Goal: Task Accomplishment & Management: Manage account settings

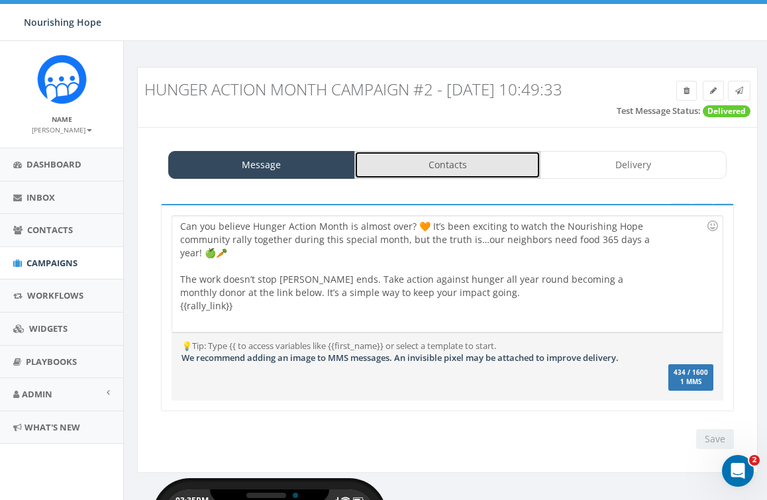
click at [479, 166] on link "Contacts" at bounding box center [448, 165] width 187 height 28
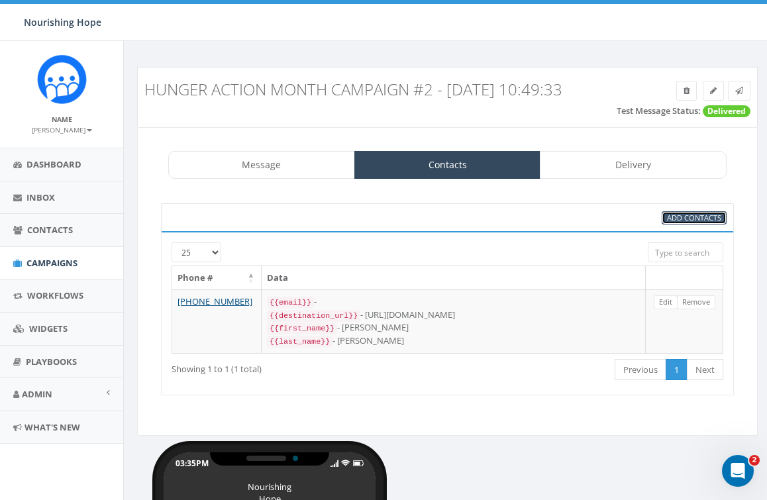
click at [683, 215] on span "Add Contacts" at bounding box center [694, 218] width 54 height 10
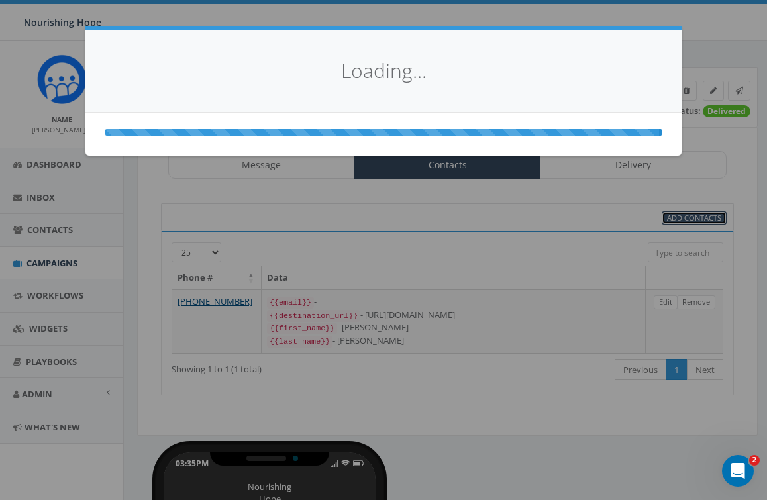
select select
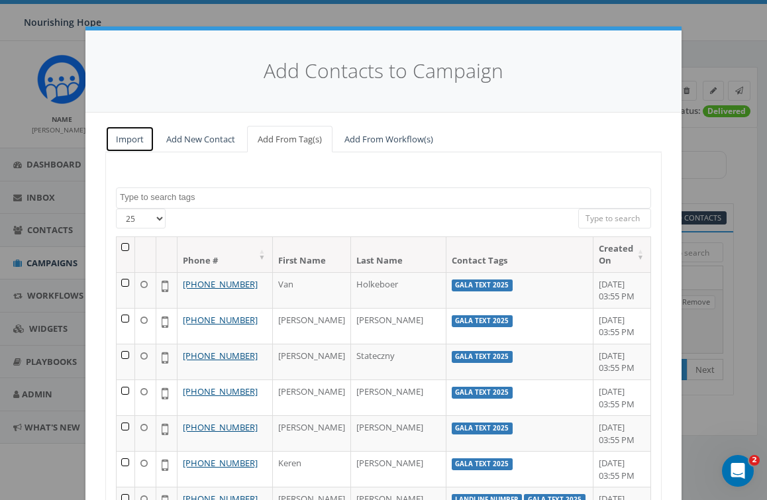
click at [133, 139] on link "Import" at bounding box center [129, 139] width 49 height 27
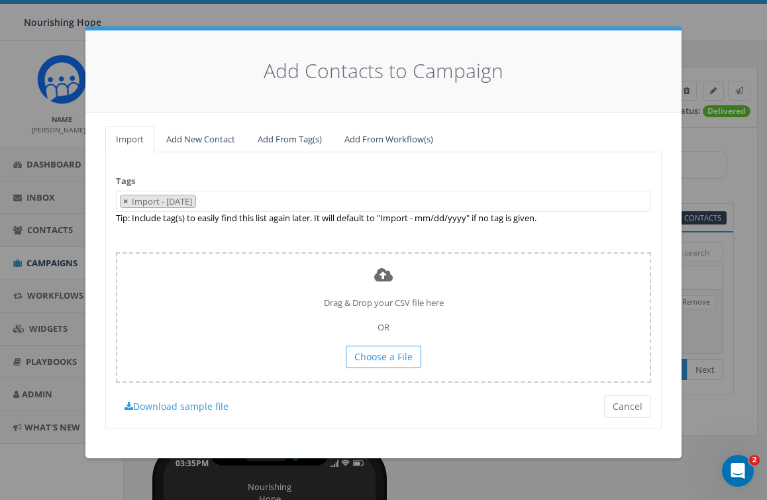
click at [125, 201] on span "×" at bounding box center [125, 201] width 5 height 12
select select
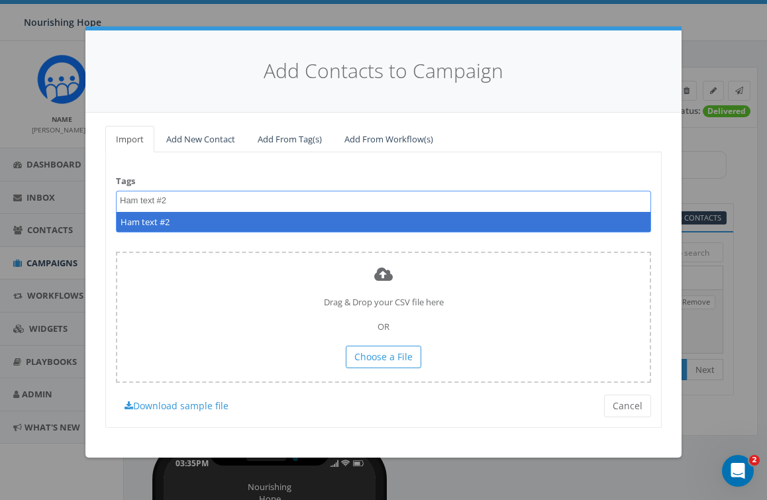
type textarea "Ham text #2"
select select "Ham text #2"
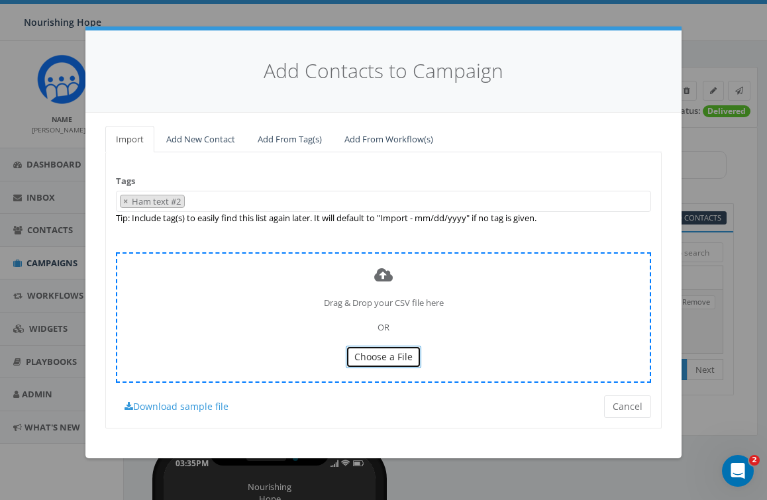
click at [360, 361] on span "Choose a File" at bounding box center [384, 357] width 58 height 13
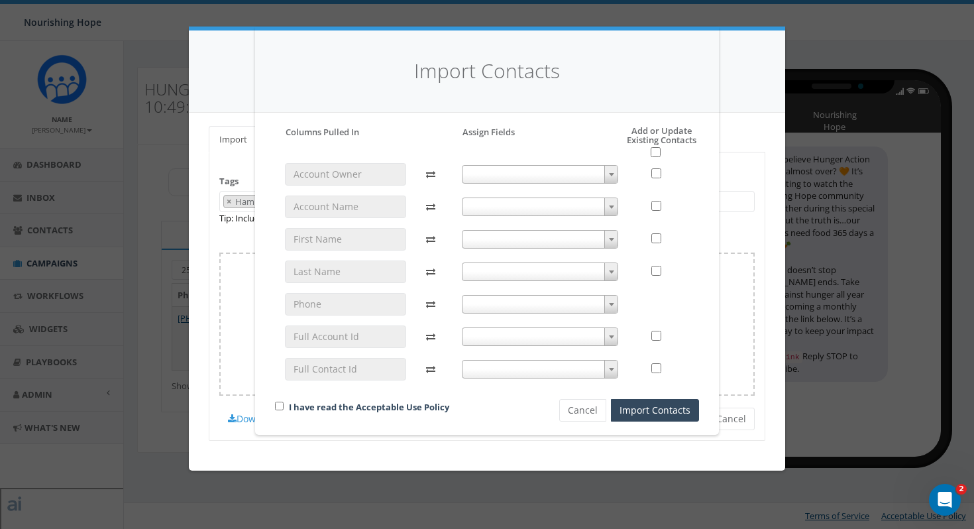
click at [516, 302] on span at bounding box center [540, 304] width 157 height 19
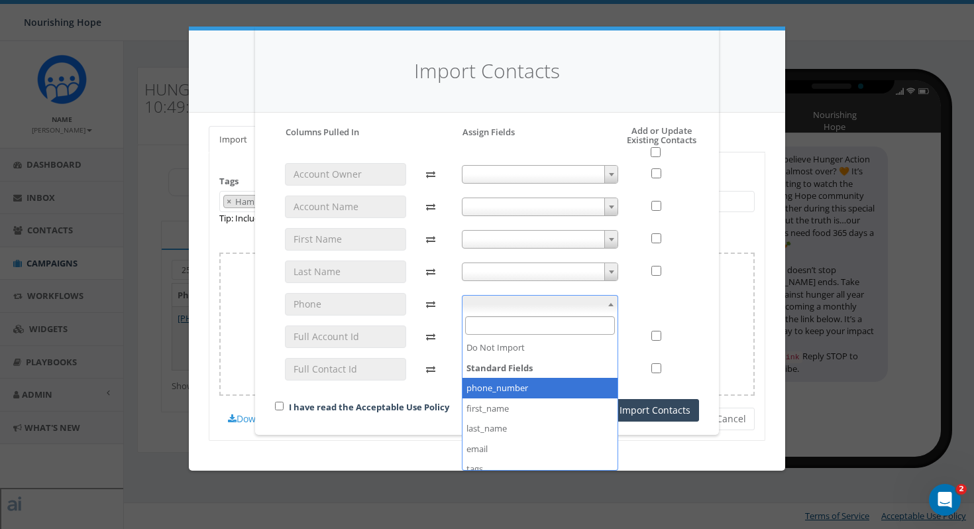
select select "phone_number"
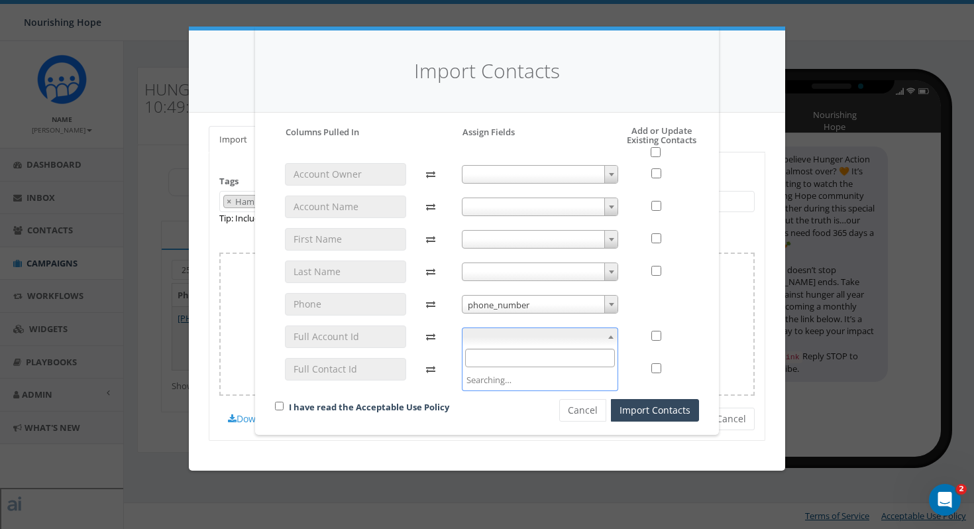
click at [563, 343] on span at bounding box center [540, 336] width 157 height 19
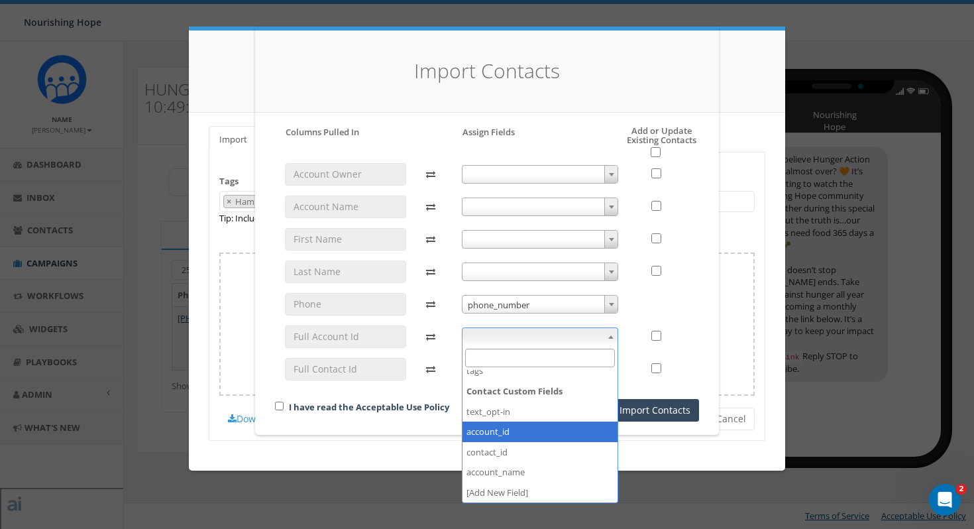
scroll to position [131, 0]
select select "account_id"
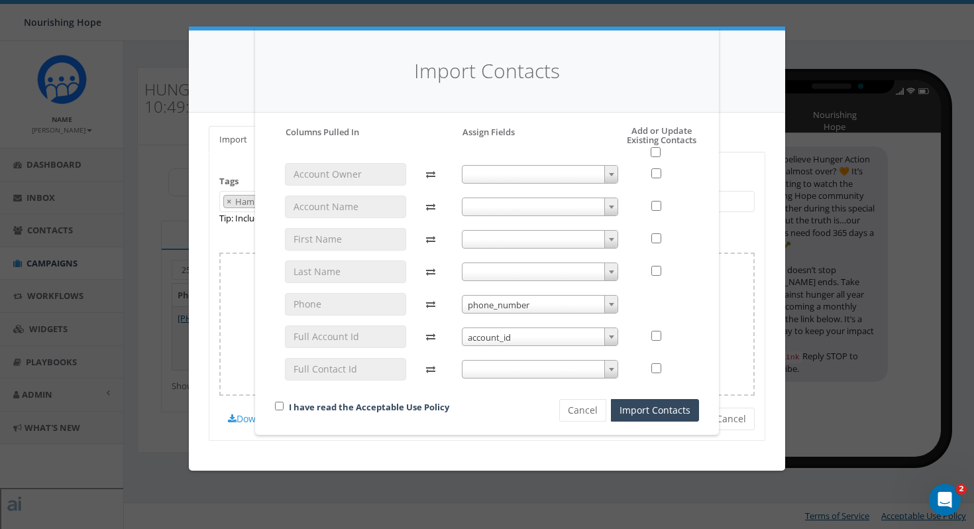
click at [517, 376] on span at bounding box center [540, 369] width 157 height 19
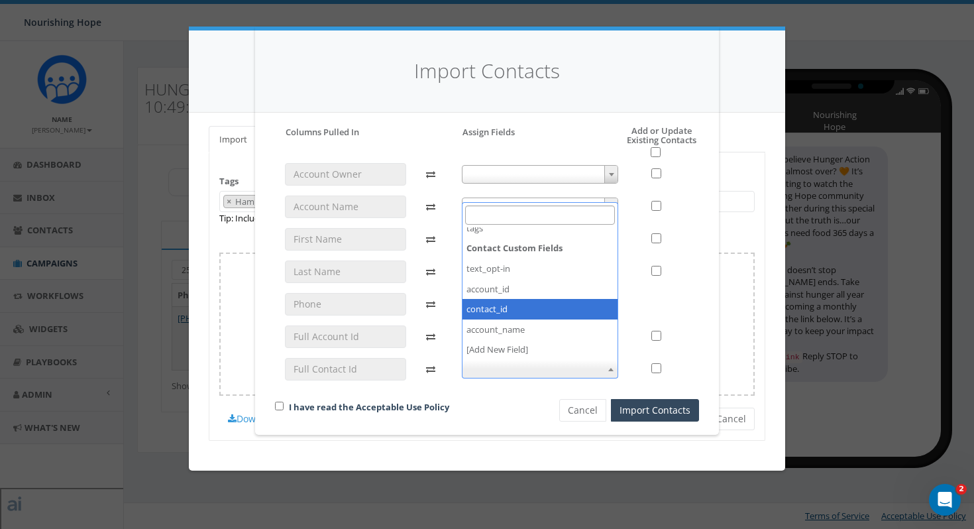
select select "contact_id"
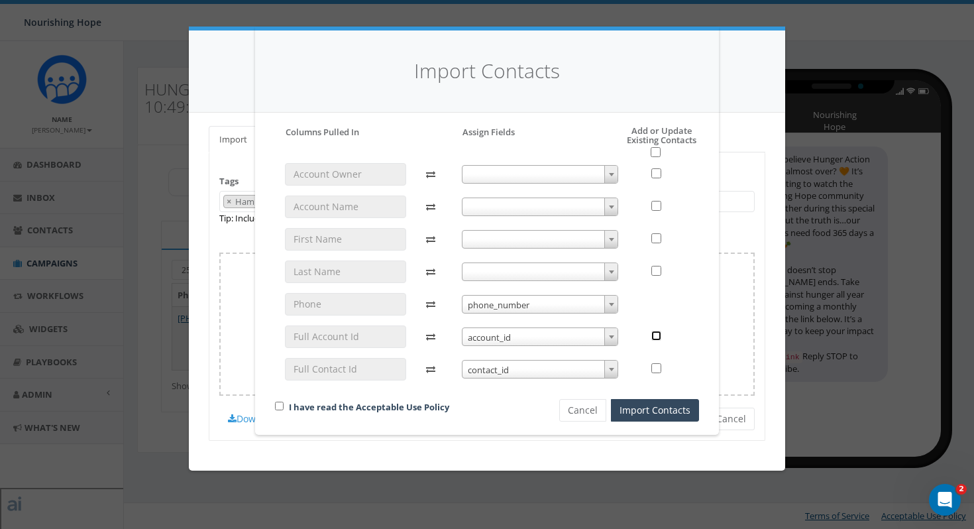
click at [655, 338] on input "checkbox" at bounding box center [656, 336] width 10 height 10
checkbox input "true"
click at [658, 368] on input "checkbox" at bounding box center [656, 368] width 10 height 10
checkbox input "true"
click at [659, 237] on input "checkbox" at bounding box center [656, 238] width 10 height 10
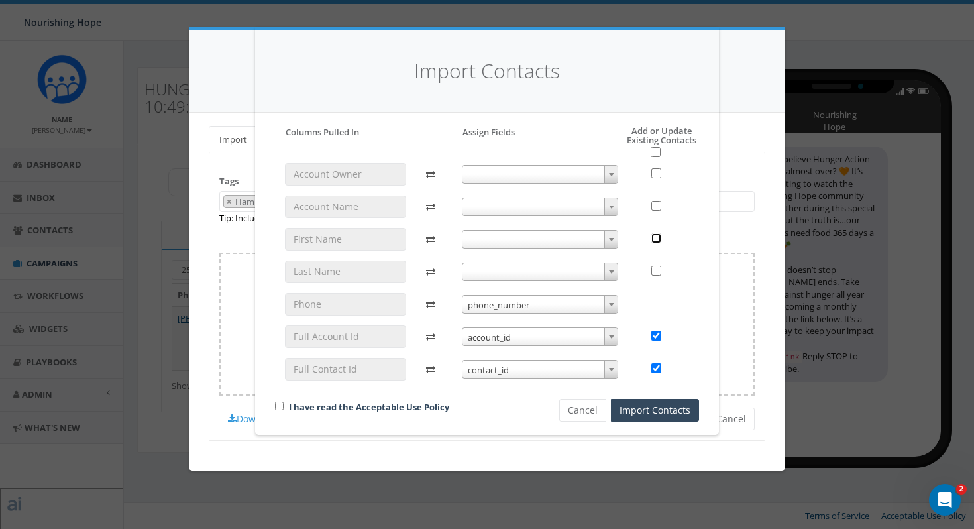
checkbox input "true"
click at [658, 268] on input "checkbox" at bounding box center [656, 271] width 10 height 10
checkbox input "true"
click at [659, 415] on button "Import Contacts" at bounding box center [655, 410] width 88 height 23
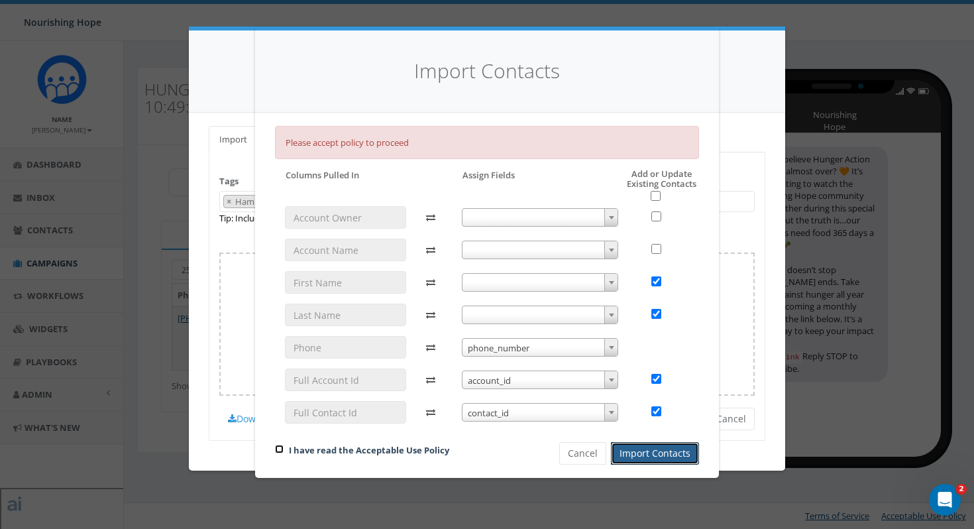
click at [281, 449] on input "checkbox" at bounding box center [279, 449] width 9 height 9
checkbox input "true"
click at [678, 453] on button "Import Contacts" at bounding box center [655, 453] width 88 height 23
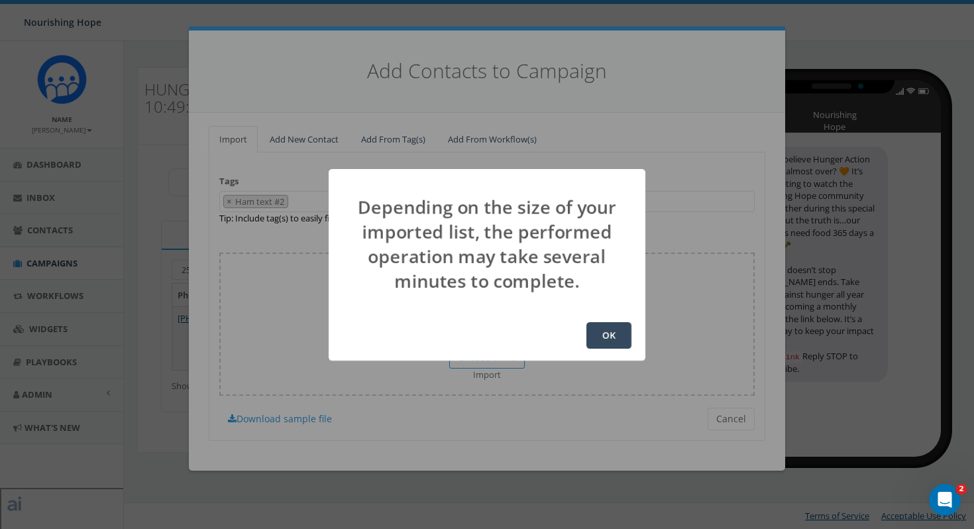
click at [610, 328] on button "OK" at bounding box center [608, 335] width 45 height 27
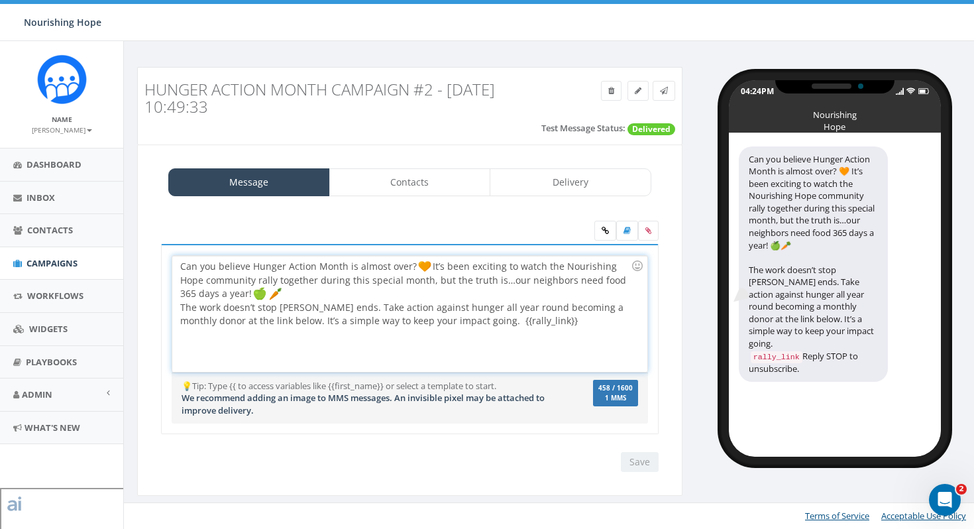
click at [597, 302] on div "Can you believe Hunger Action Month is almost over? It’s been exciting to watch…" at bounding box center [409, 314] width 474 height 116
click at [588, 296] on div "Can you believe Hunger Action Month is almost over? It’s been exciting to watch…" at bounding box center [409, 314] width 474 height 116
click at [667, 85] on span at bounding box center [664, 90] width 8 height 11
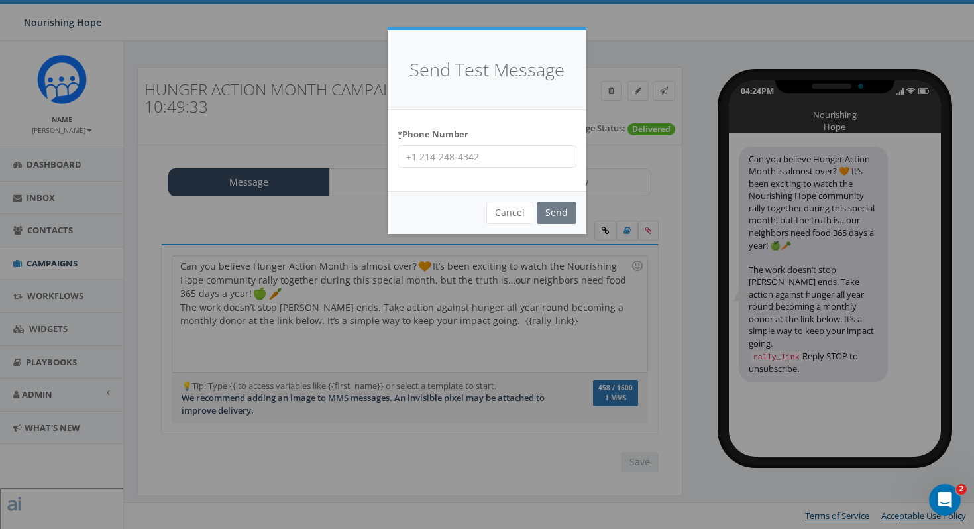
click at [560, 157] on input "* Phone Number" at bounding box center [487, 156] width 179 height 23
click at [422, 160] on input "6788487488" at bounding box center [487, 156] width 179 height 23
type input "6788487488"
click at [557, 212] on input "Send" at bounding box center [557, 212] width 40 height 23
click at [594, 321] on div "Send Test Message * Phone Number 6788487488 Cancel Send Loading..." at bounding box center [487, 264] width 974 height 529
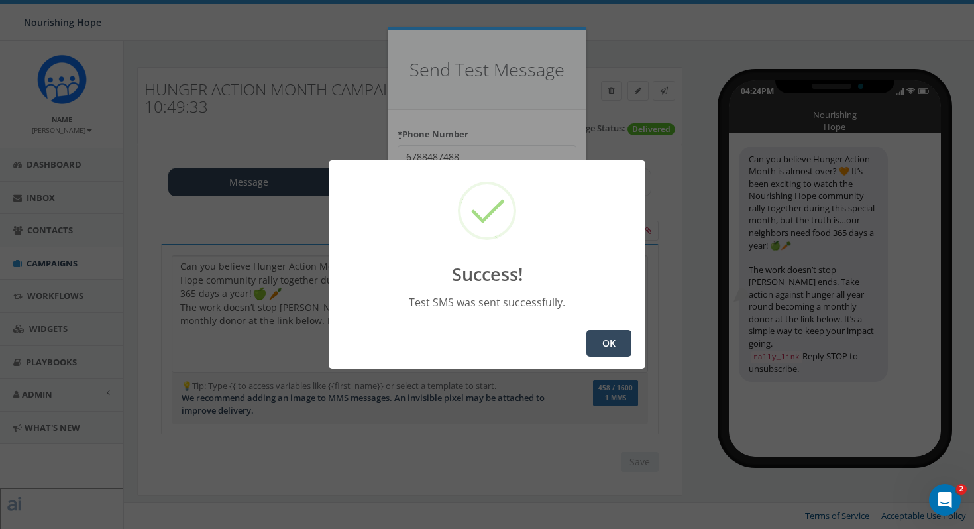
click at [594, 333] on button "OK" at bounding box center [608, 343] width 45 height 27
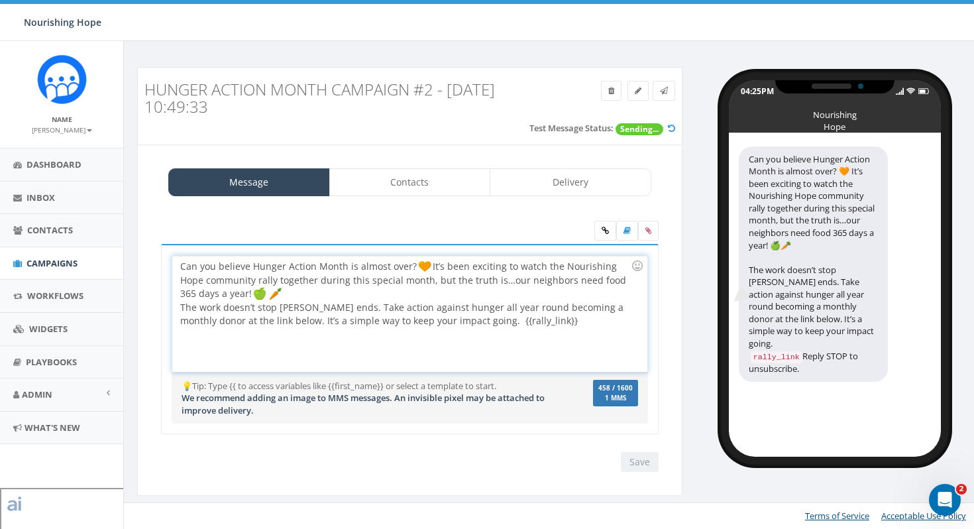
click at [180, 308] on div "Can you believe Hunger Action Month is almost over? It’s been exciting to watch…" at bounding box center [409, 314] width 474 height 116
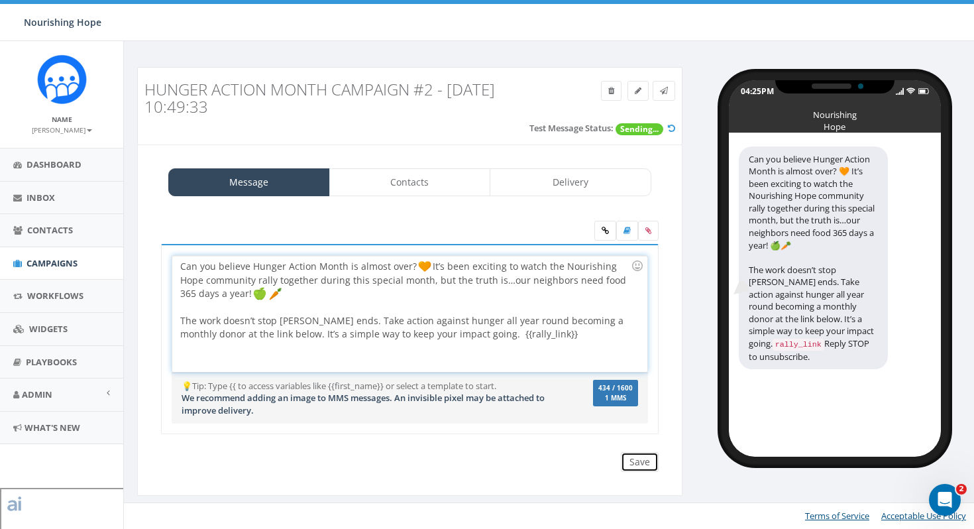
click at [644, 454] on input "Save" at bounding box center [640, 462] width 38 height 20
click at [514, 335] on div "Can you believe Hunger Action Month is almost over? 🧡 It’s been exciting to wat…" at bounding box center [409, 314] width 474 height 116
click at [645, 466] on input "Save" at bounding box center [640, 462] width 38 height 20
click at [670, 88] on link at bounding box center [664, 91] width 23 height 20
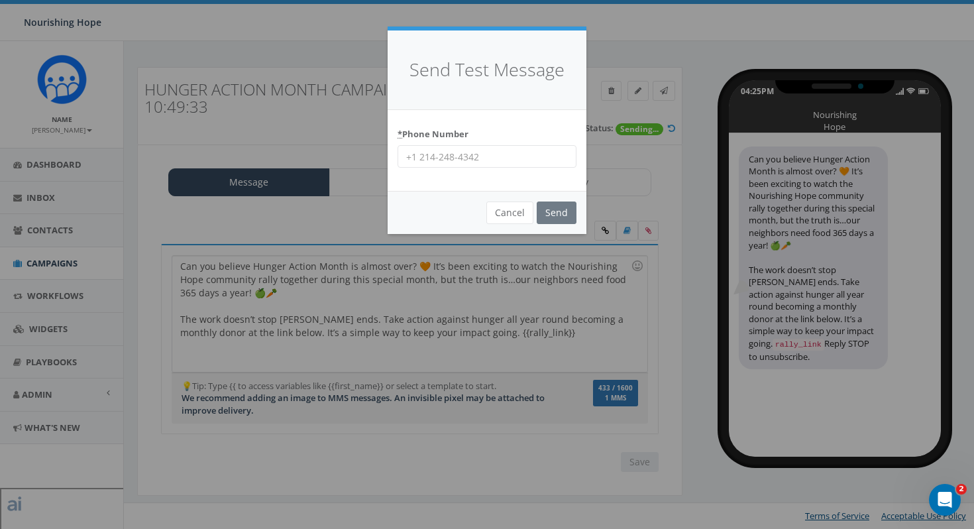
click at [550, 156] on input "* Phone Number" at bounding box center [487, 156] width 179 height 23
click at [486, 158] on input "* Phone Number" at bounding box center [487, 156] width 179 height 23
type input "[PHONE_NUMBER]"
click at [562, 205] on input "Send" at bounding box center [557, 212] width 40 height 23
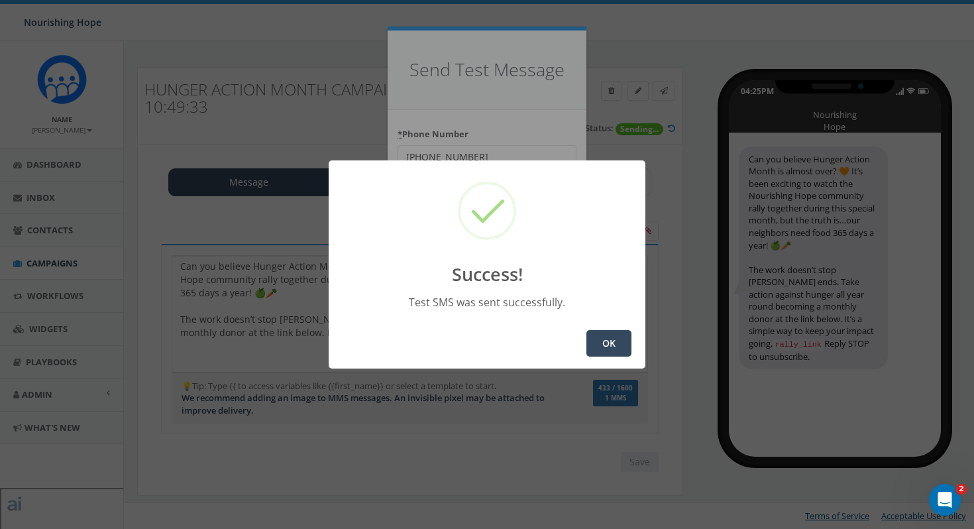
click at [614, 349] on button "OK" at bounding box center [608, 343] width 45 height 27
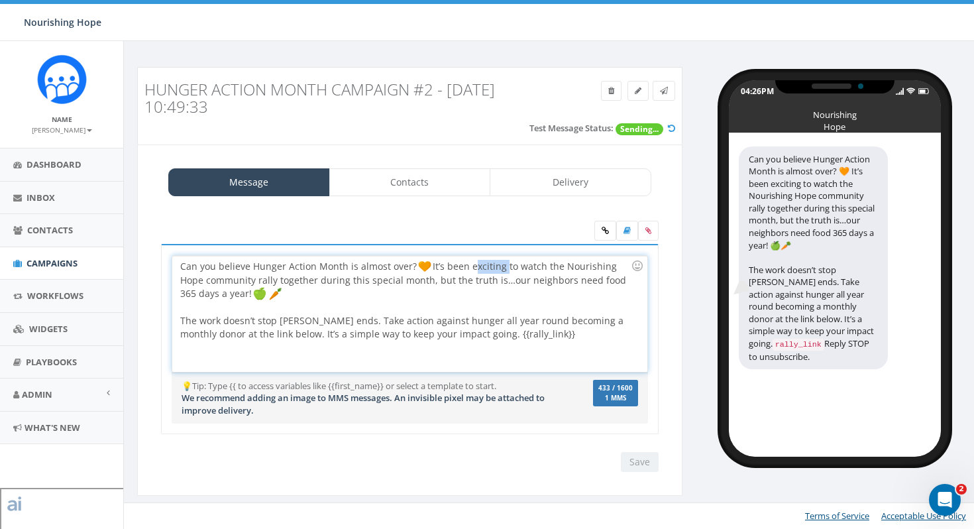
drag, startPoint x: 502, startPoint y: 269, endPoint x: 471, endPoint y: 268, distance: 31.2
click at [471, 269] on div "Can you believe Hunger Action Month is almost over? It’s been exciting to watch…" at bounding box center [409, 314] width 474 height 116
click at [562, 322] on div "Can you believe Hunger Action Month is almost over? It’s been inspiring to watc…" at bounding box center [409, 314] width 474 height 116
click at [648, 458] on input "Save" at bounding box center [640, 462] width 38 height 20
click at [511, 309] on div at bounding box center [405, 306] width 451 height 13
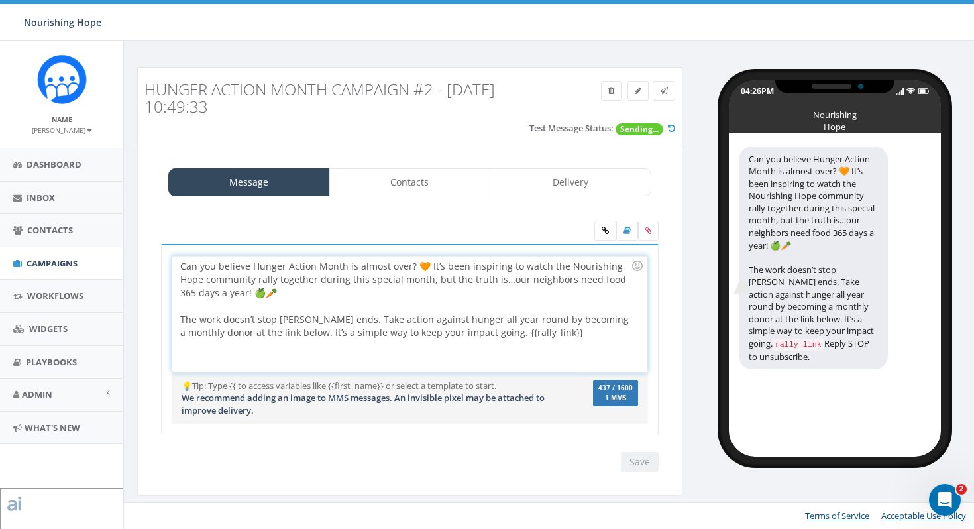
click at [500, 298] on div "Can you believe Hunger Action Month is almost over? 🧡 It’s been inspiring to wa…" at bounding box center [409, 314] width 474 height 116
click at [668, 91] on link at bounding box center [664, 91] width 23 height 20
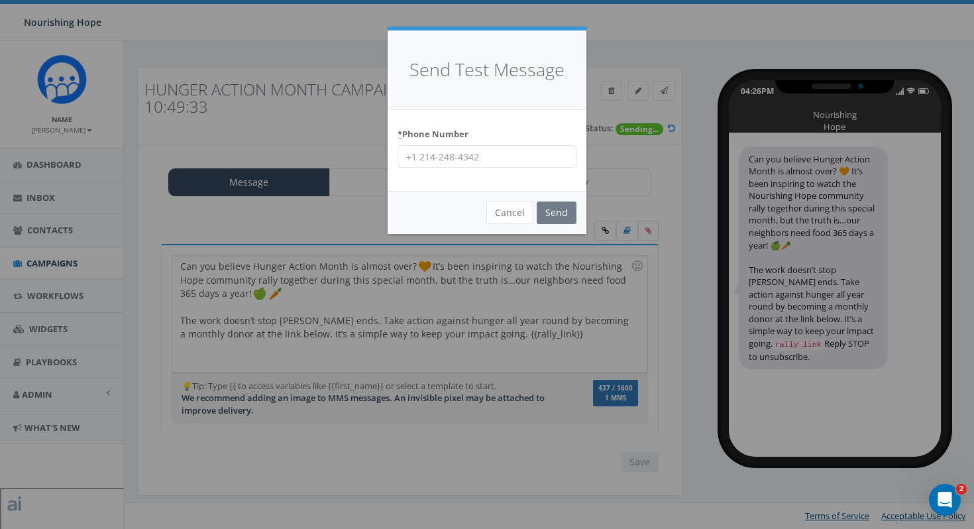
click at [521, 148] on input "* Phone Number" at bounding box center [487, 156] width 179 height 23
click at [687, 335] on div "Send Test Message * Phone Number Cancel Send Loading..." at bounding box center [487, 264] width 974 height 529
click at [504, 165] on input "* Phone Number" at bounding box center [487, 156] width 179 height 23
type input "678-848-7488"
click at [566, 213] on input "Send" at bounding box center [557, 212] width 40 height 23
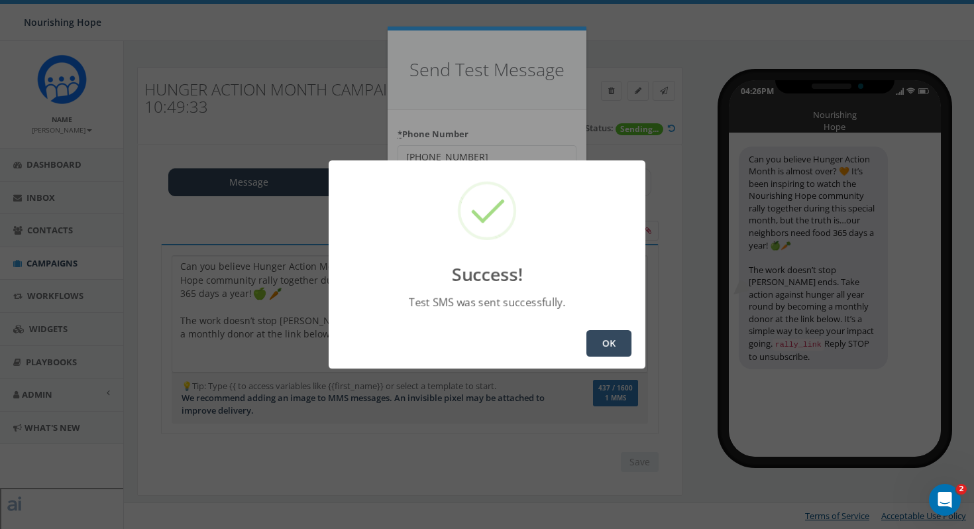
click at [612, 344] on button "OK" at bounding box center [608, 343] width 45 height 27
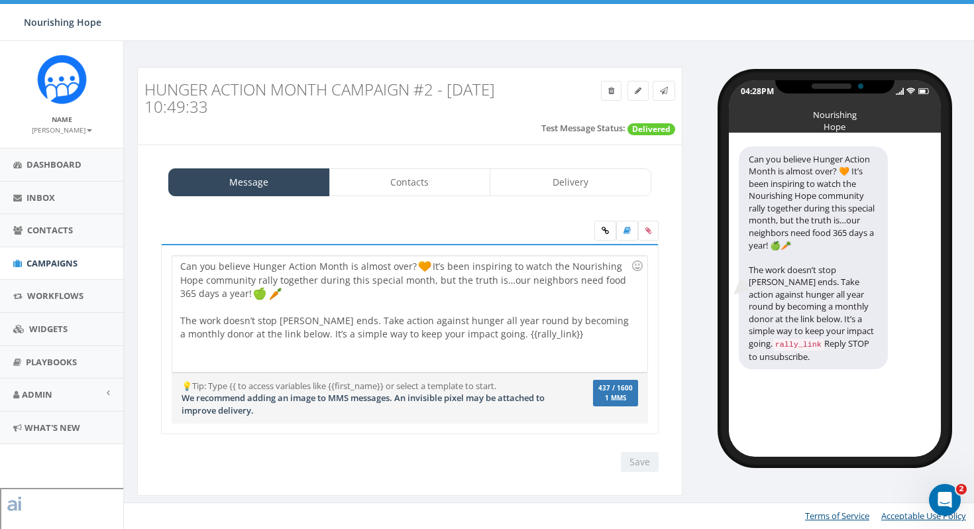
click at [588, 345] on div "Can you believe Hunger Action Month is almost over? It’s been inspiring to watc…" at bounding box center [409, 314] width 474 height 116
click at [451, 176] on link "Contacts" at bounding box center [410, 182] width 162 height 28
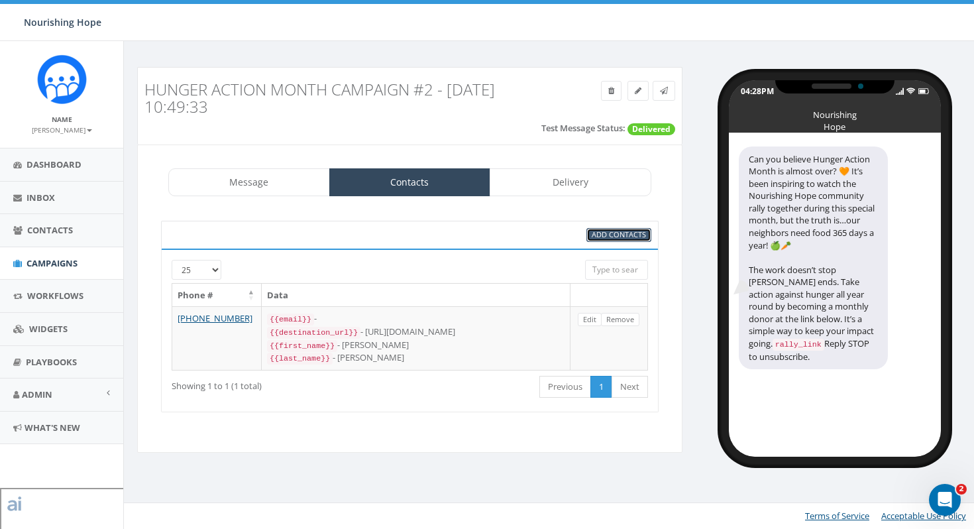
click at [619, 232] on span "Add Contacts" at bounding box center [619, 234] width 54 height 10
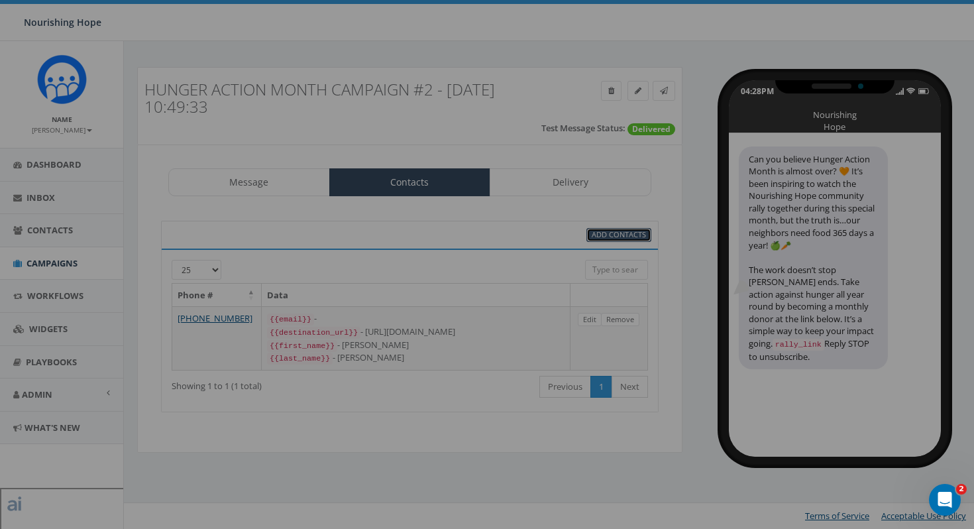
select select
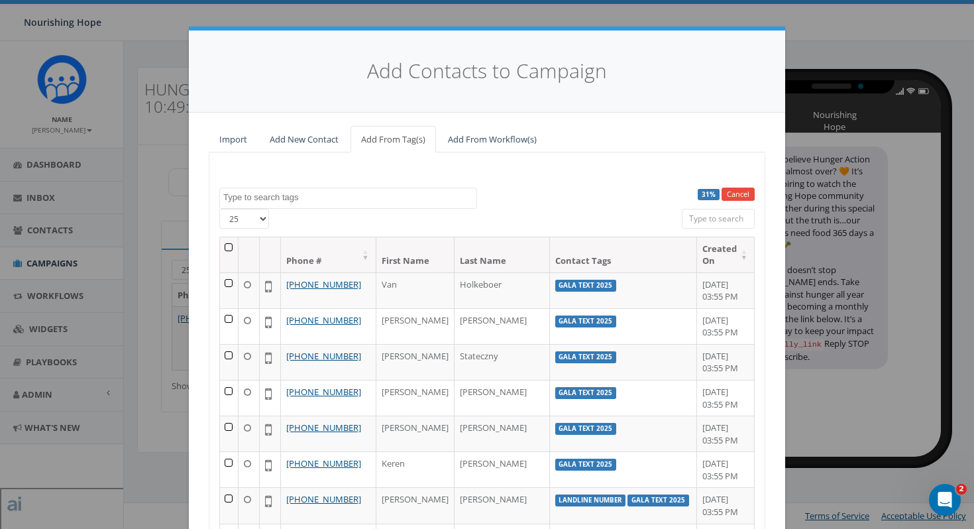
click at [315, 195] on textarea "Search" at bounding box center [349, 198] width 253 height 12
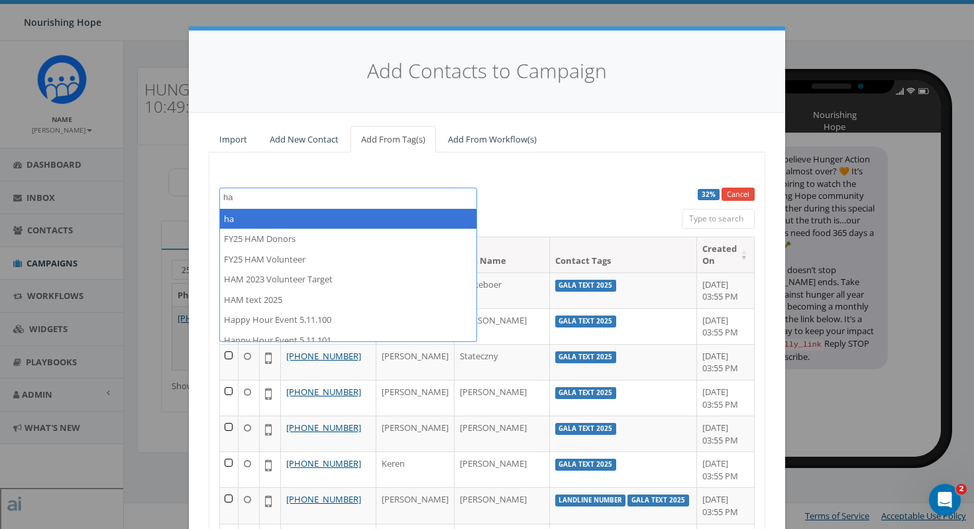
type textarea "h"
type textarea "H"
click at [563, 170] on div "33% Cancel 2024/06/28 2025/06/04 Appeal Target Becca Birthday Text- April 2025 …" at bounding box center [487, 382] width 557 height 461
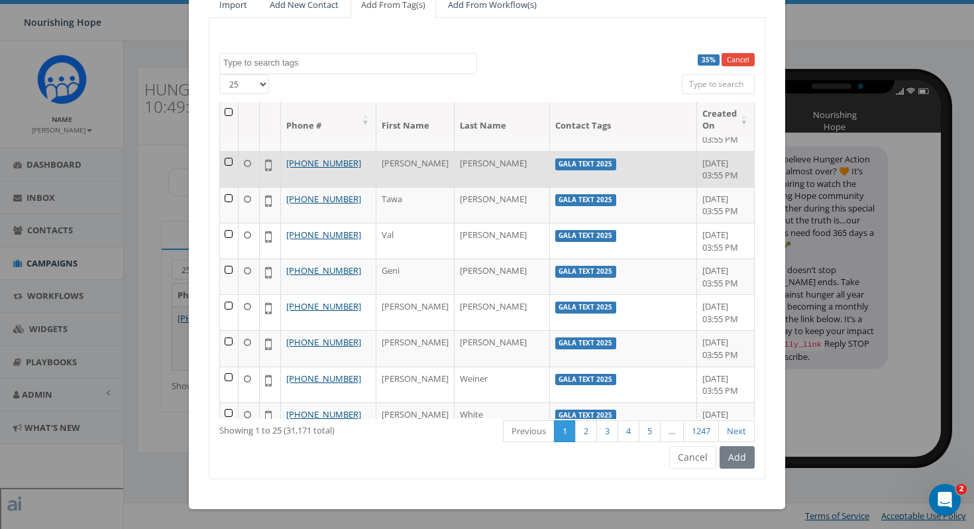
scroll to position [569, 0]
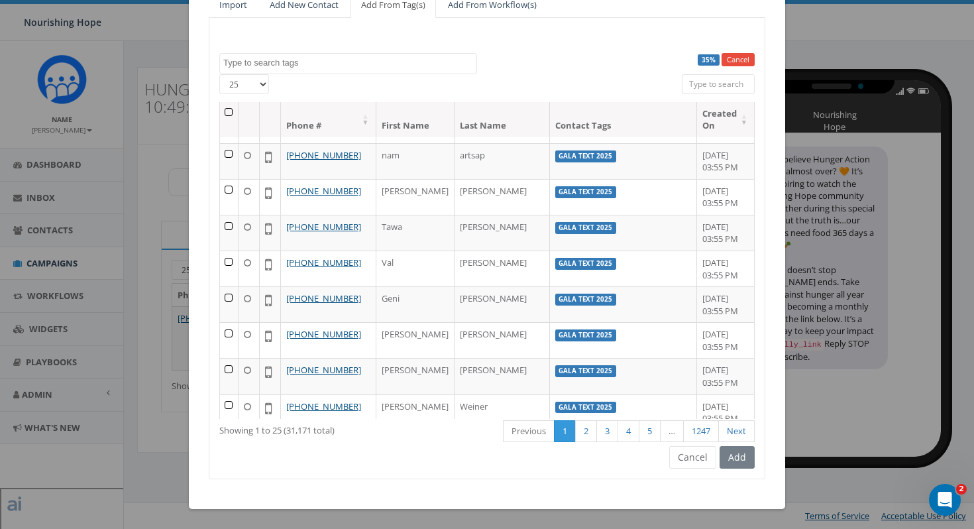
click at [341, 64] on textarea "Search" at bounding box center [349, 63] width 253 height 12
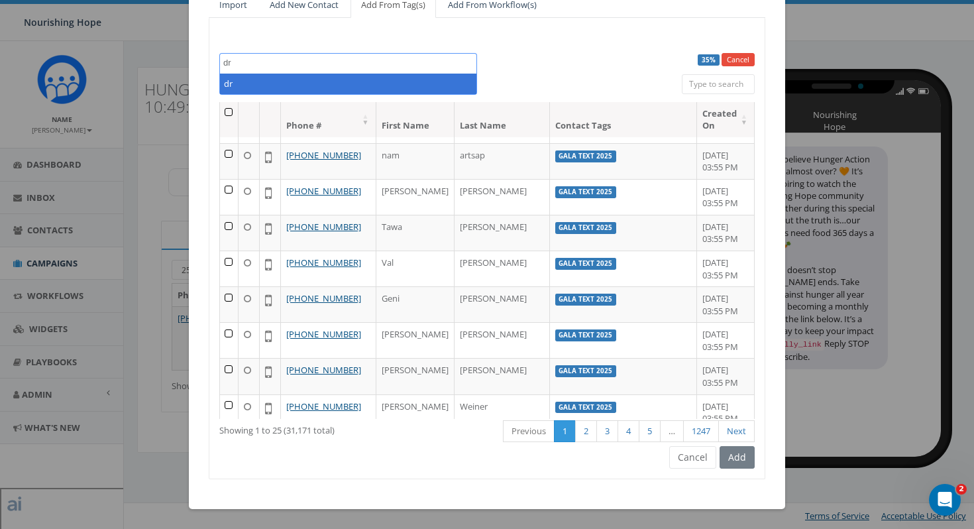
type textarea "d"
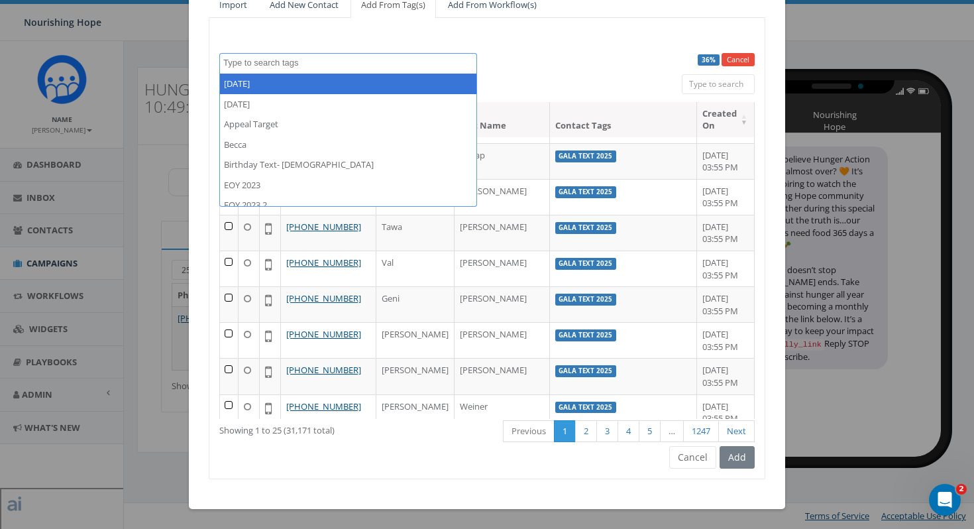
click at [555, 46] on div "36% Cancel 2024/06/28 2025/06/04 Appeal Target Becca Birthday Text- April 2025 …" at bounding box center [487, 248] width 557 height 461
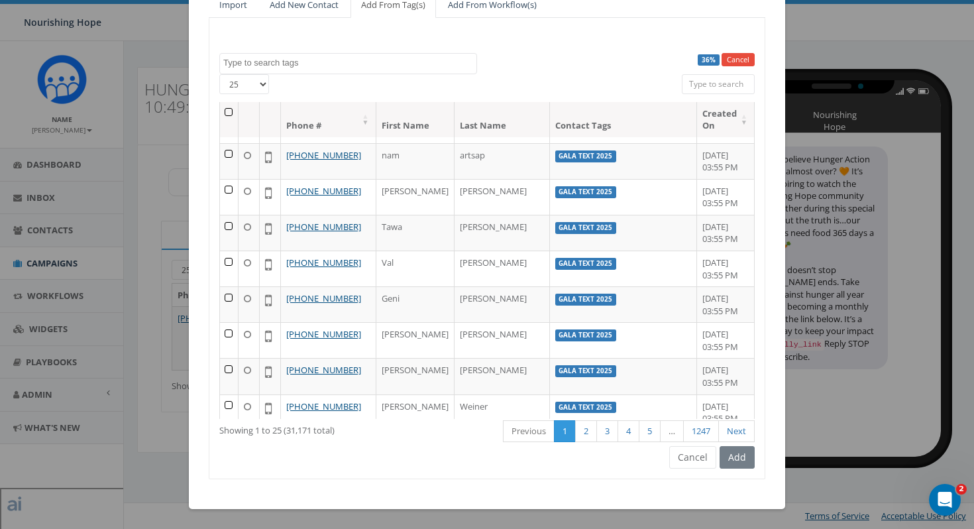
click at [689, 82] on input "search" at bounding box center [718, 84] width 73 height 20
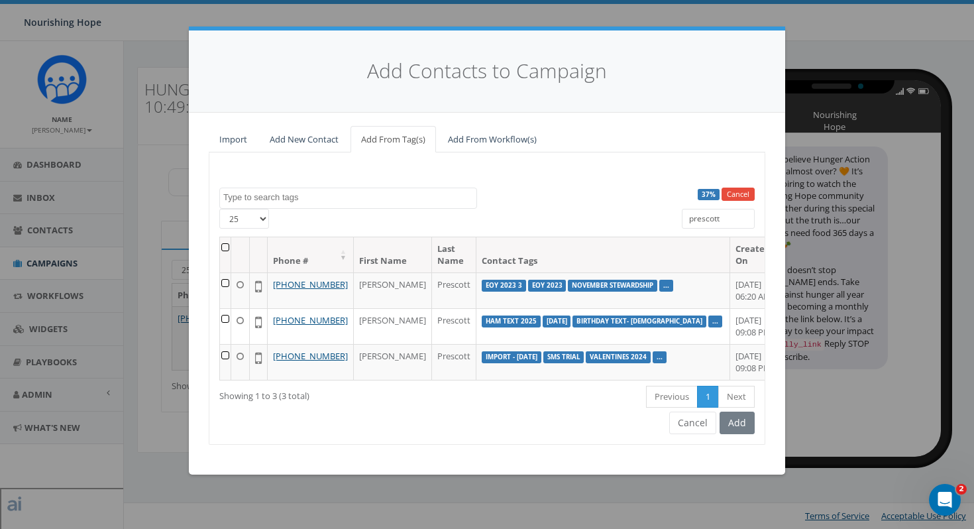
scroll to position [3, 0]
drag, startPoint x: 734, startPoint y: 212, endPoint x: 636, endPoint y: 209, distance: 98.1
click at [636, 211] on div "25 50 100 All 0 contact(s) on current page All 3 contact(s) filtered prescott" at bounding box center [486, 223] width 555 height 28
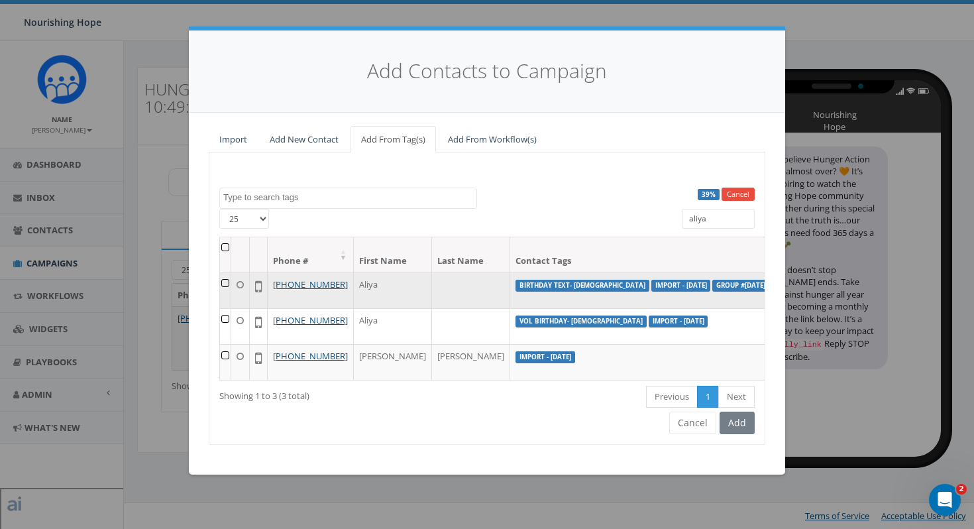
type input "aliya"
click at [227, 280] on td at bounding box center [225, 290] width 11 height 36
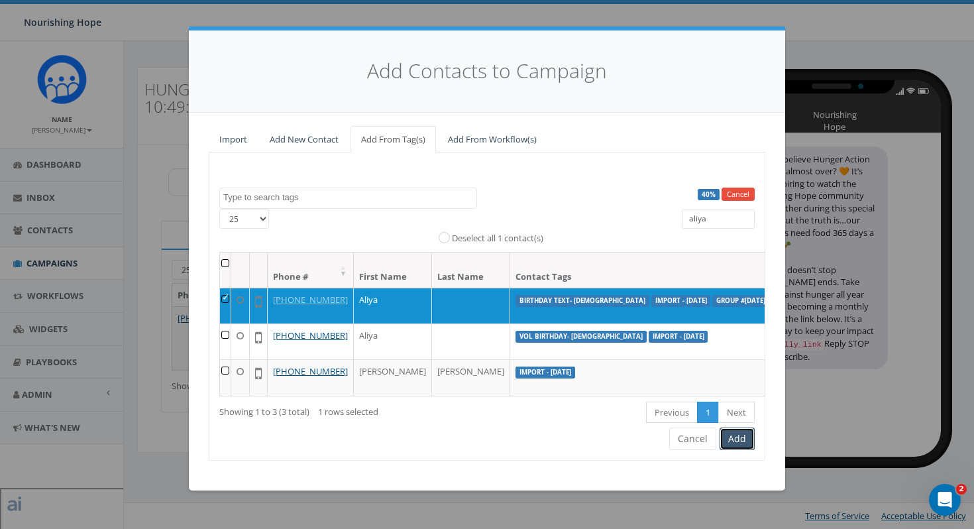
click at [746, 450] on button "Add" at bounding box center [737, 438] width 35 height 23
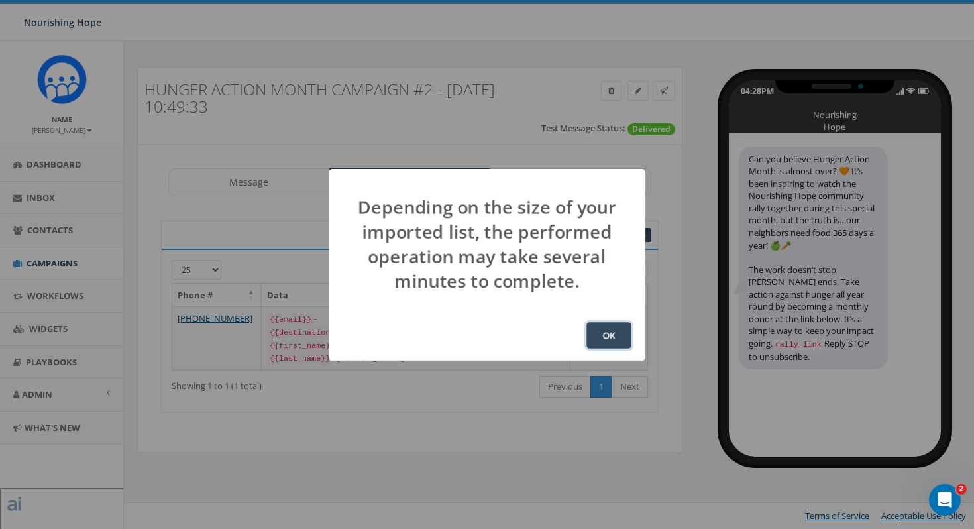
click at [614, 327] on button "OK" at bounding box center [608, 335] width 45 height 27
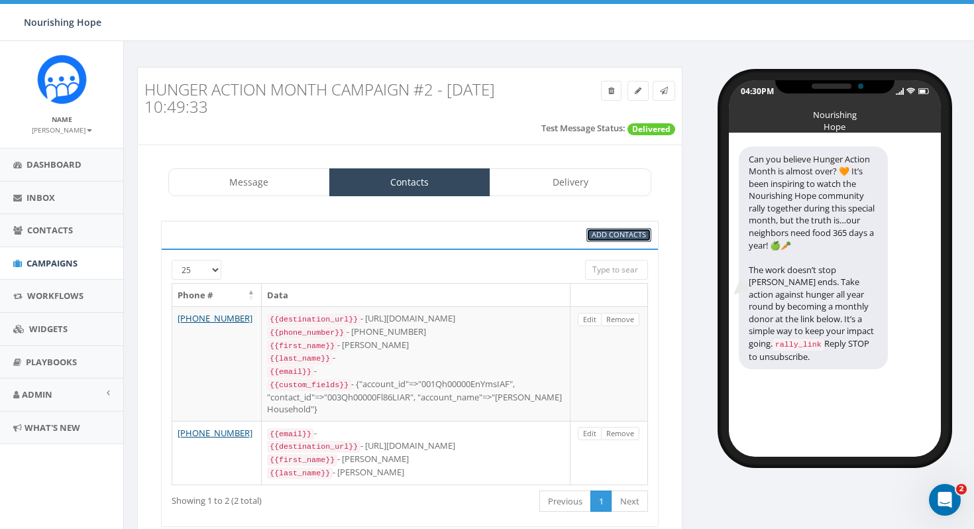
click at [604, 232] on span "Add Contacts" at bounding box center [619, 234] width 54 height 10
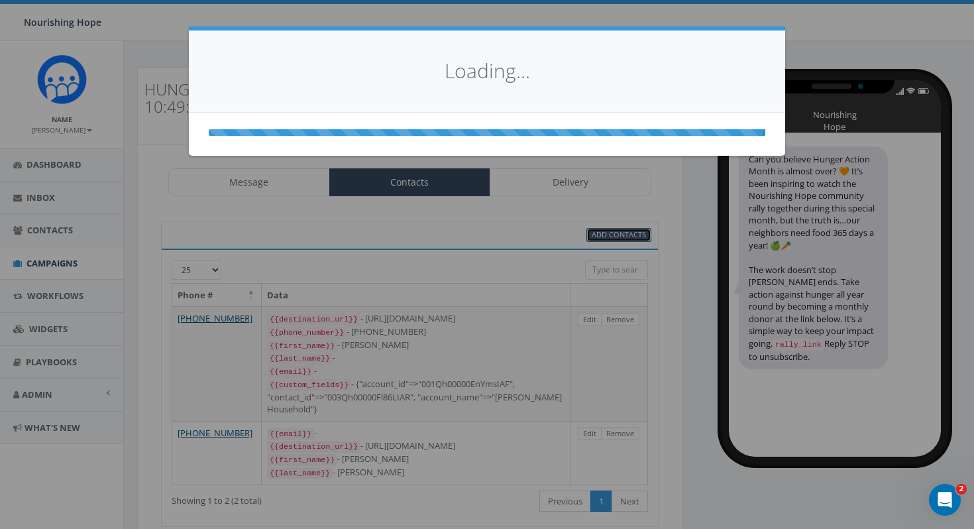
select select
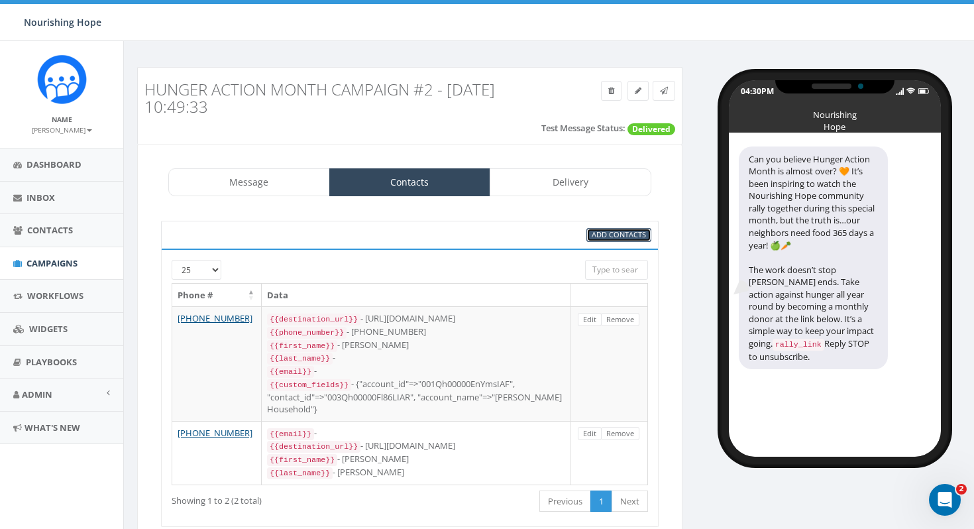
click at [610, 235] on span "Add Contacts" at bounding box center [619, 234] width 54 height 10
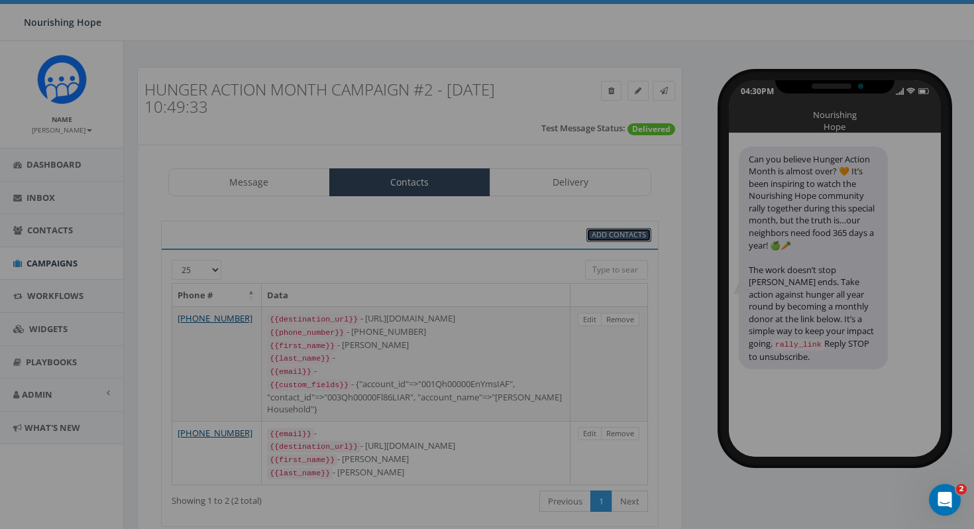
select select
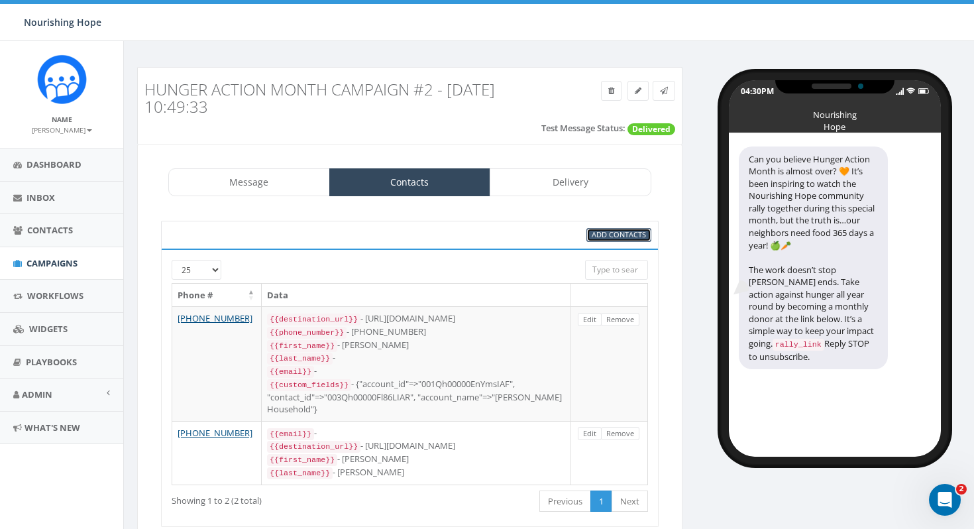
click at [592, 233] on span "Add Contacts" at bounding box center [619, 234] width 54 height 10
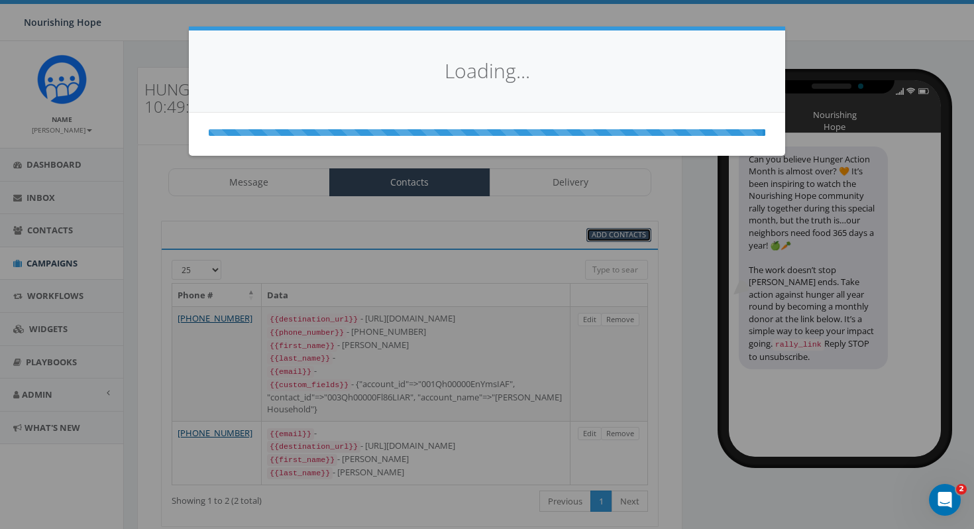
select select
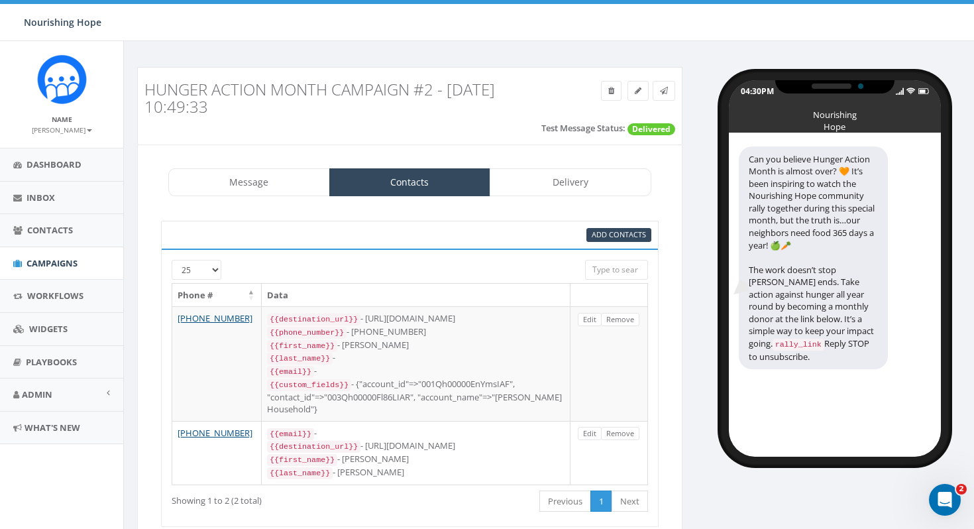
click at [514, 116] on div "Hunger Action Month Campaign #2 - [DATE] 10:49:33" at bounding box center [341, 98] width 413 height 48
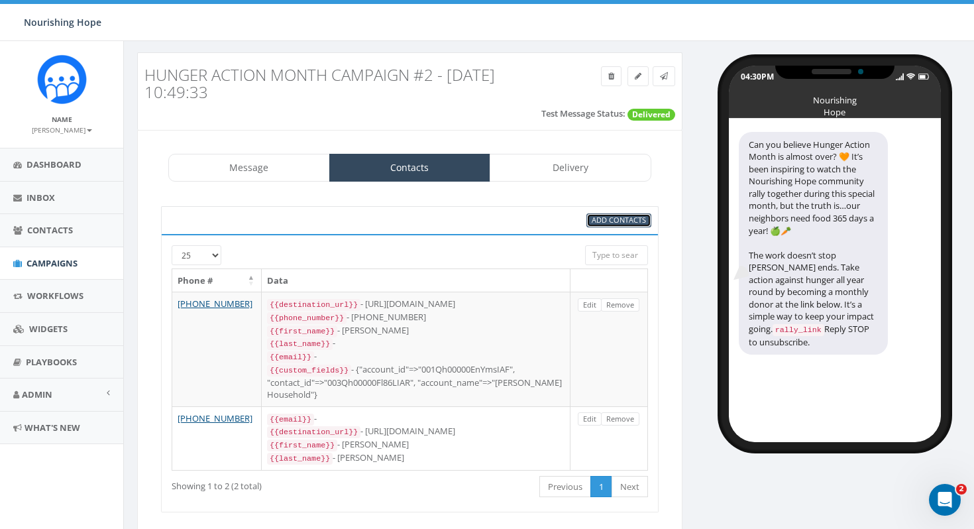
click at [645, 220] on span "Add Contacts" at bounding box center [619, 220] width 54 height 10
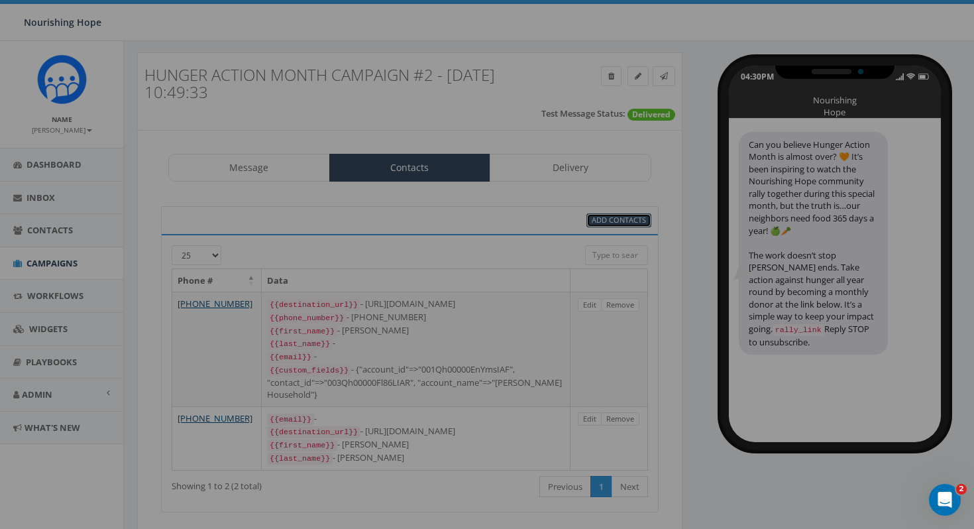
select select
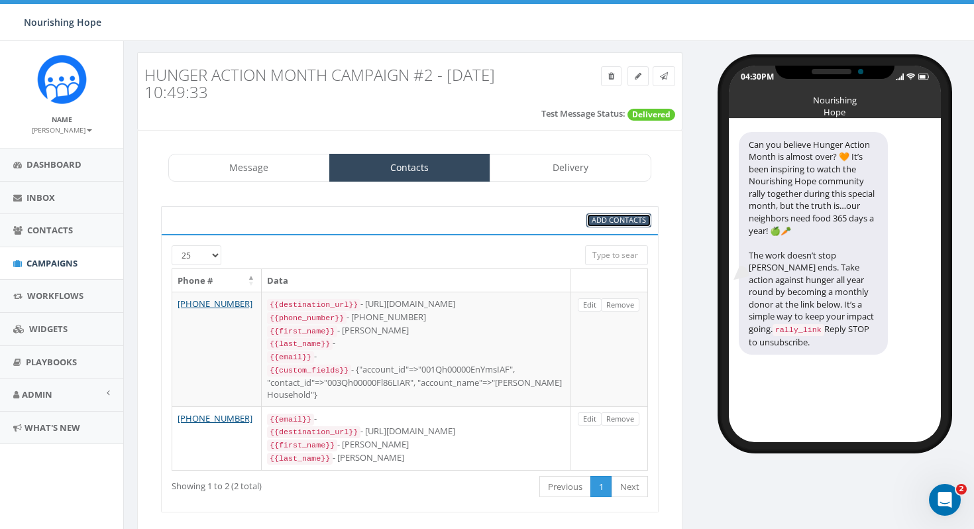
scroll to position [62, 0]
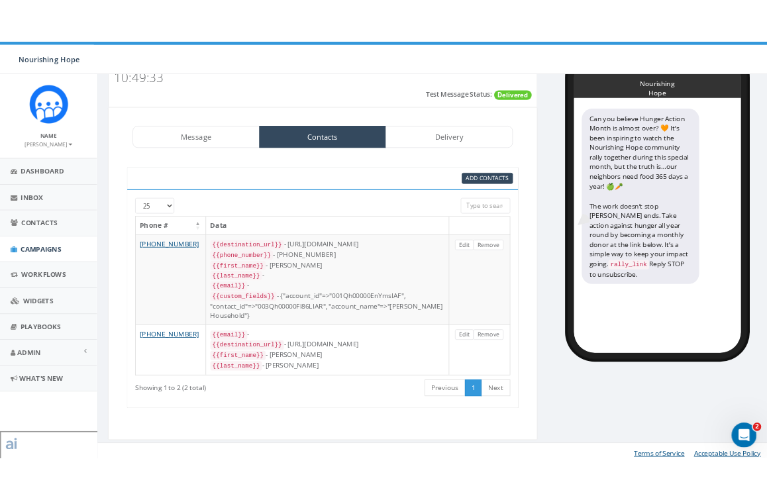
scroll to position [61, 0]
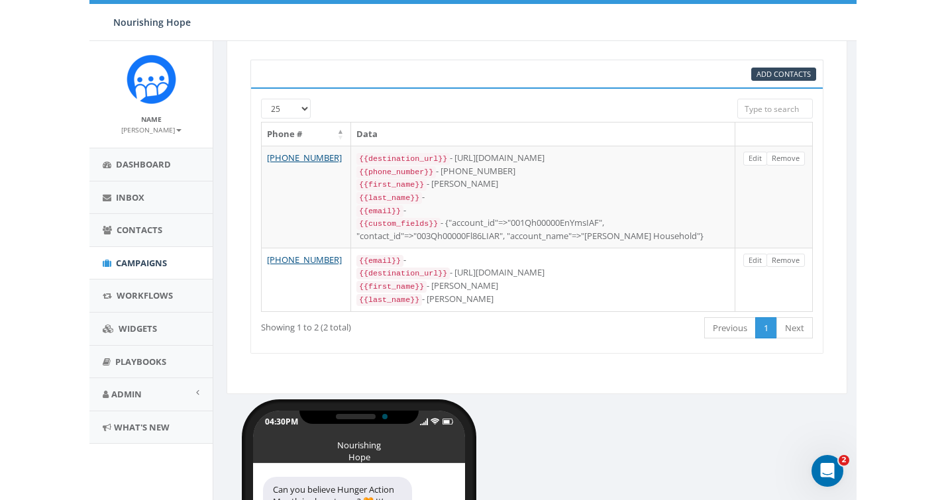
scroll to position [0, 0]
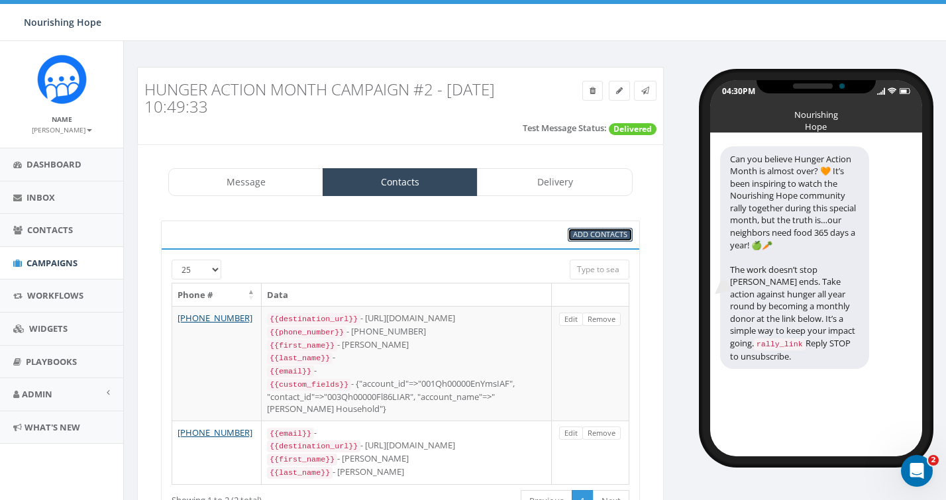
click at [585, 233] on span "Add Contacts" at bounding box center [600, 234] width 54 height 10
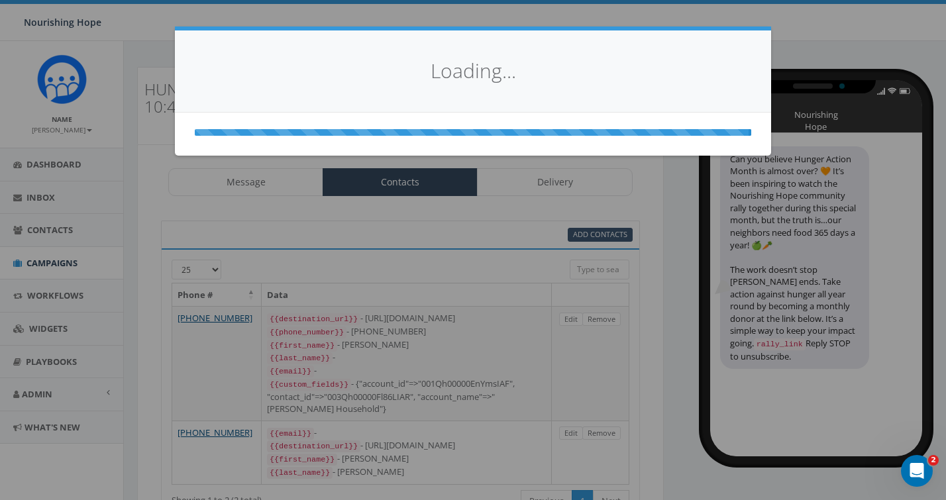
select select
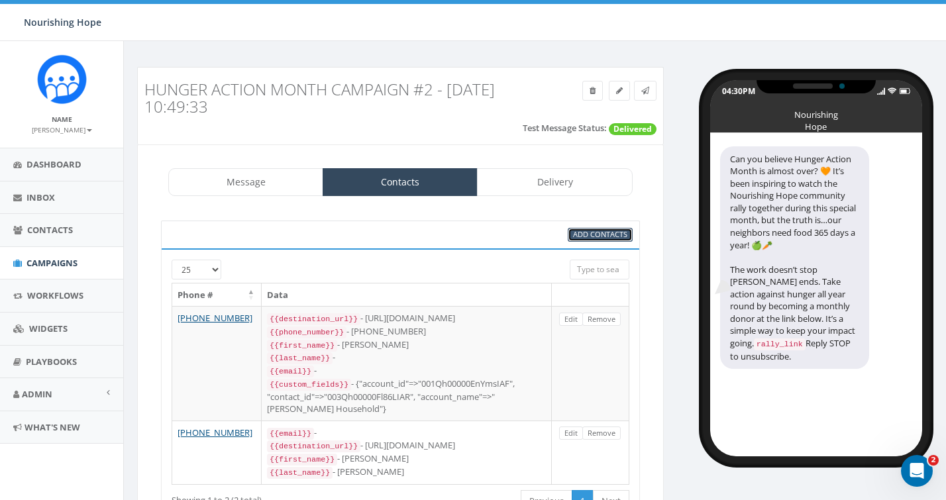
scroll to position [90, 0]
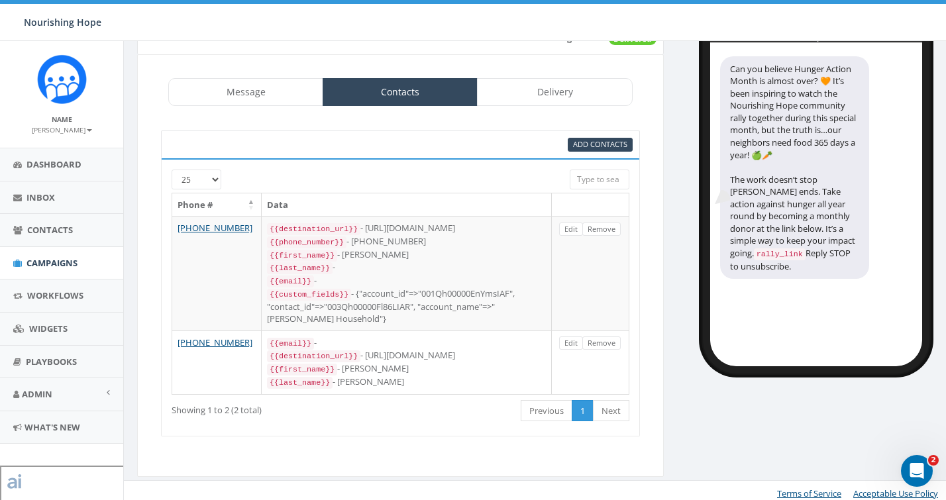
click at [668, 212] on div "Hunger Action Month Campaign #2 - 09/02/2025, 10:49:33 Test Message Status: Del…" at bounding box center [400, 235] width 547 height 517
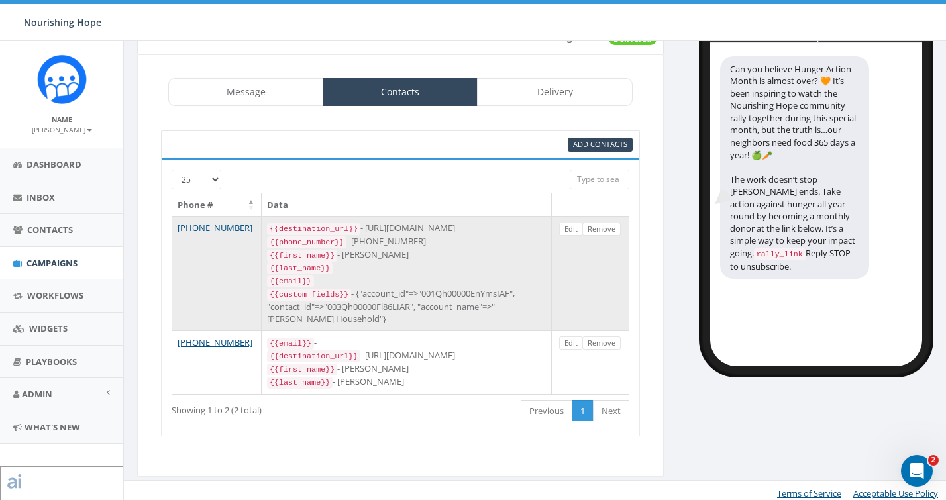
scroll to position [0, 0]
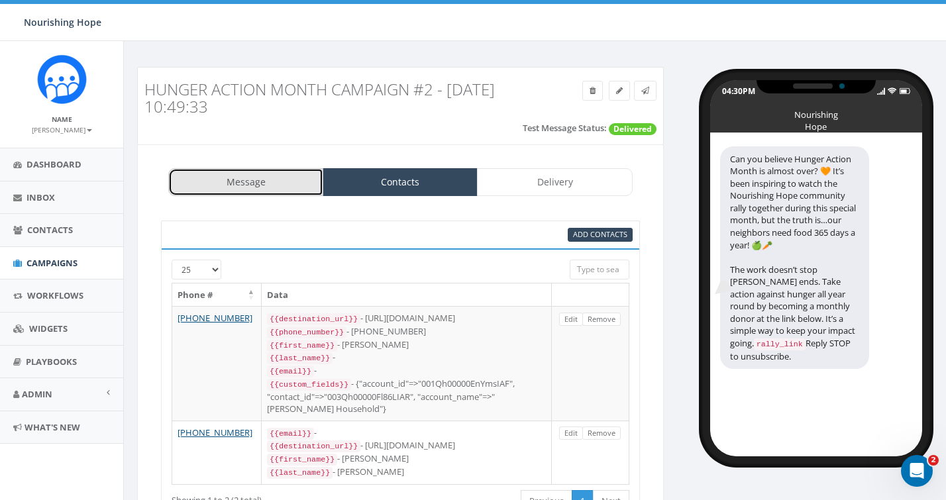
click at [239, 188] on link "Message" at bounding box center [245, 182] width 155 height 28
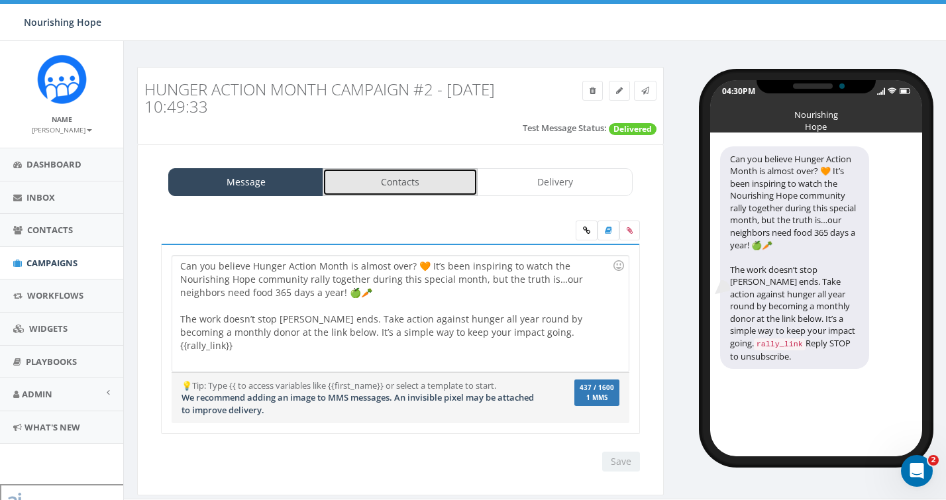
click at [369, 180] on link "Contacts" at bounding box center [400, 182] width 155 height 28
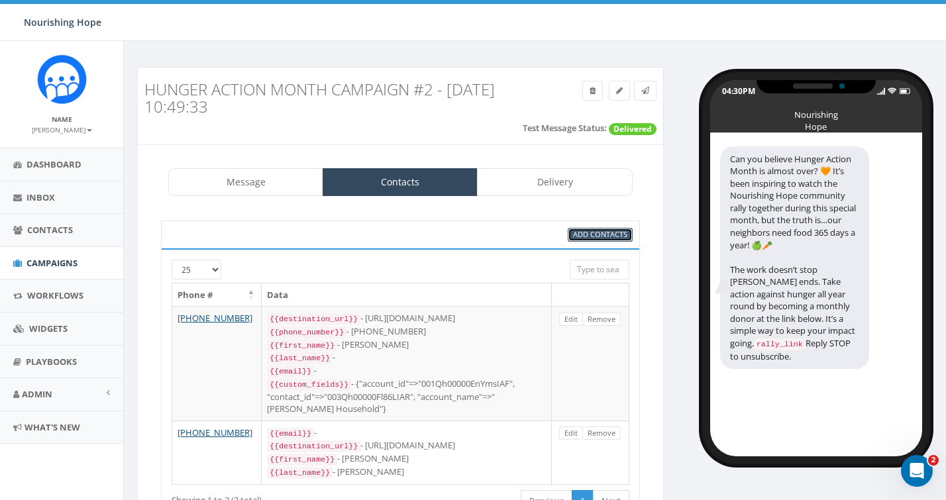
click at [579, 231] on span "Add Contacts" at bounding box center [600, 234] width 54 height 10
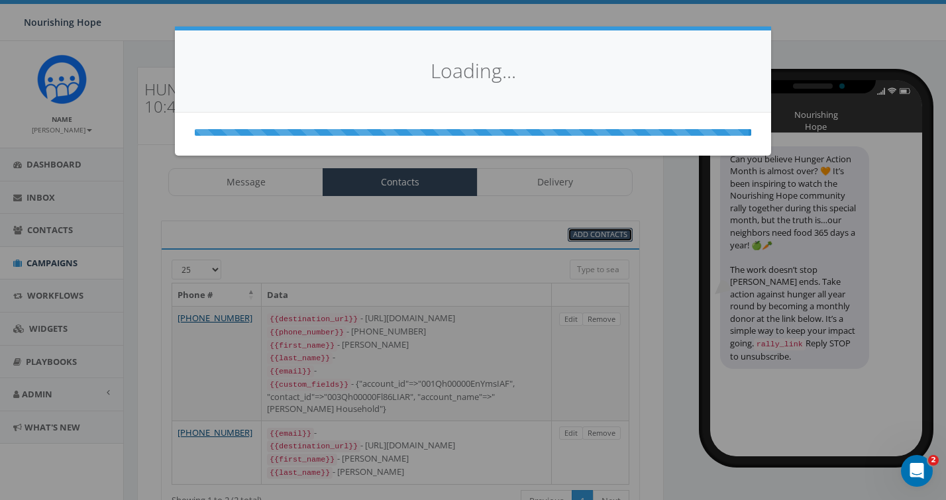
select select
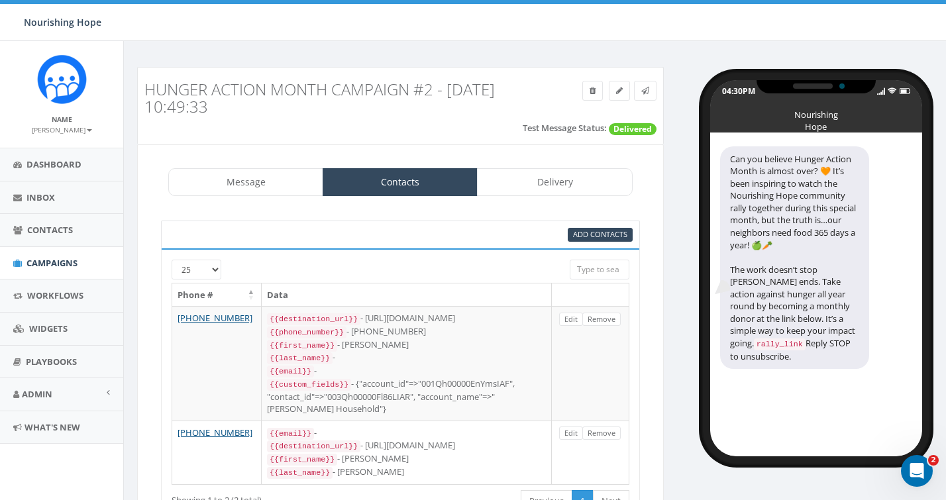
click at [669, 206] on div "Hunger Action Month Campaign #2 - 09/02/2025, 10:49:33 Test Message Status: Del…" at bounding box center [400, 325] width 547 height 517
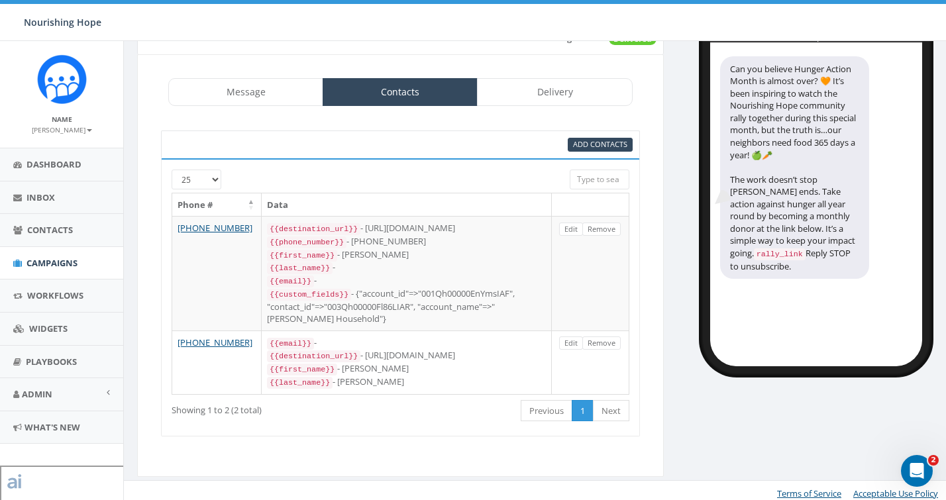
scroll to position [45, 0]
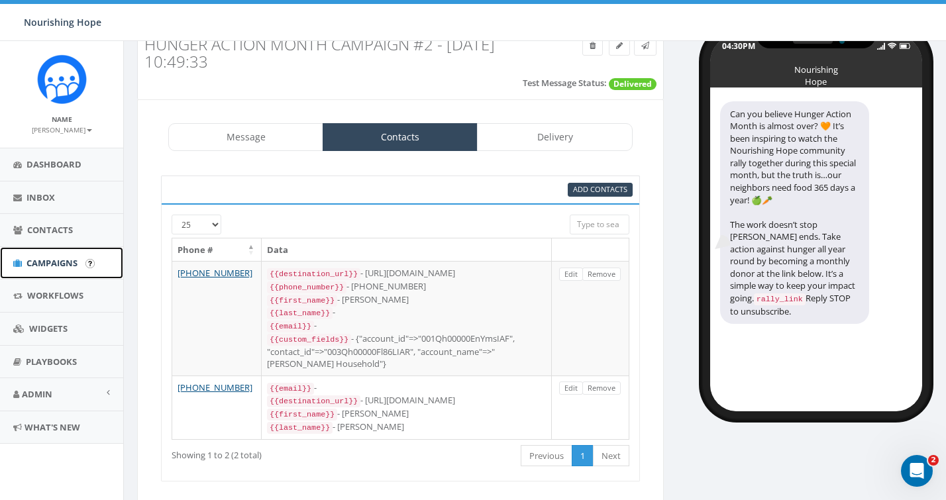
click at [60, 268] on span "Campaigns" at bounding box center [52, 263] width 51 height 12
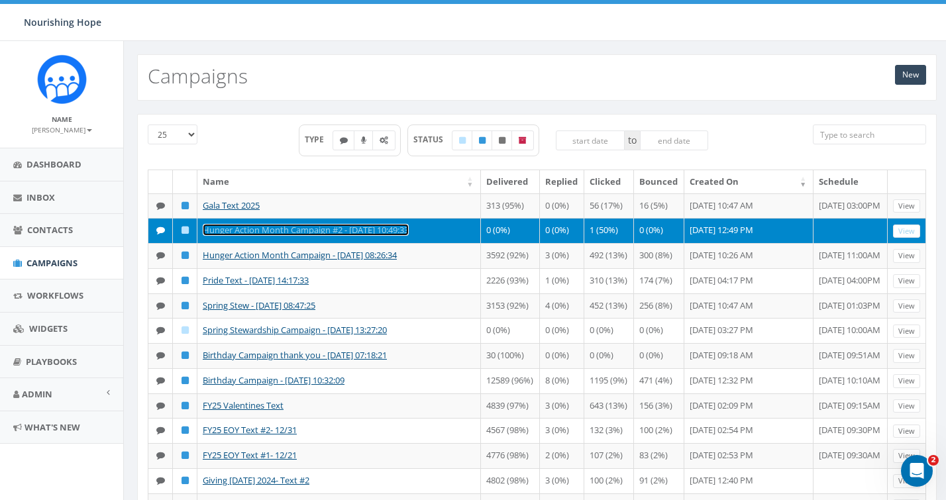
click at [322, 236] on link "Hunger Action Month Campaign #2 - [DATE] 10:49:33" at bounding box center [306, 230] width 206 height 12
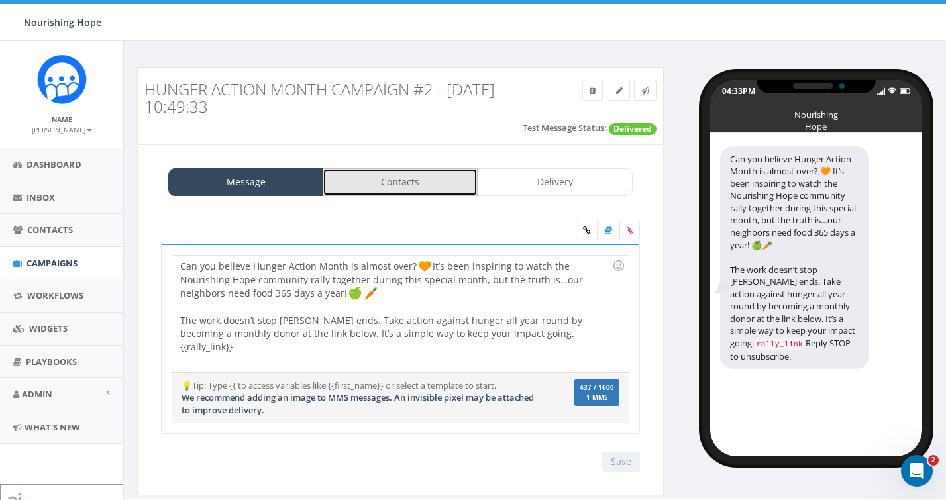
click at [453, 188] on link "Contacts" at bounding box center [400, 182] width 155 height 28
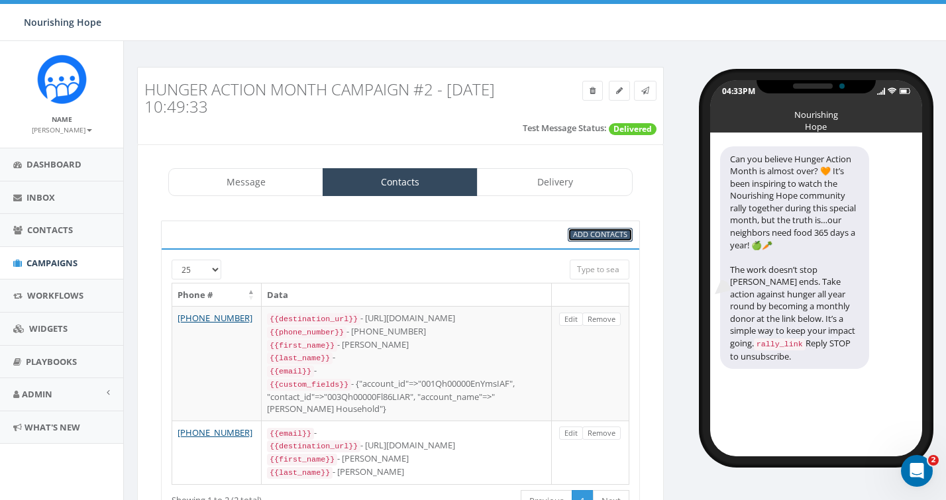
click at [592, 237] on span "Add Contacts" at bounding box center [600, 234] width 54 height 10
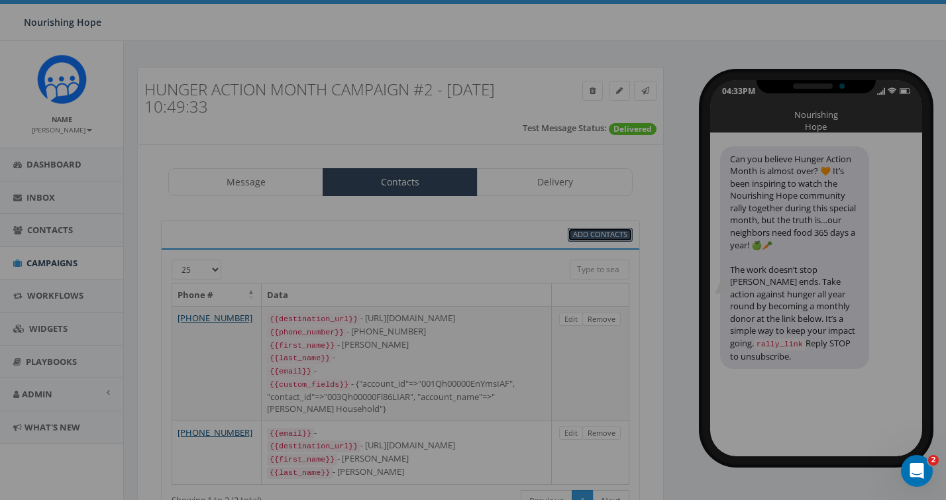
select select
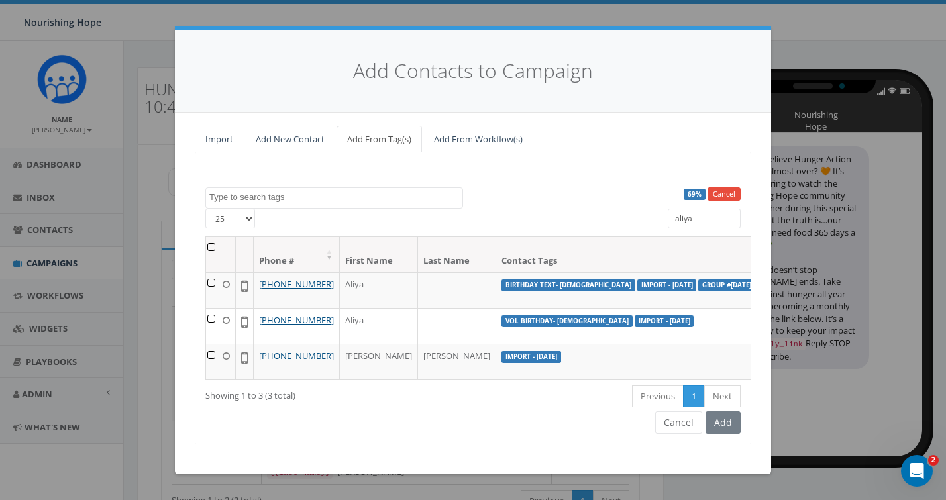
drag, startPoint x: 703, startPoint y: 222, endPoint x: 651, endPoint y: 221, distance: 51.7
click at [651, 221] on div "25 50 100 aliya" at bounding box center [472, 223] width 555 height 28
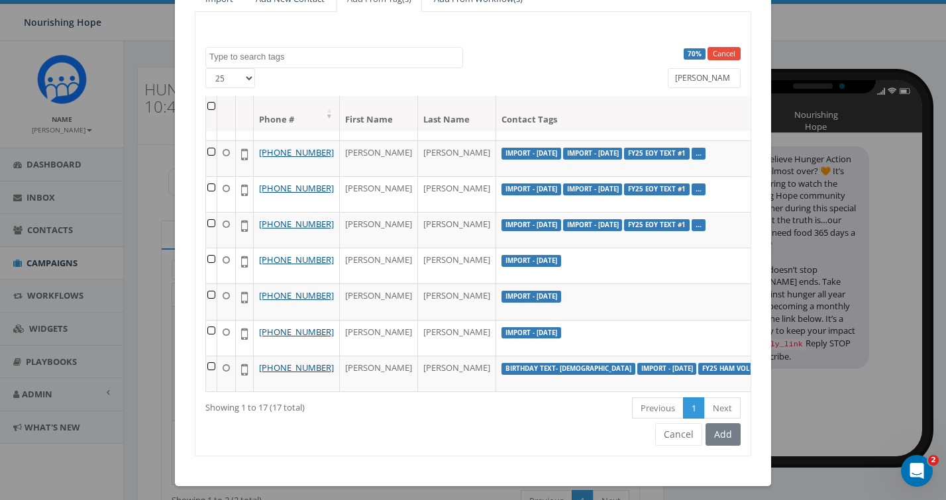
scroll to position [146, 0]
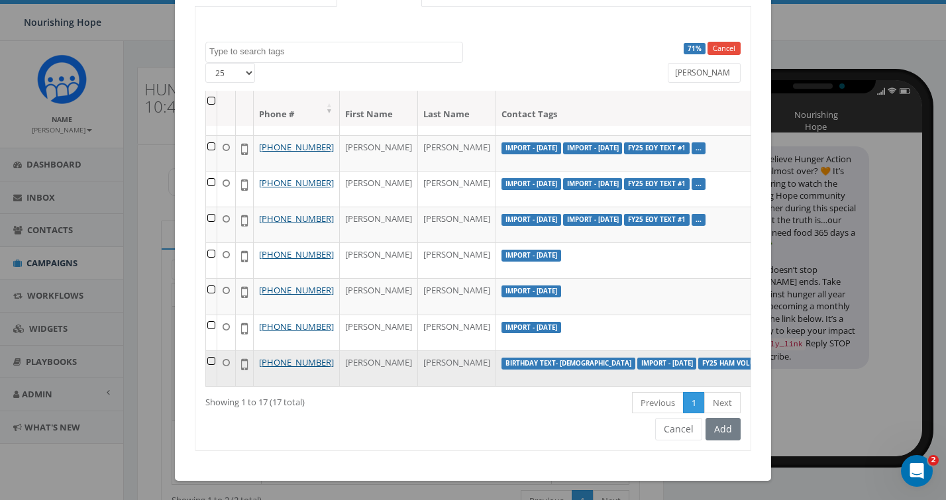
type input "[PERSON_NAME]"
click at [211, 351] on td at bounding box center [211, 369] width 11 height 36
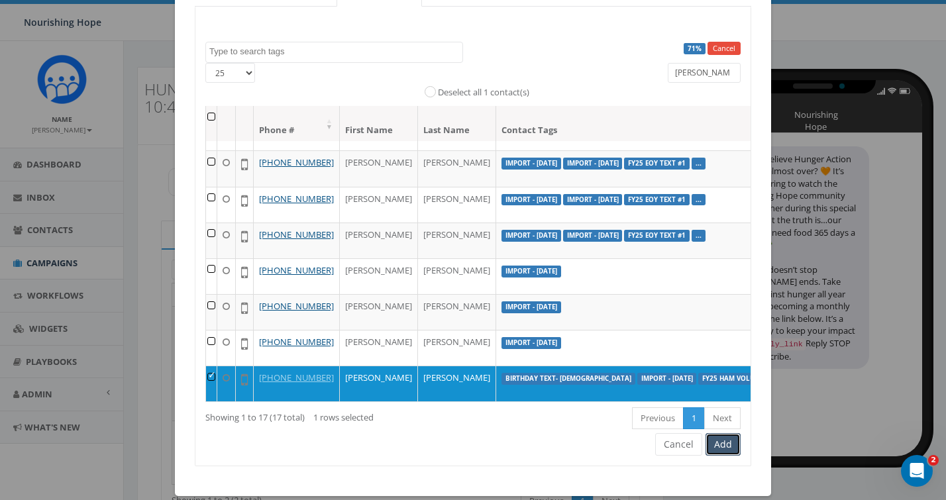
click at [730, 444] on button "Add" at bounding box center [723, 444] width 35 height 23
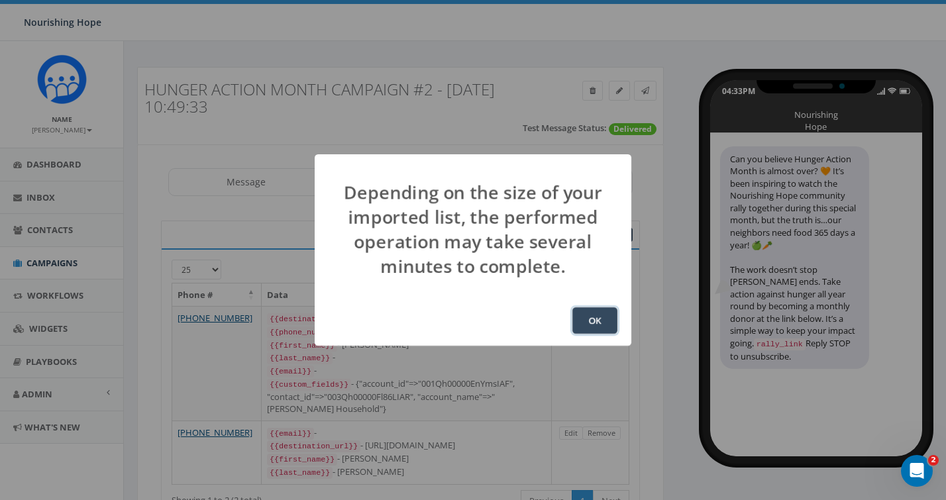
click at [604, 324] on button "OK" at bounding box center [595, 320] width 45 height 27
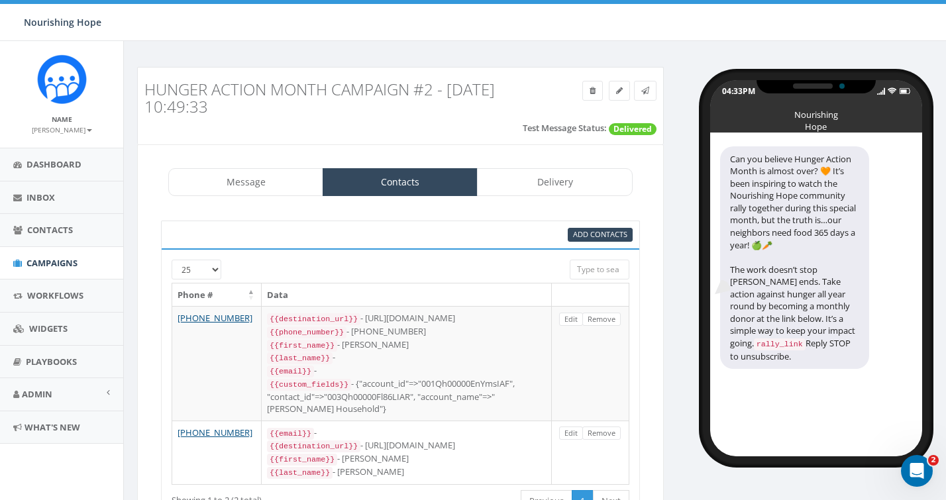
scroll to position [90, 0]
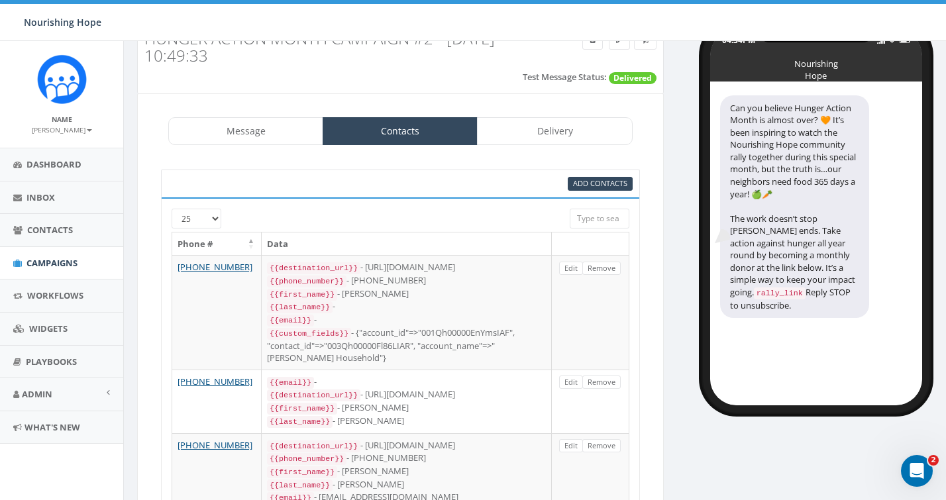
scroll to position [38, 0]
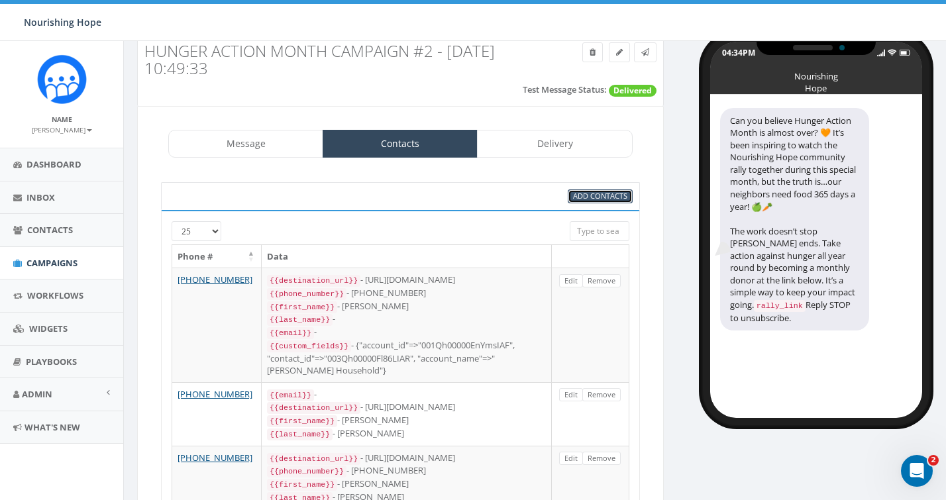
click at [614, 199] on span "Add Contacts" at bounding box center [600, 196] width 54 height 10
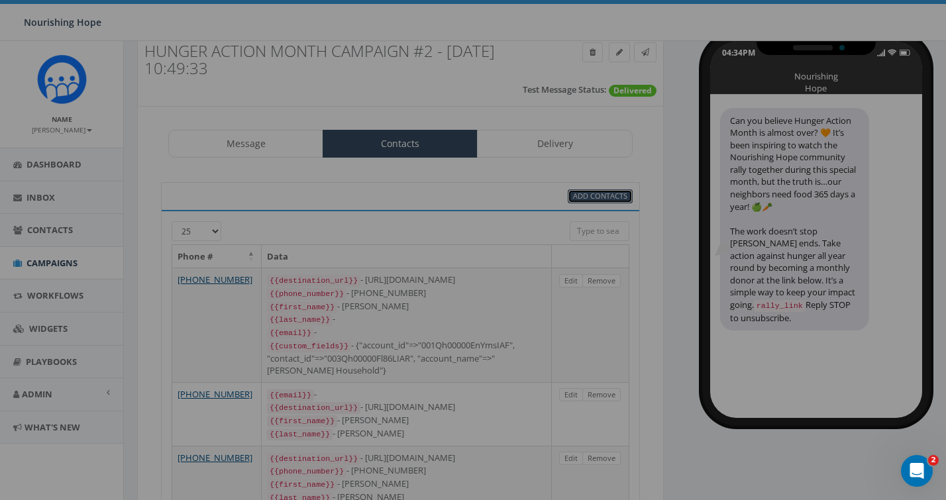
select select
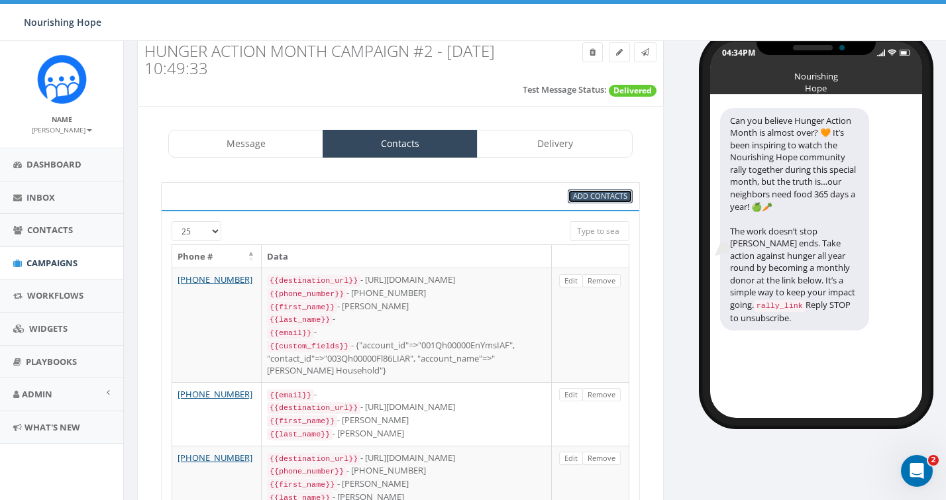
click at [614, 199] on span "Add Contacts" at bounding box center [600, 196] width 54 height 10
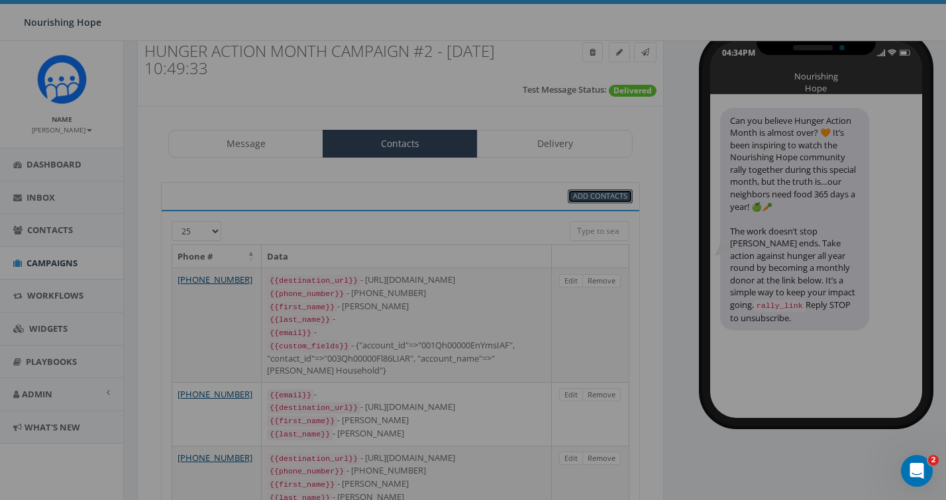
select select
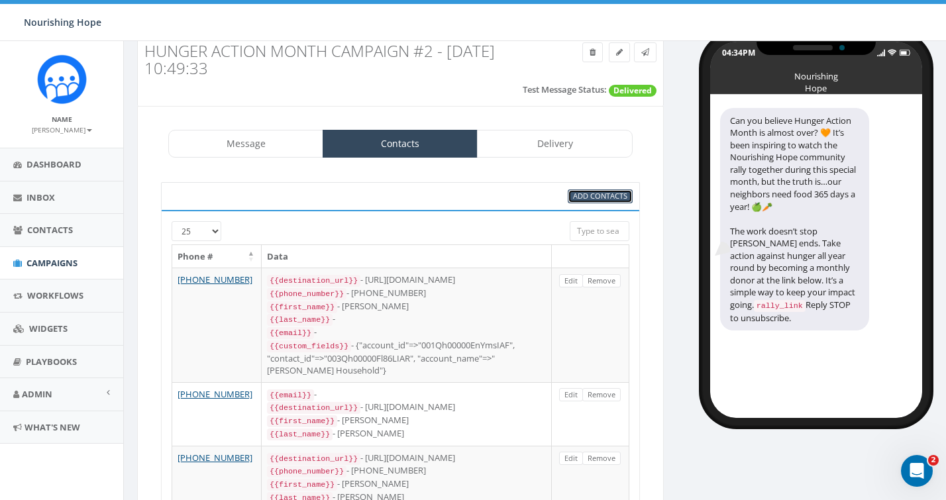
scroll to position [0, 0]
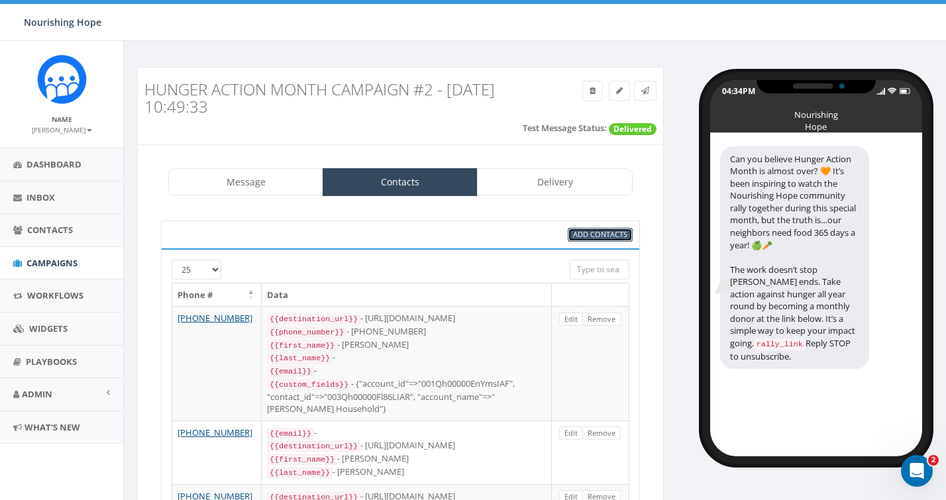
click at [611, 232] on span "Add Contacts" at bounding box center [600, 234] width 54 height 10
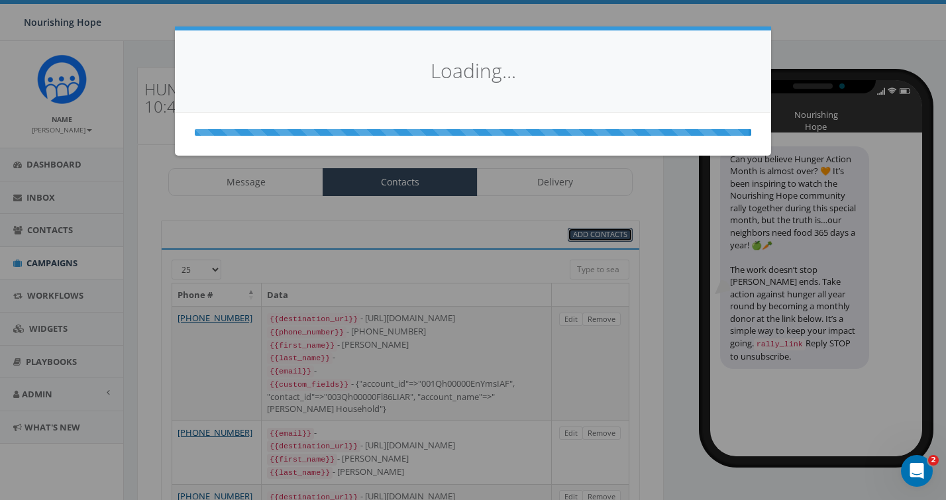
select select
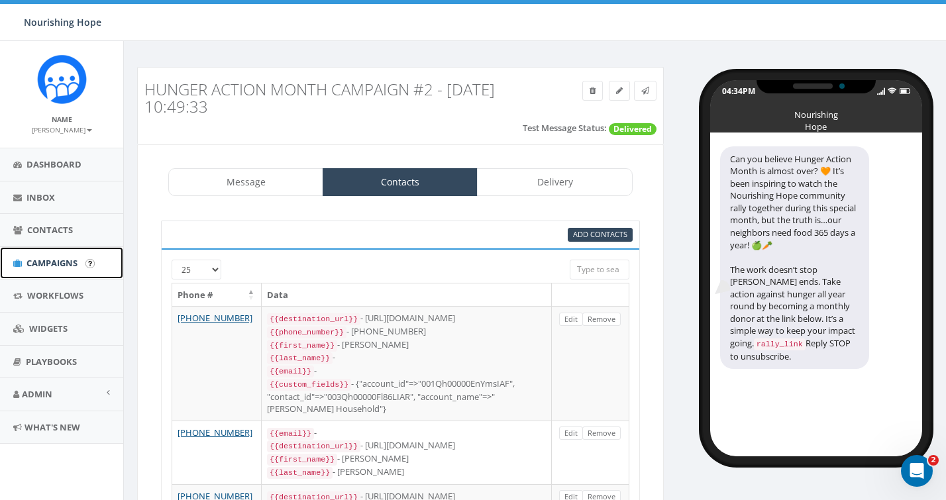
click at [66, 272] on link "Campaigns" at bounding box center [61, 263] width 123 height 32
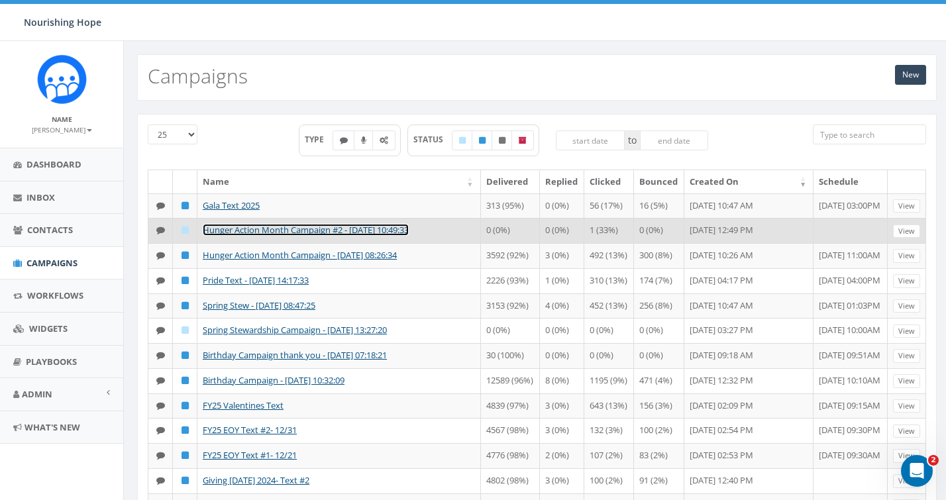
click at [279, 236] on link "Hunger Action Month Campaign #2 - [DATE] 10:49:33" at bounding box center [306, 230] width 206 height 12
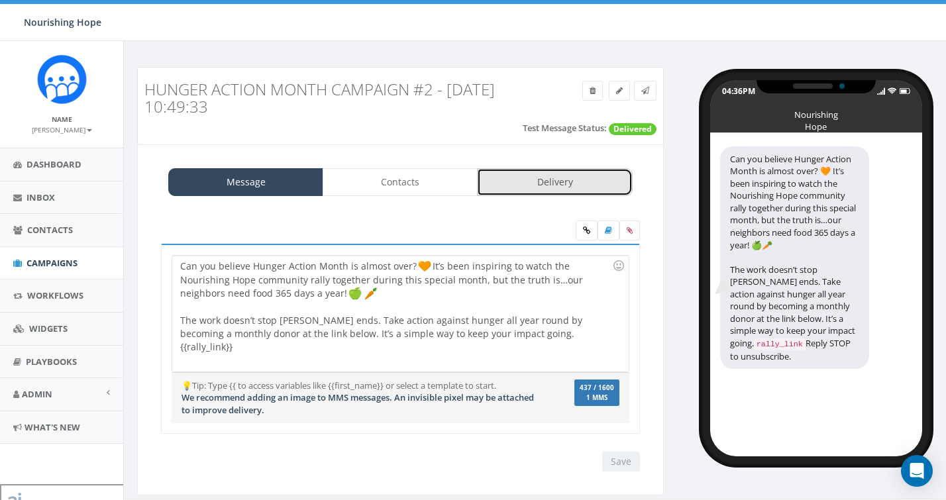
click at [585, 186] on link "Delivery" at bounding box center [554, 182] width 155 height 28
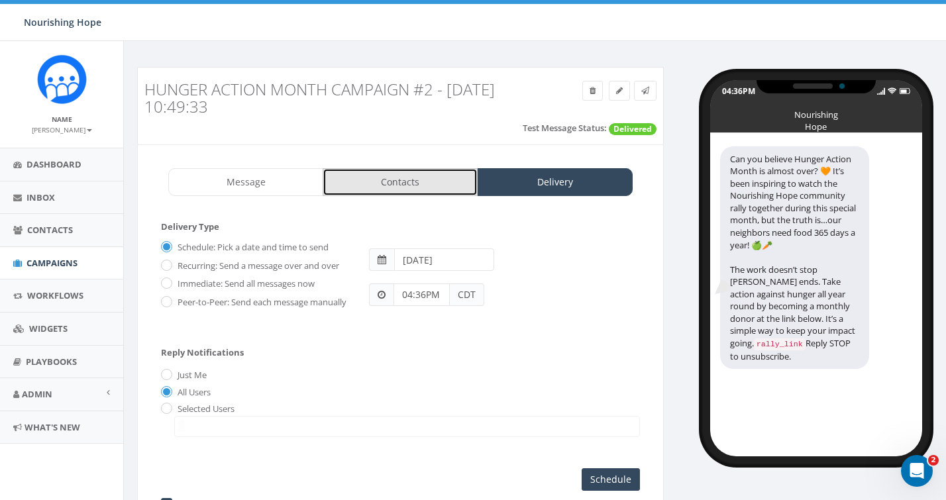
click at [459, 189] on link "Contacts" at bounding box center [400, 182] width 155 height 28
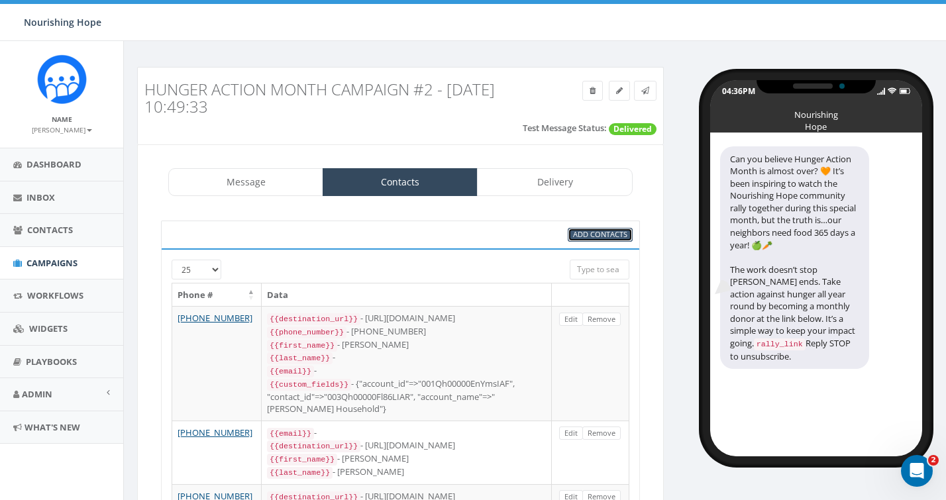
click at [619, 233] on span "Add Contacts" at bounding box center [600, 234] width 54 height 10
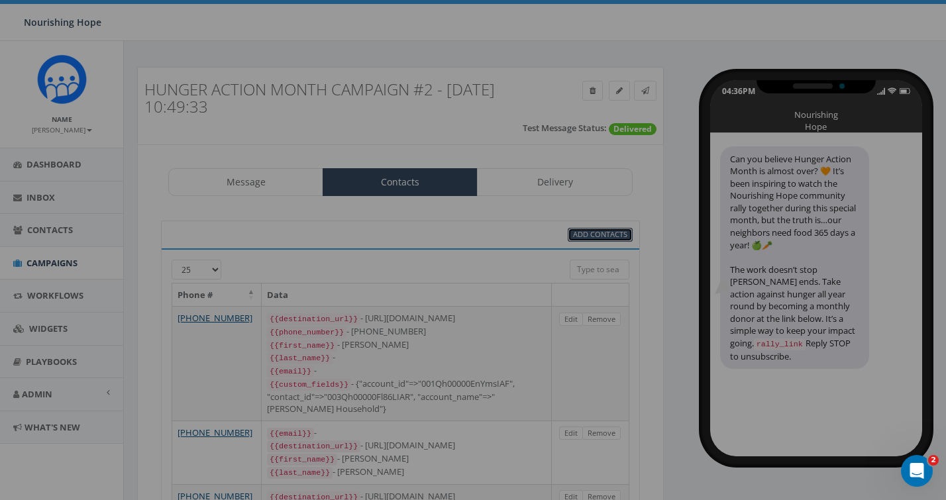
select select
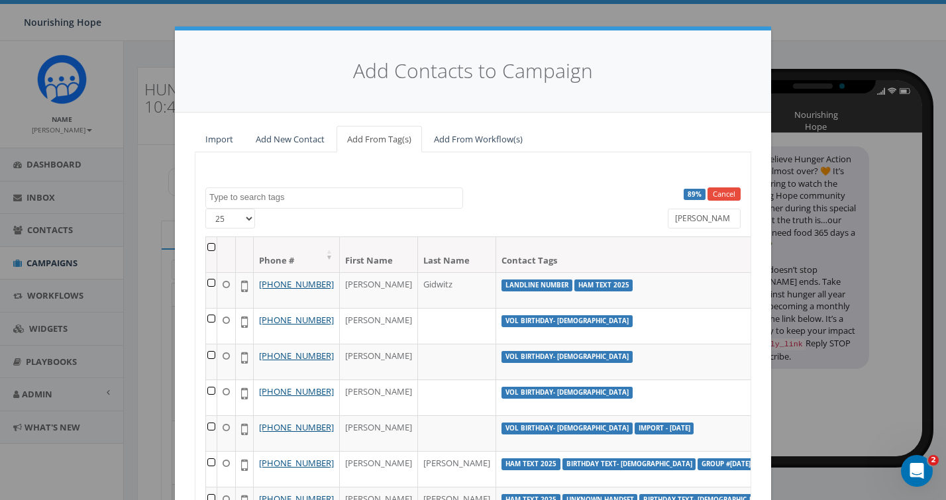
drag, startPoint x: 708, startPoint y: 218, endPoint x: 665, endPoint y: 218, distance: 43.1
click at [665, 218] on div "[PERSON_NAME]" at bounding box center [704, 220] width 93 height 23
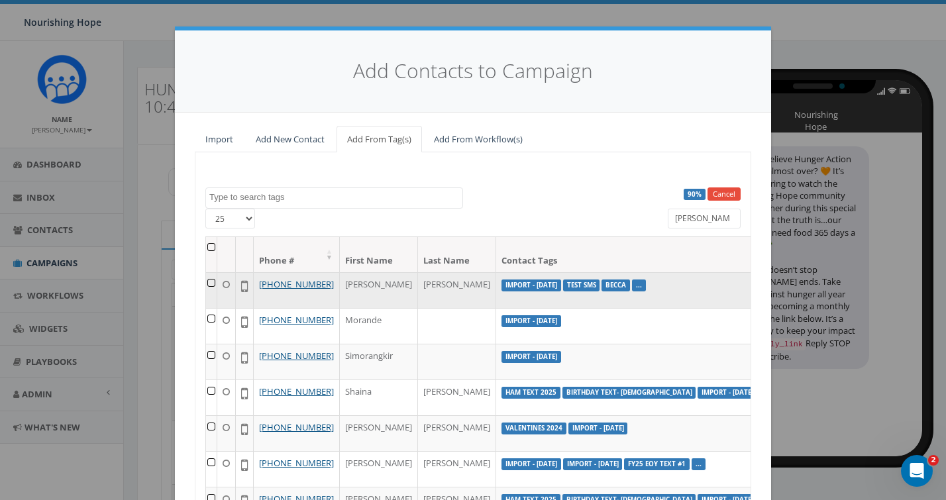
type input "[PERSON_NAME]"
click at [213, 282] on td at bounding box center [211, 290] width 11 height 36
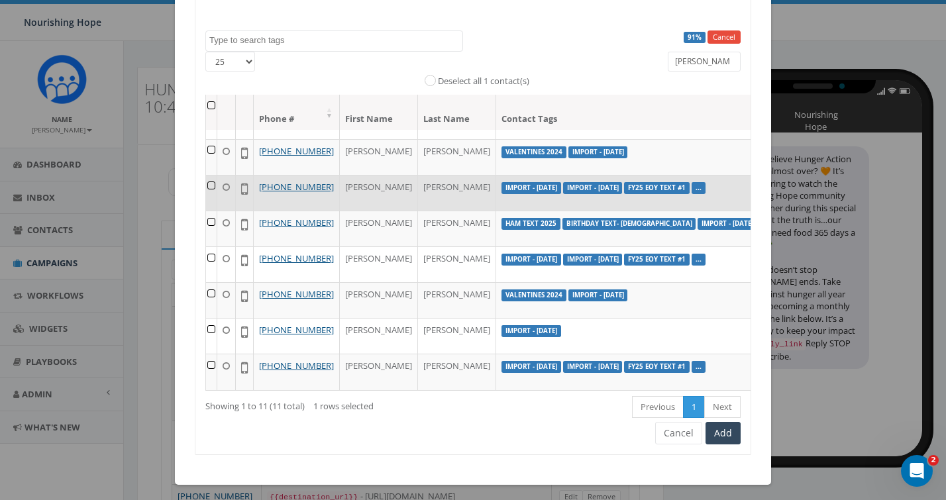
scroll to position [270, 0]
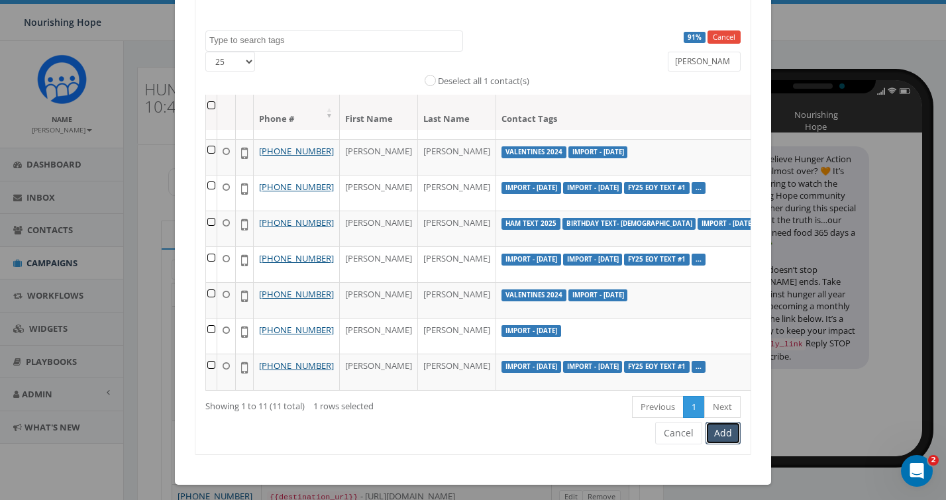
click at [729, 438] on button "Add" at bounding box center [723, 433] width 35 height 23
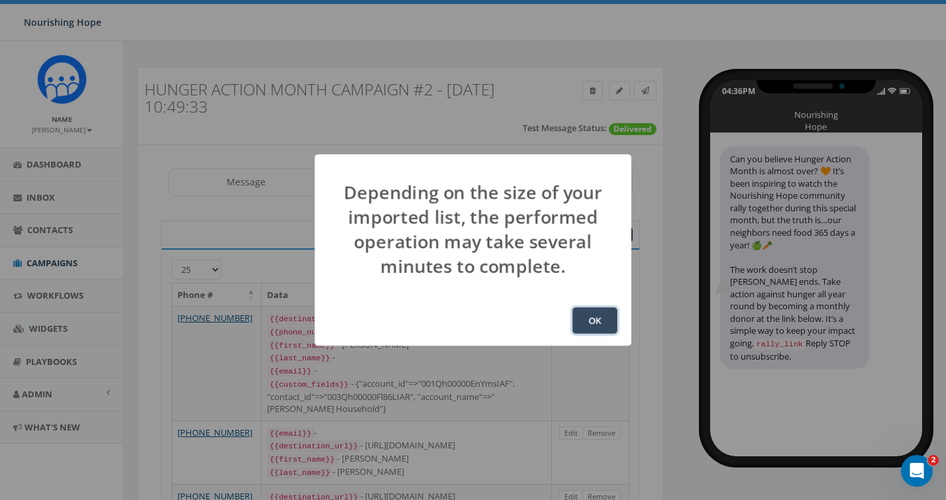
click at [602, 323] on button "OK" at bounding box center [595, 320] width 45 height 27
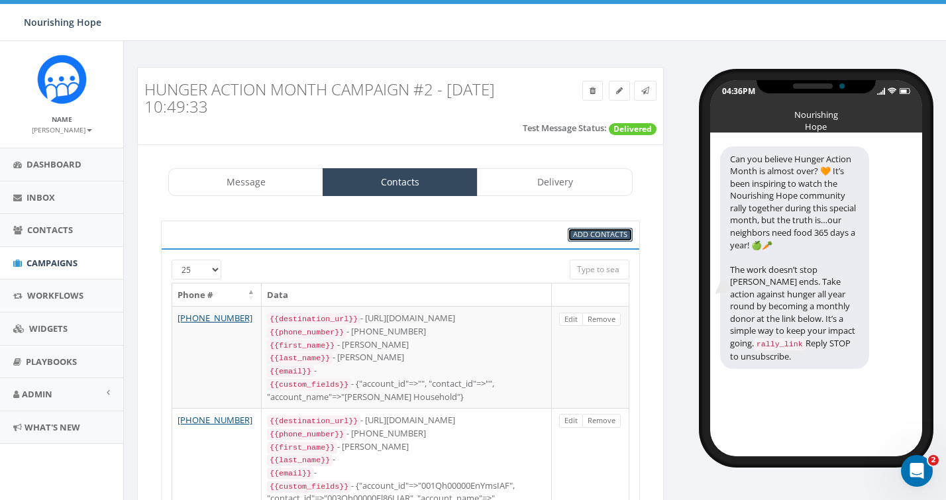
click at [594, 234] on span "Add Contacts" at bounding box center [600, 234] width 54 height 10
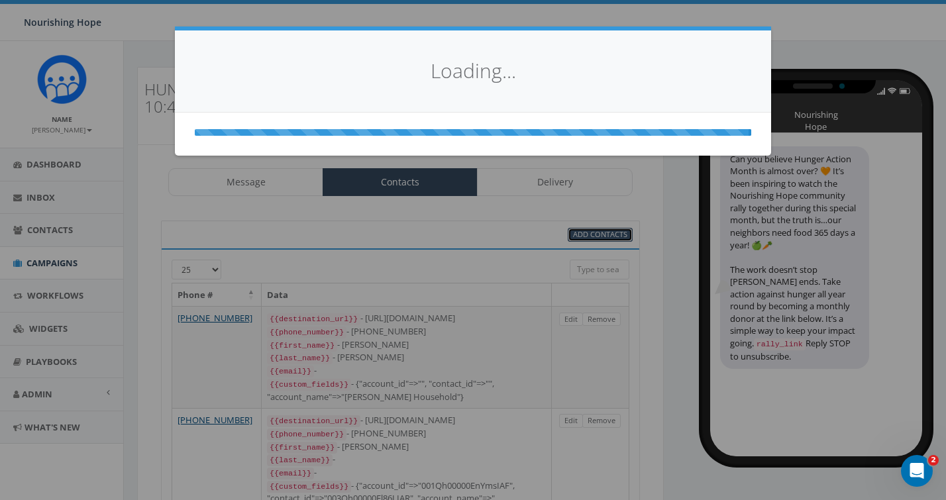
select select
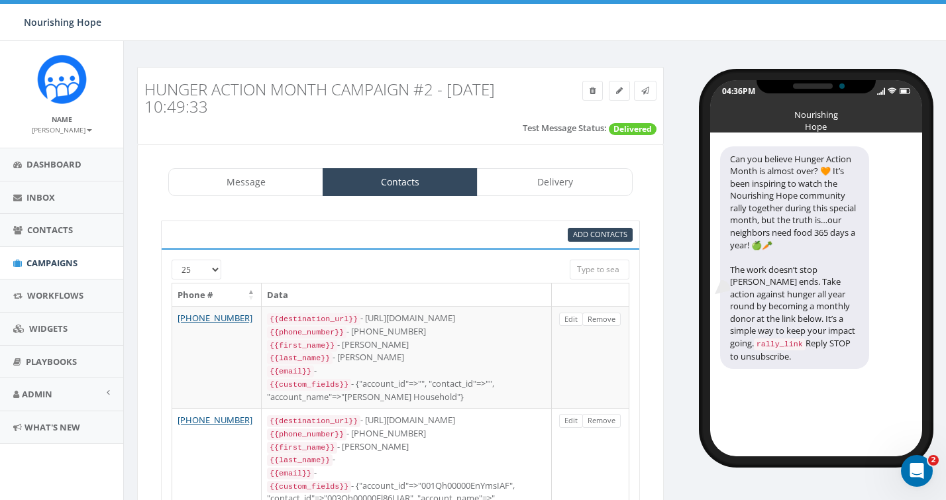
click at [680, 211] on div "04:36PM Nourishing Hope Can you believe Hunger Action Month is almost over? 🧡 I…" at bounding box center [810, 262] width 273 height 390
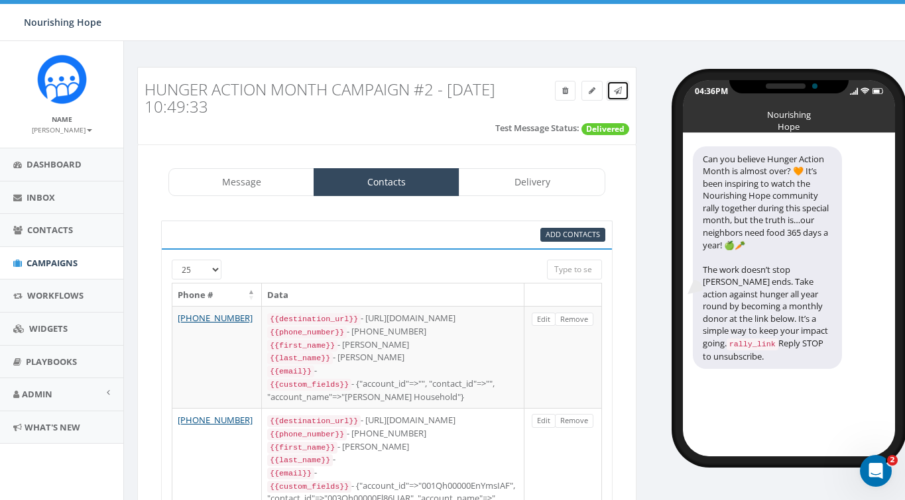
click at [611, 92] on link at bounding box center [617, 91] width 23 height 20
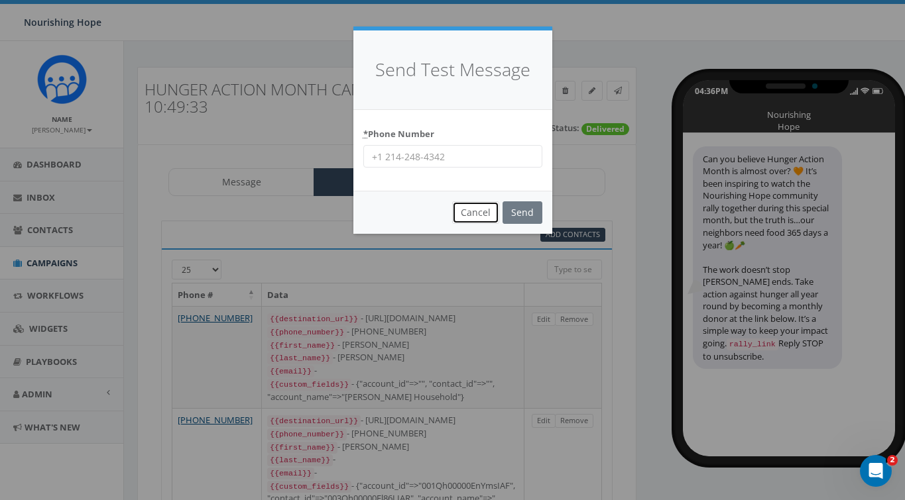
click at [481, 214] on button "Cancel" at bounding box center [475, 212] width 47 height 23
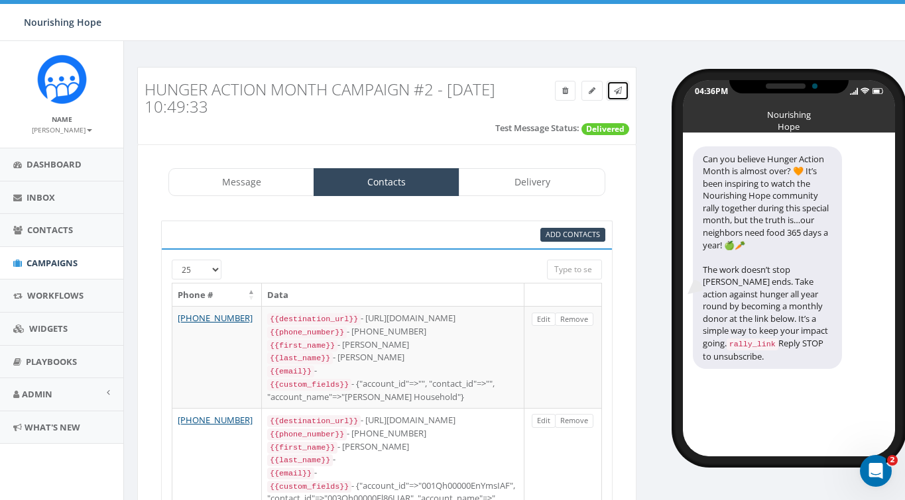
click at [617, 91] on icon at bounding box center [618, 91] width 8 height 8
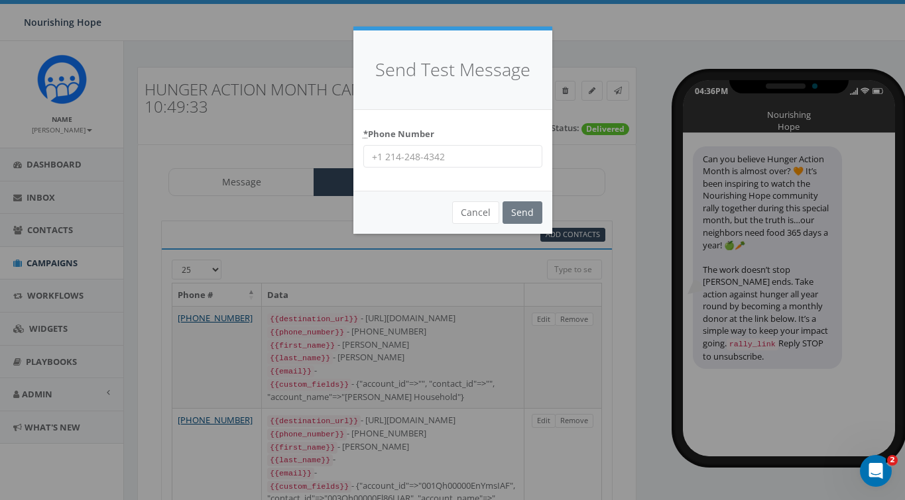
click at [502, 145] on input "* Phone Number" at bounding box center [452, 156] width 179 height 23
type input "217-840-0093"
click at [519, 209] on input "Send" at bounding box center [522, 212] width 40 height 23
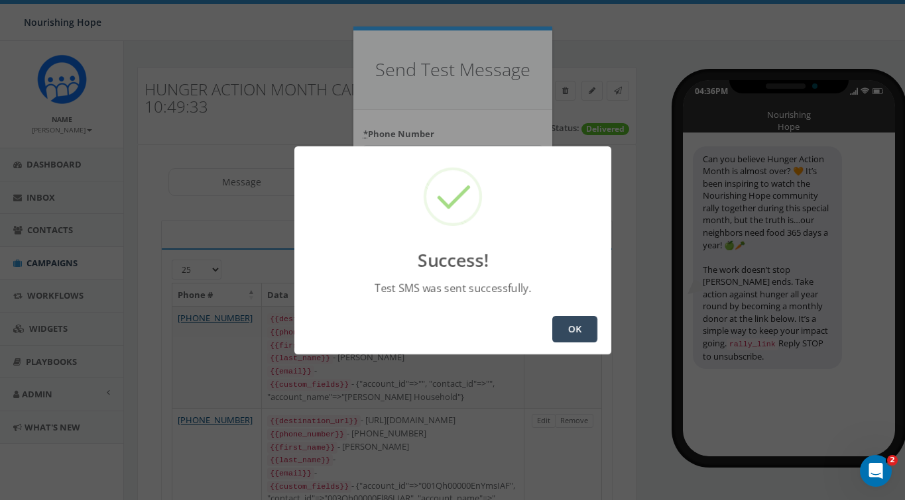
click at [558, 327] on button "OK" at bounding box center [574, 329] width 45 height 27
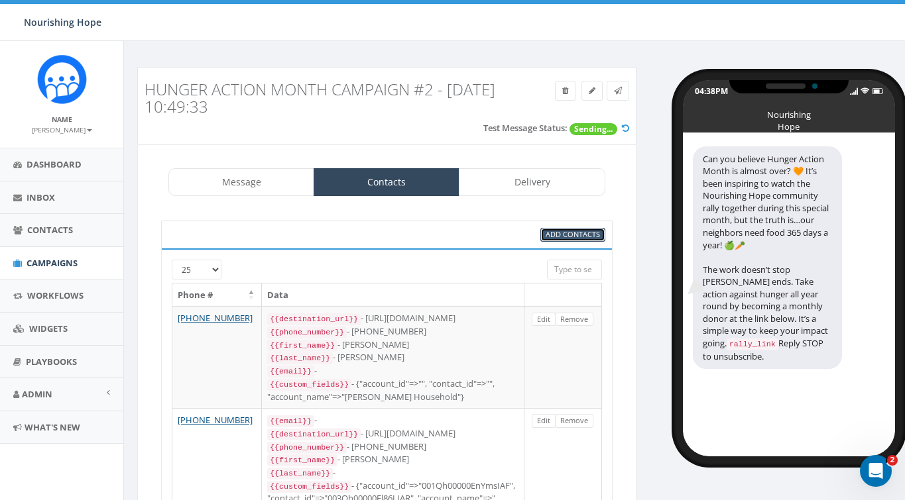
click at [567, 235] on span "Add Contacts" at bounding box center [572, 234] width 54 height 10
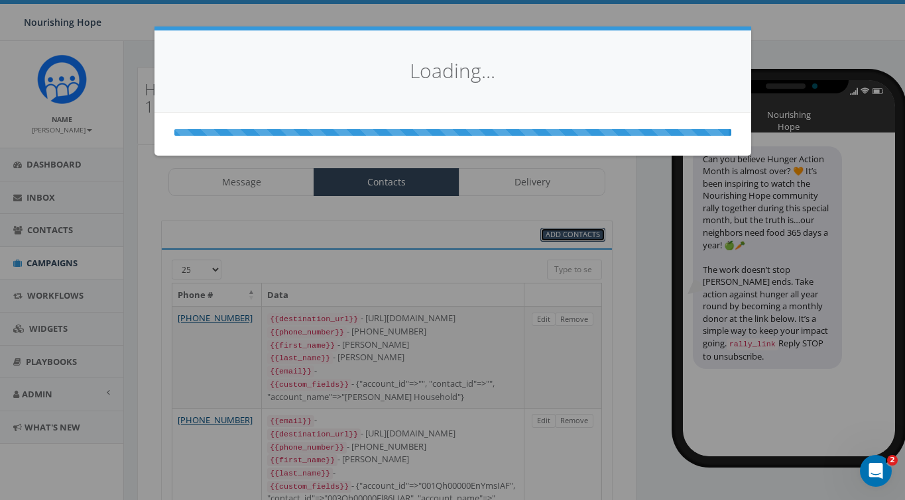
select select
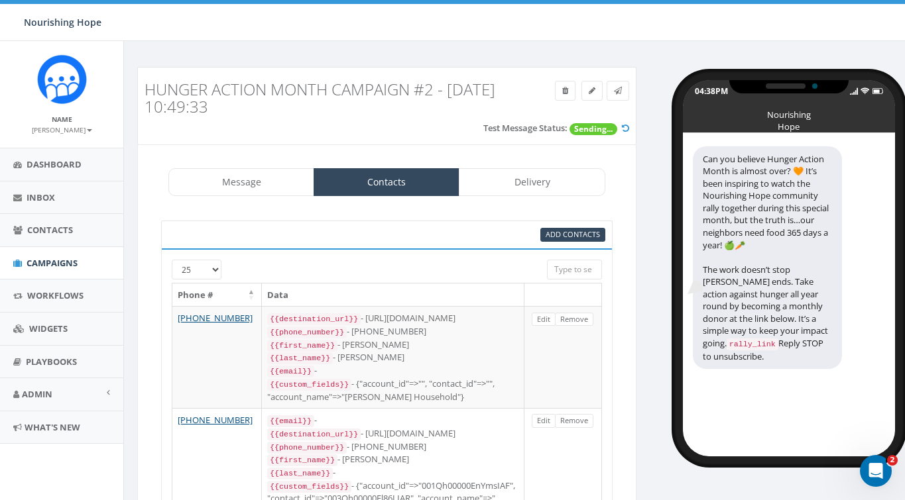
click at [478, 101] on h3 "Hunger Action Month Campaign #2 - [DATE] 10:49:33" at bounding box center [323, 98] width 358 height 35
click at [580, 237] on span "Add Contacts" at bounding box center [572, 234] width 54 height 10
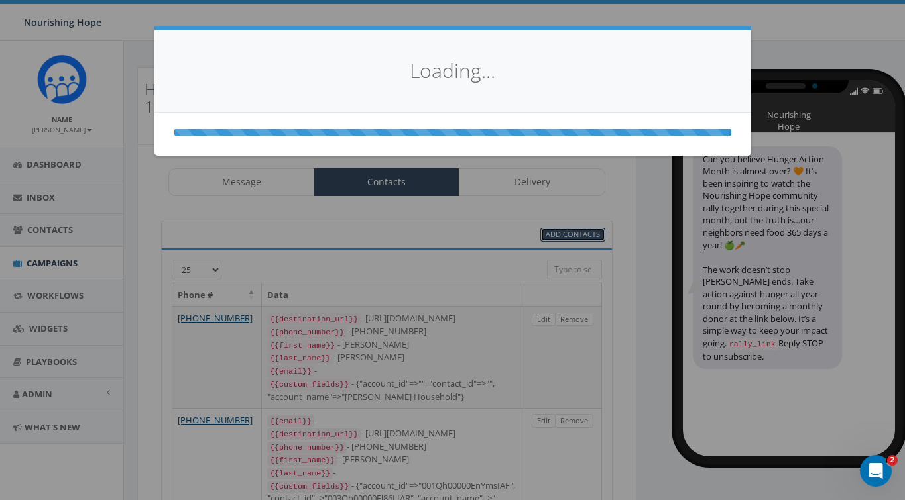
select select
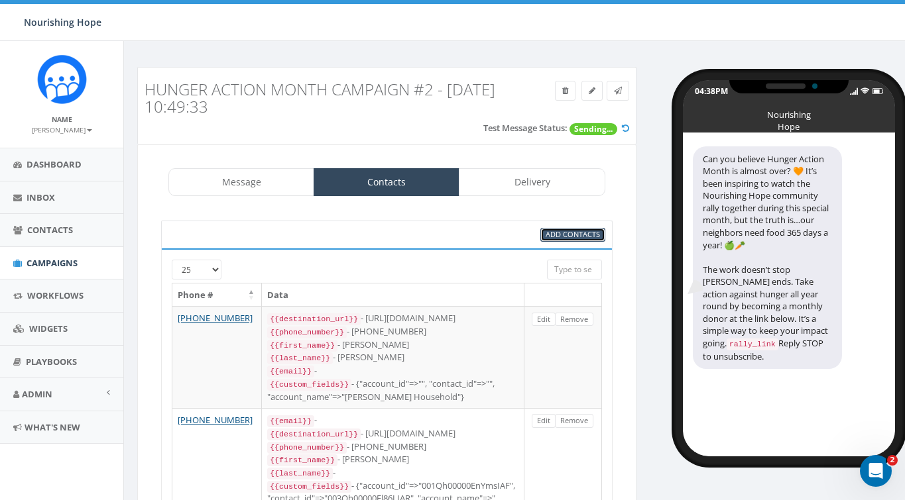
click at [549, 236] on span "Add Contacts" at bounding box center [572, 234] width 54 height 10
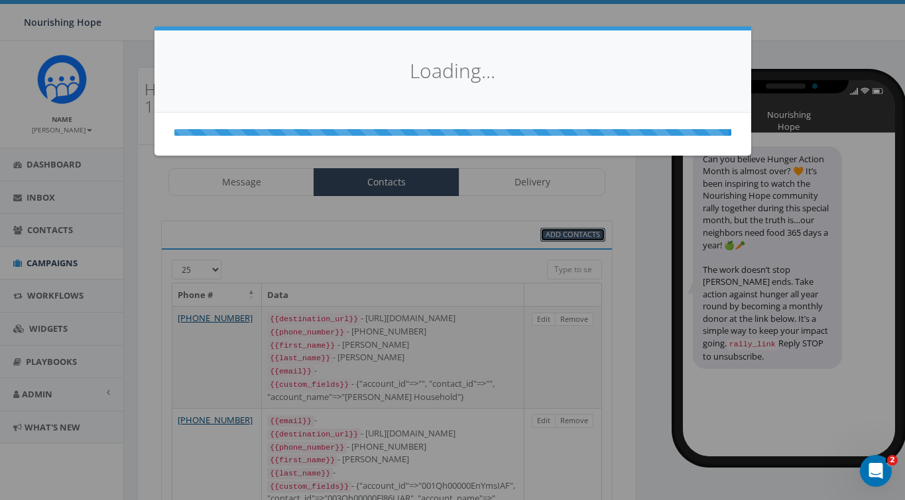
select select
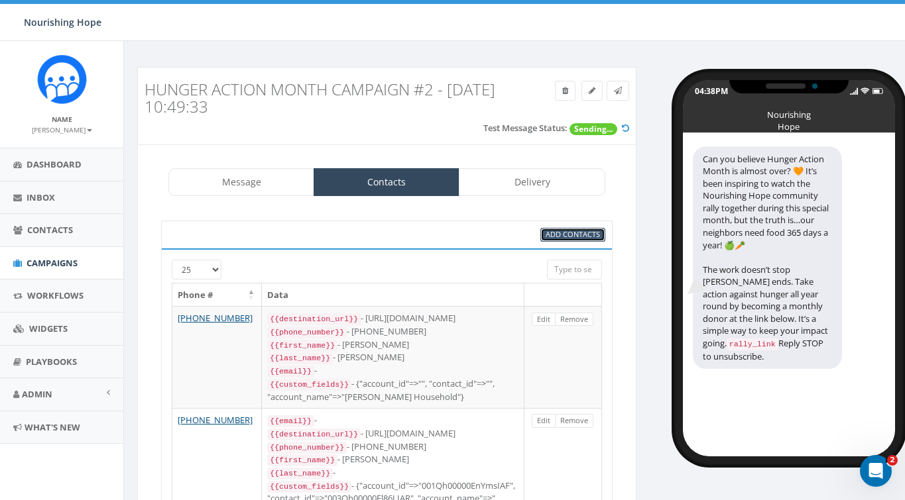
click at [548, 236] on span "Add Contacts" at bounding box center [572, 234] width 54 height 10
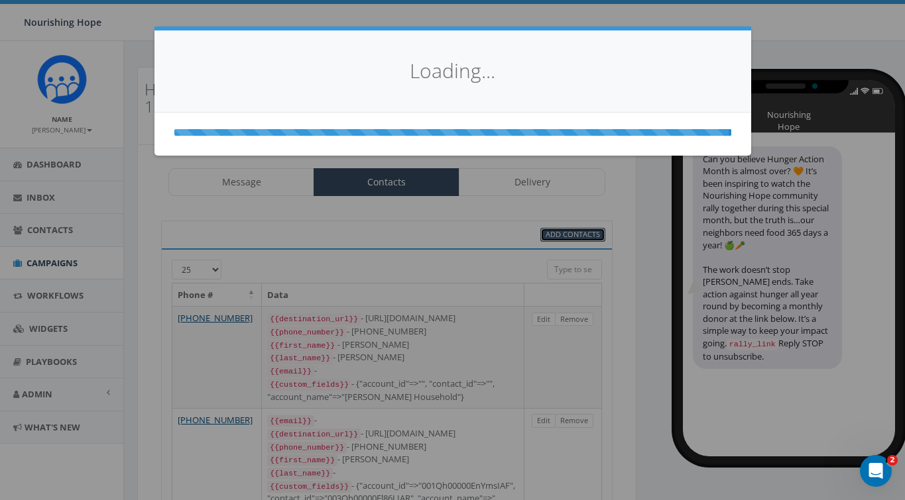
select select
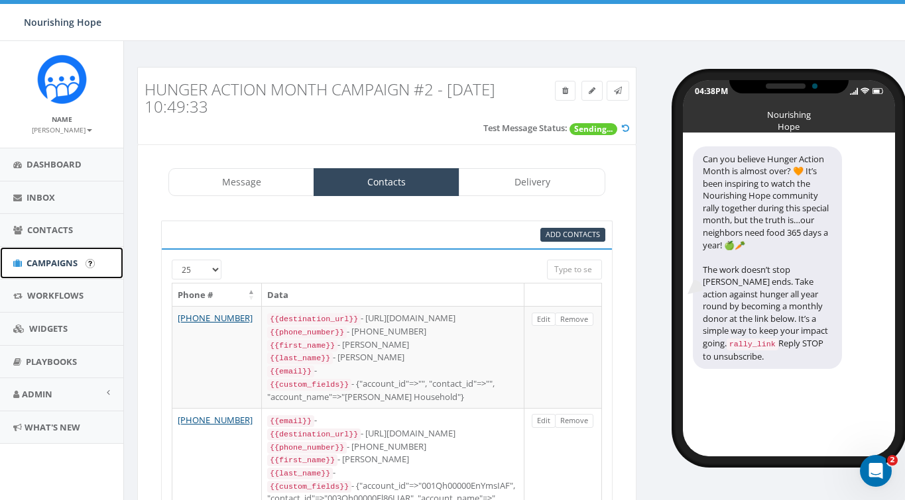
click at [66, 266] on span "Campaigns" at bounding box center [52, 263] width 51 height 12
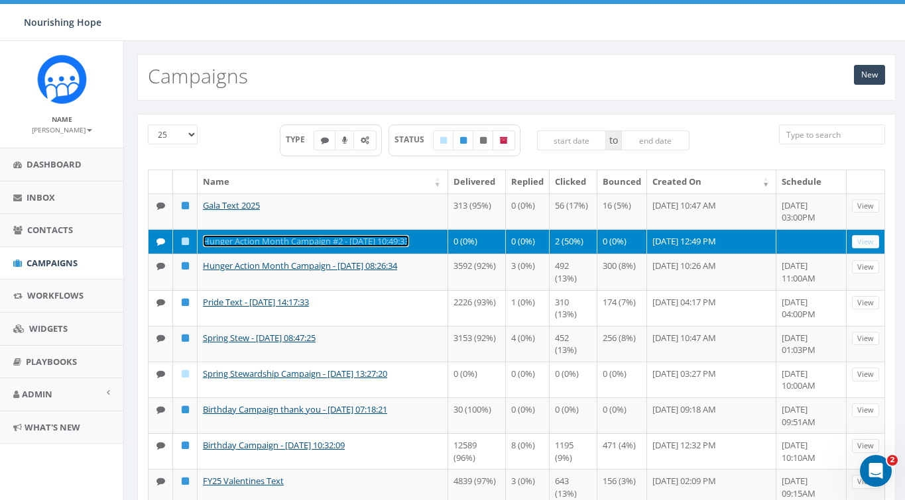
click at [242, 241] on link "Hunger Action Month Campaign #2 - [DATE] 10:49:33" at bounding box center [306, 241] width 206 height 12
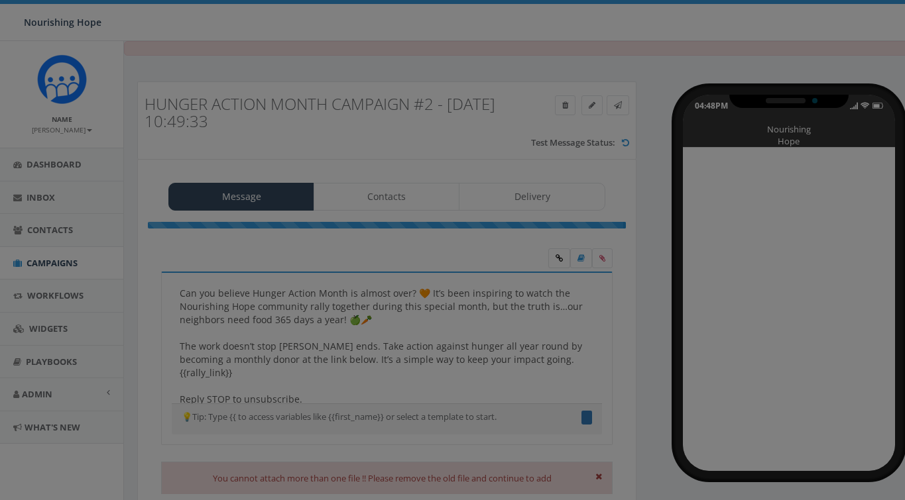
type textarea "Can you believe Hunger Action Month is almost over? 🧡 It’s been inspiring to wa…"
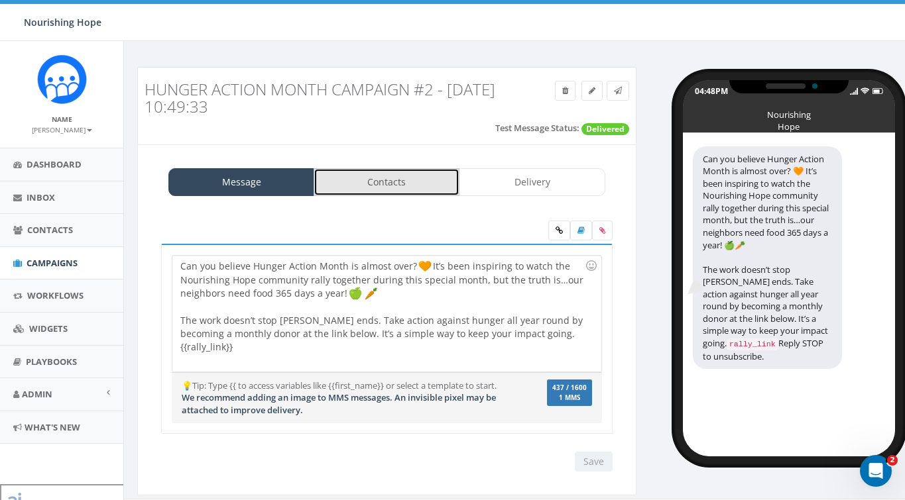
click at [413, 187] on link "Contacts" at bounding box center [386, 182] width 146 height 28
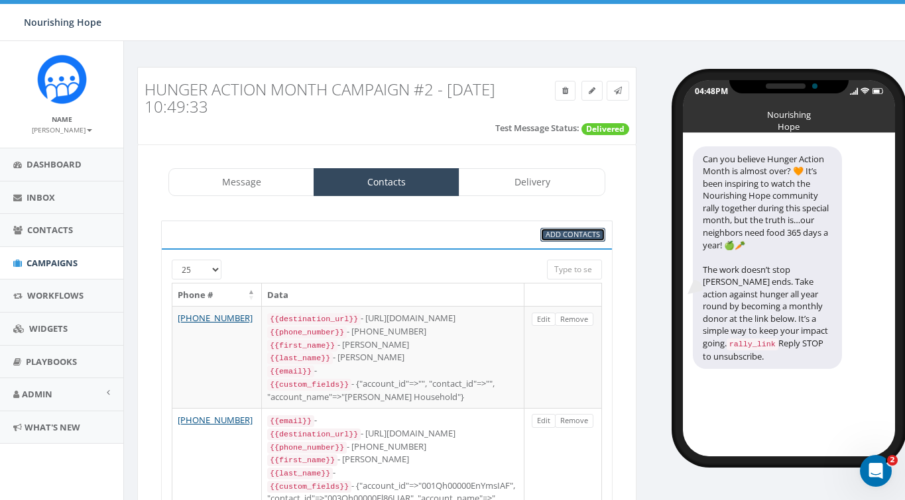
click at [570, 239] on span "Add Contacts" at bounding box center [572, 234] width 54 height 10
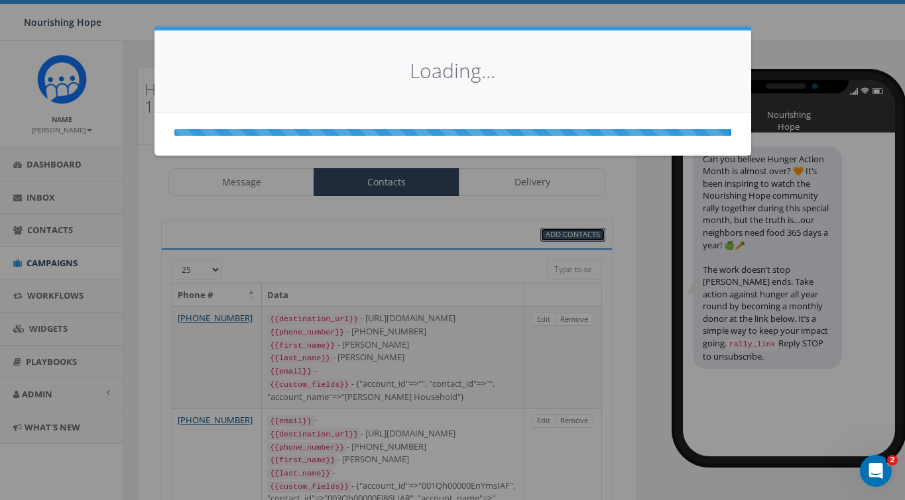
select select
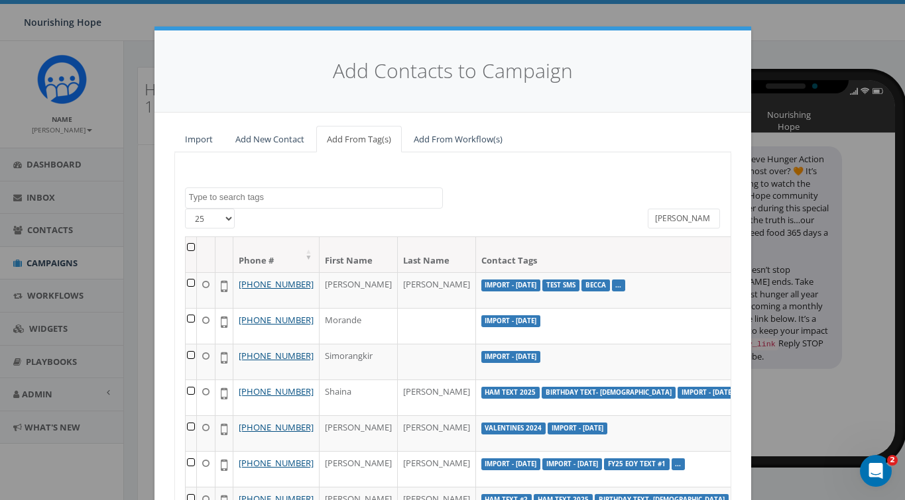
click at [415, 201] on textarea "Search" at bounding box center [315, 198] width 253 height 12
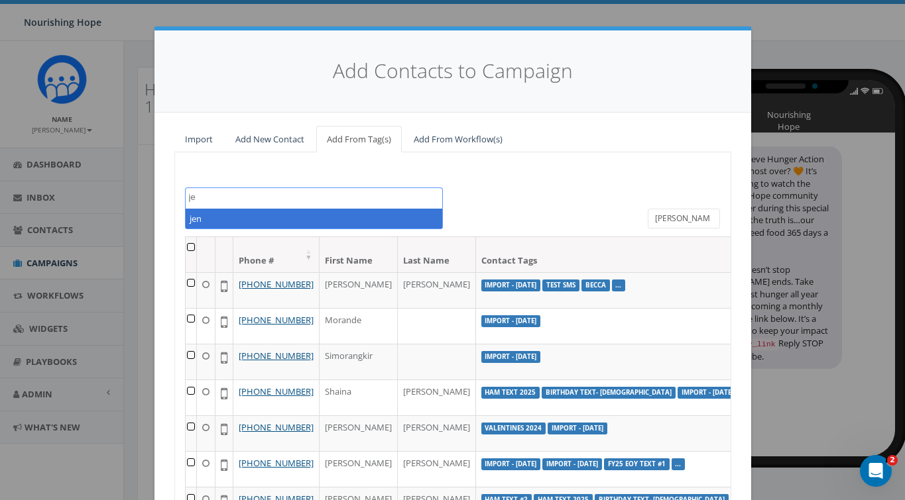
type textarea "j"
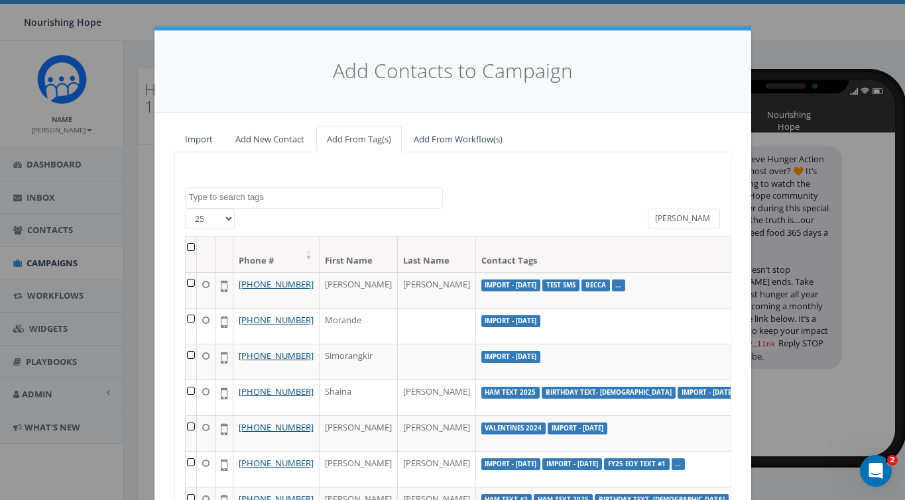
click at [492, 170] on div "2024/06/28 2025/06/04 Appeal Target Becca Birthday Text- April 2025 EOY 2023 EO…" at bounding box center [452, 374] width 557 height 444
drag, startPoint x: 693, startPoint y: 222, endPoint x: 618, endPoint y: 202, distance: 77.5
click at [620, 203] on div "2024/06/28 2025/06/04 Appeal Target Becca Birthday Text- April 2025 EOY 2023 EO…" at bounding box center [452, 374] width 557 height 444
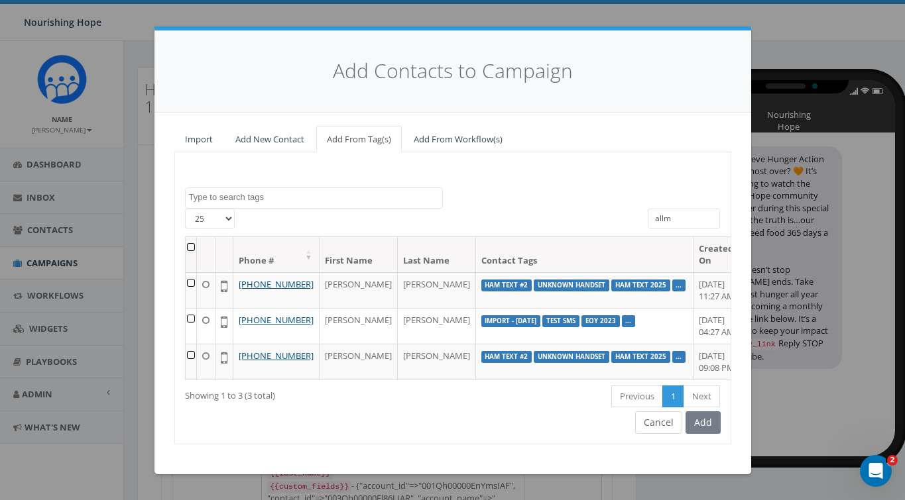
type input "allm"
click at [652, 434] on button "Cancel" at bounding box center [658, 423] width 47 height 23
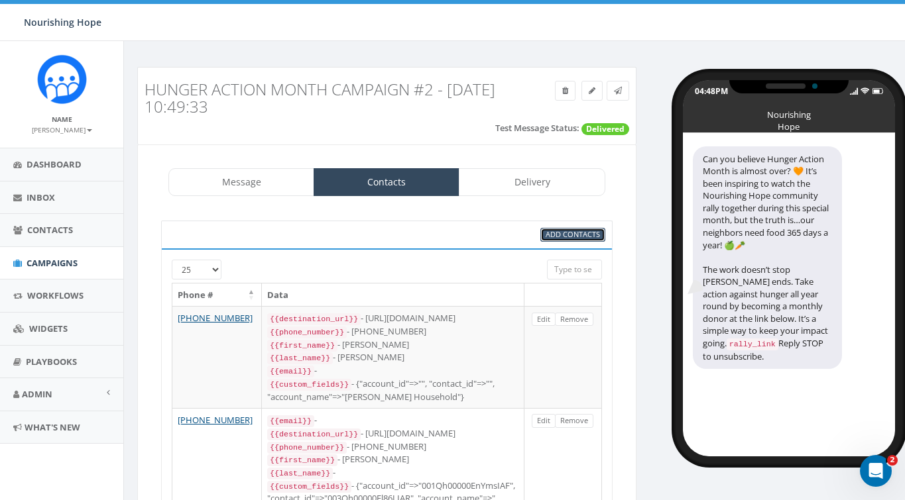
click at [576, 231] on span "Add Contacts" at bounding box center [572, 234] width 54 height 10
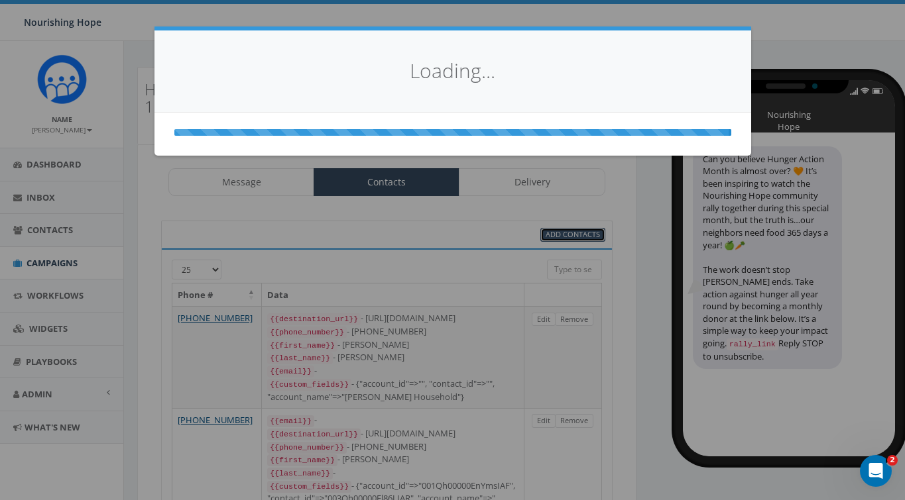
select select
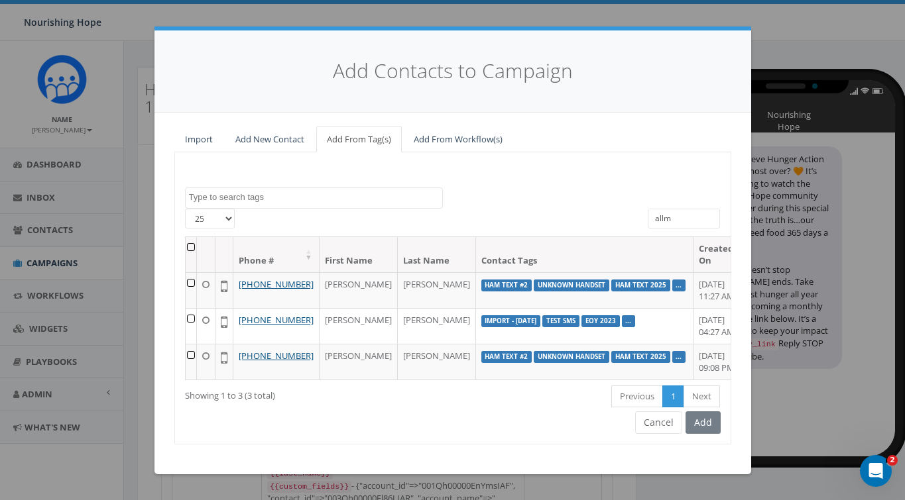
drag, startPoint x: 671, startPoint y: 222, endPoint x: 630, endPoint y: 214, distance: 42.5
click at [630, 214] on div "25 50 100 allm" at bounding box center [452, 223] width 555 height 28
click at [593, 184] on div "2024/06/28 2025/06/04 Appeal Target Becca Birthday Text- April 2025 EOY 2023 EO…" at bounding box center [452, 298] width 557 height 292
click at [394, 190] on span at bounding box center [314, 198] width 258 height 21
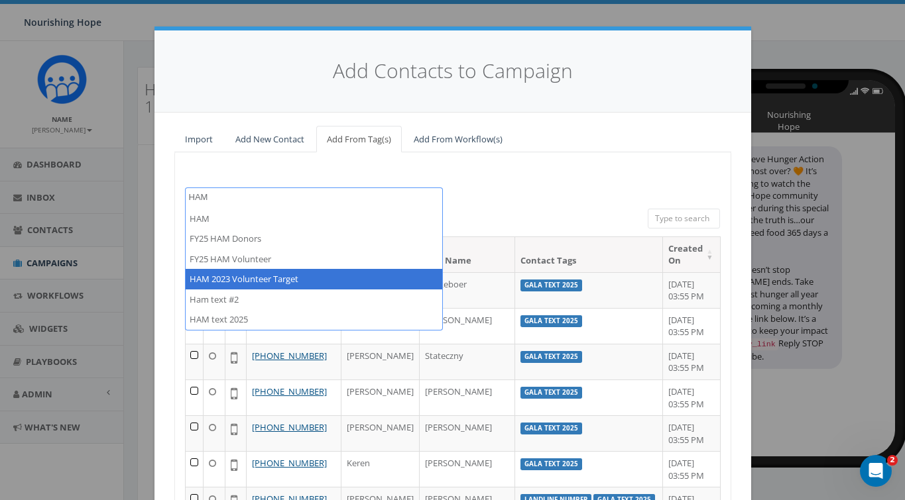
type textarea "HAM"
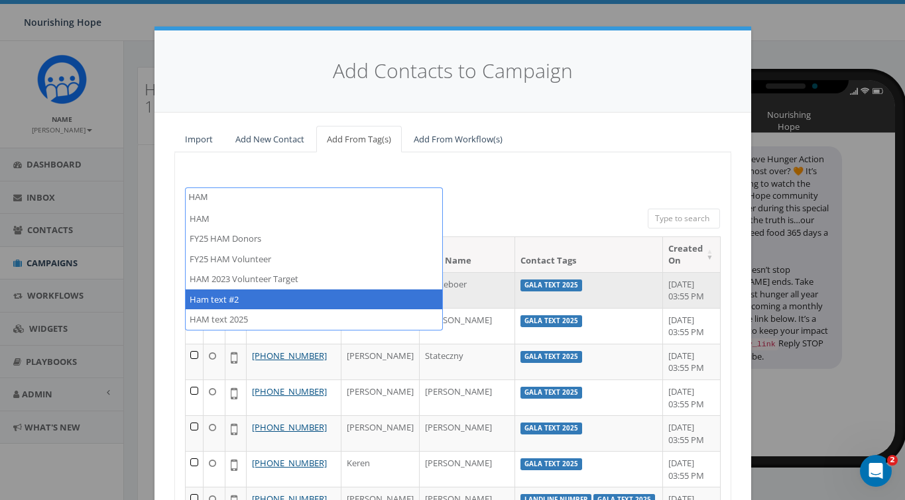
select select "Ham text #2"
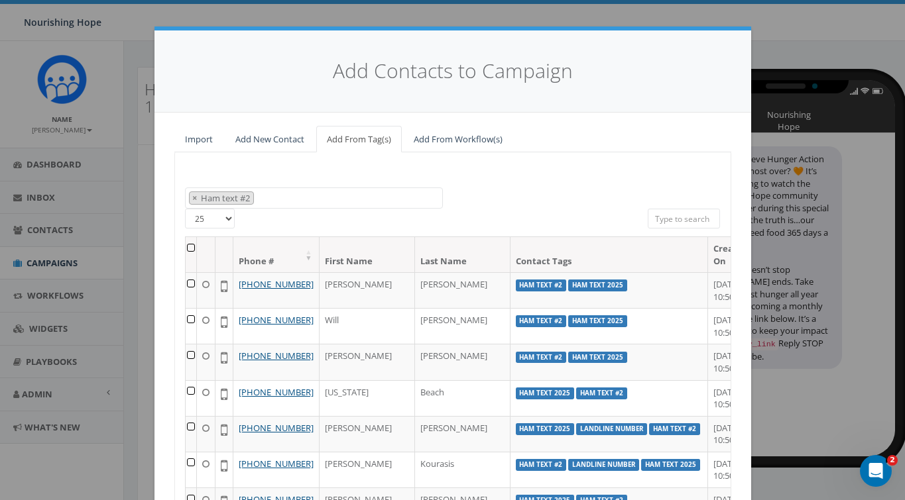
scroll to position [146, 0]
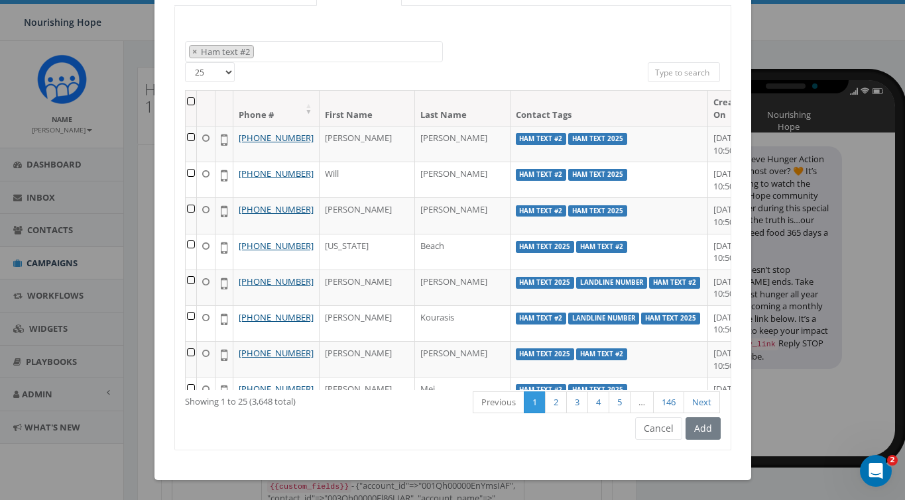
click at [711, 432] on div "Add" at bounding box center [701, 428] width 38 height 23
click at [708, 434] on div "Add" at bounding box center [701, 428] width 38 height 23
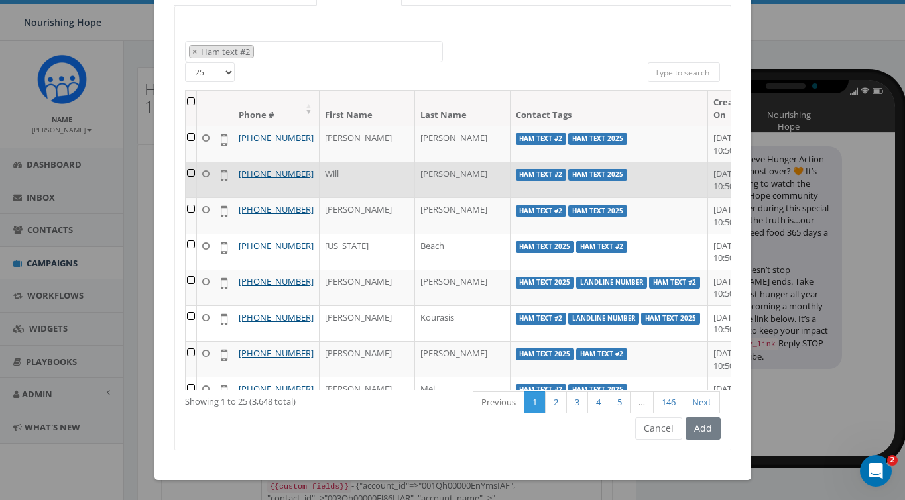
scroll to position [0, 0]
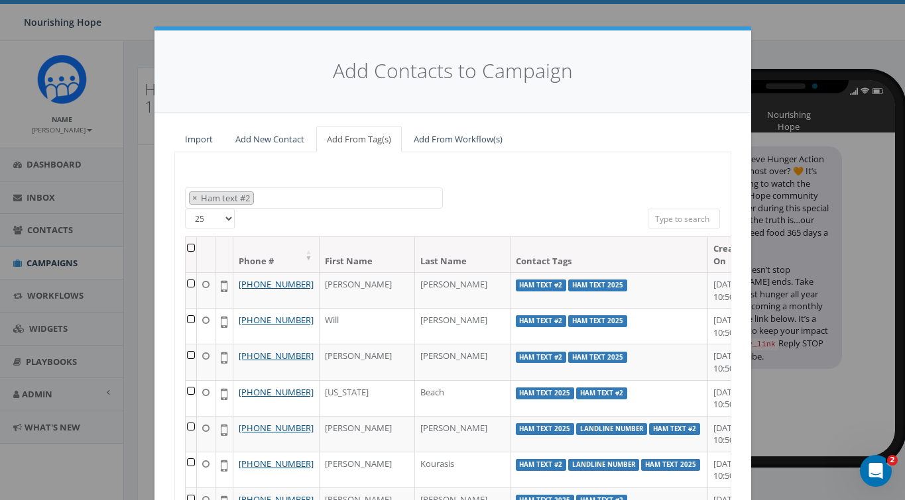
click at [197, 246] on th at bounding box center [191, 254] width 11 height 35
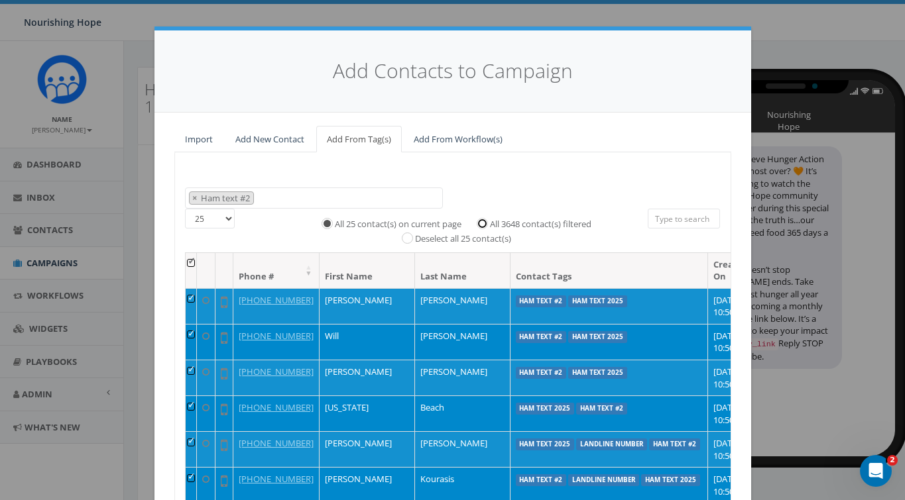
click at [482, 225] on input "All 3648 contact(s) filtered" at bounding box center [485, 222] width 9 height 9
radio input "true"
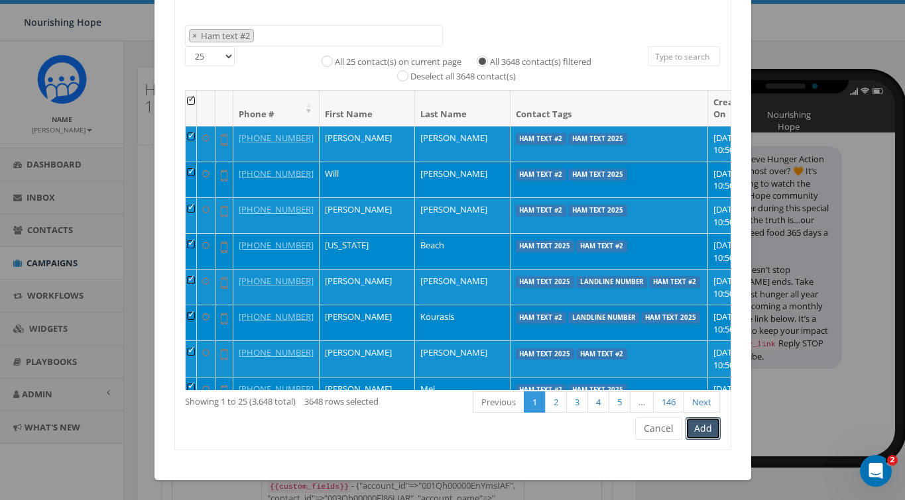
click at [710, 433] on button "Add" at bounding box center [702, 428] width 35 height 23
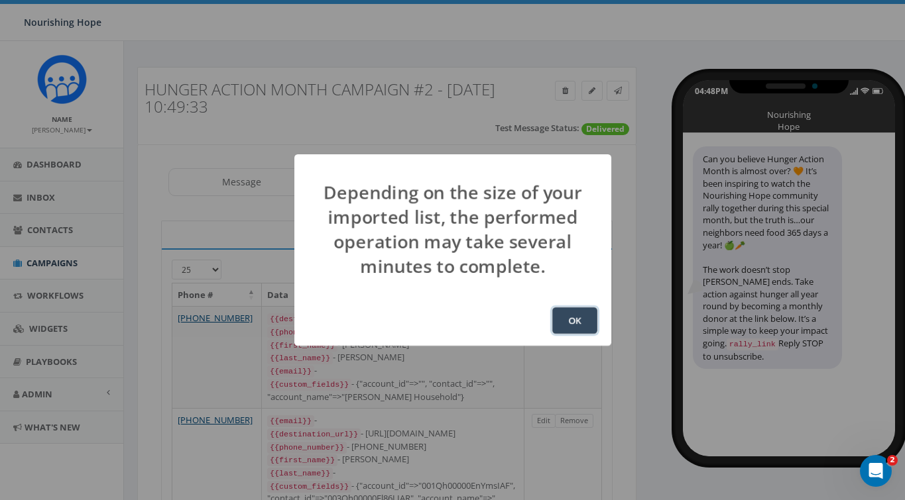
click at [568, 324] on button "OK" at bounding box center [574, 320] width 45 height 27
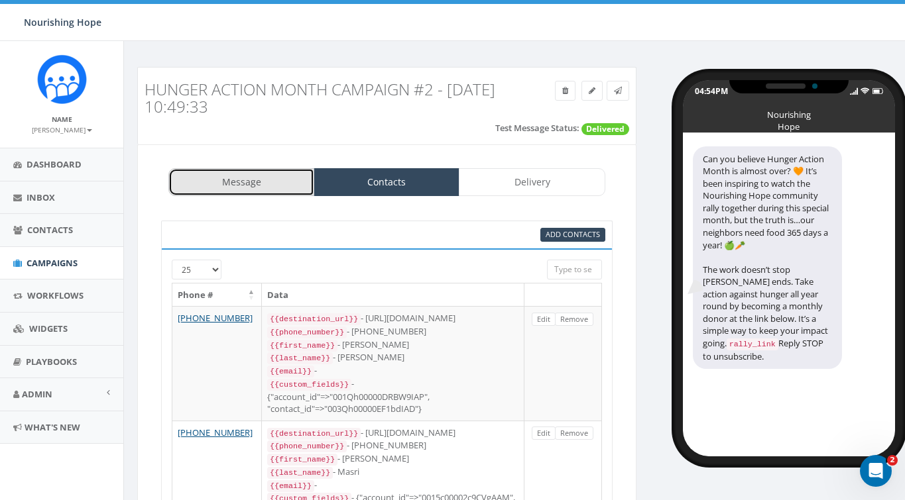
click at [262, 186] on link "Message" at bounding box center [241, 182] width 146 height 28
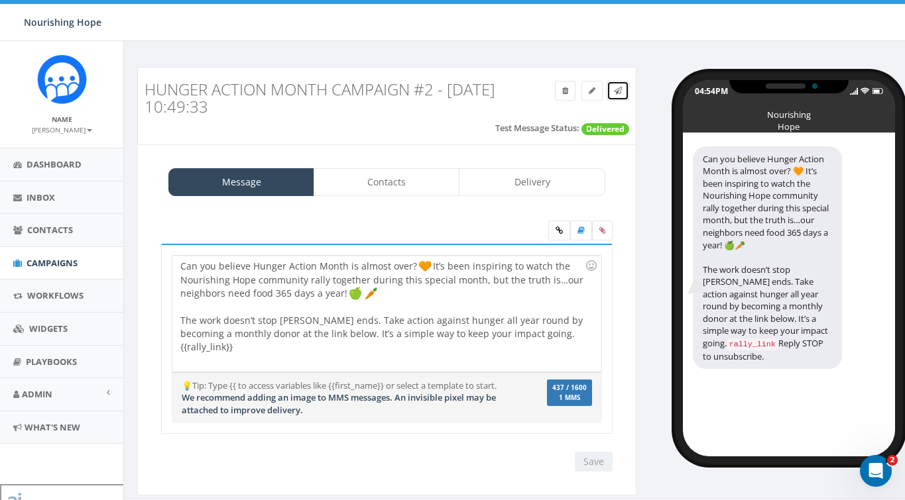
click at [618, 90] on icon at bounding box center [618, 91] width 8 height 8
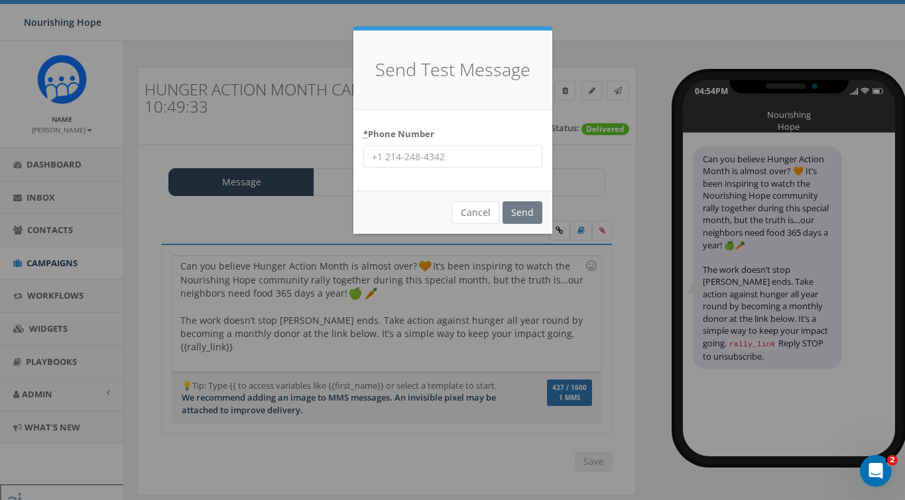
click at [480, 157] on input "* Phone Number" at bounding box center [452, 156] width 179 height 23
type input "678-848-7488"
click at [525, 208] on input "Send" at bounding box center [522, 212] width 40 height 23
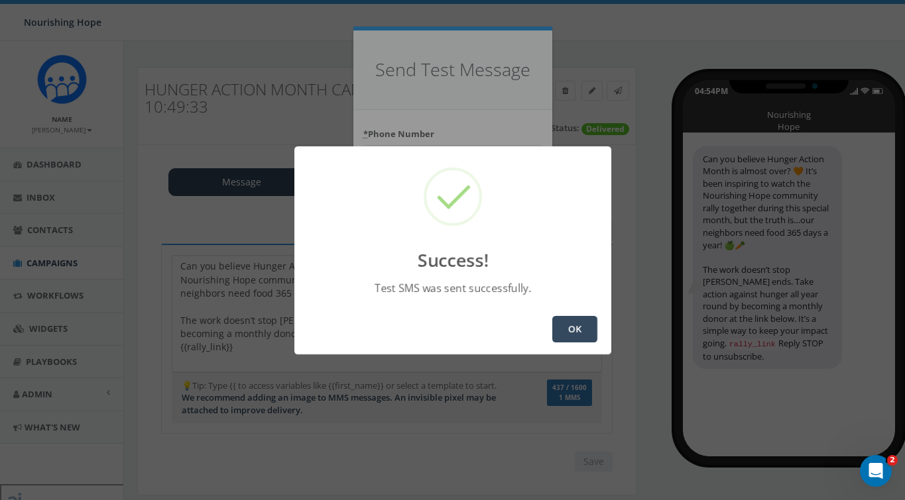
click at [568, 325] on button "OK" at bounding box center [574, 329] width 45 height 27
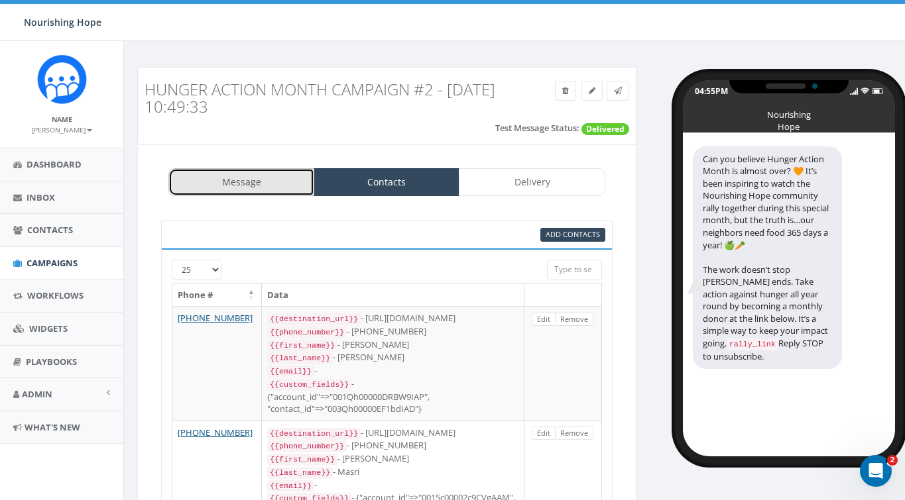
click at [281, 184] on link "Message" at bounding box center [241, 182] width 146 height 28
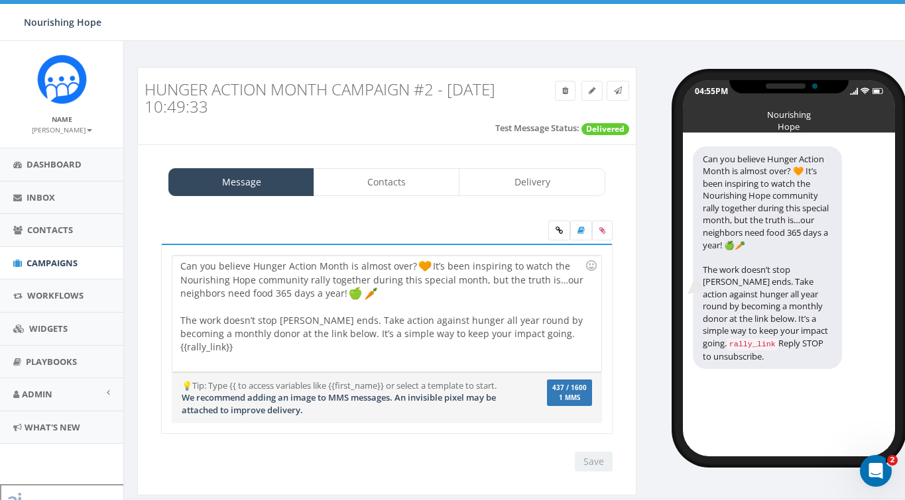
click at [568, 339] on div "Can you believe Hunger Action Month is almost over? It’s been inspiring to watc…" at bounding box center [386, 314] width 428 height 116
click at [598, 463] on input "Save" at bounding box center [594, 462] width 38 height 20
click at [617, 87] on icon at bounding box center [618, 91] width 8 height 8
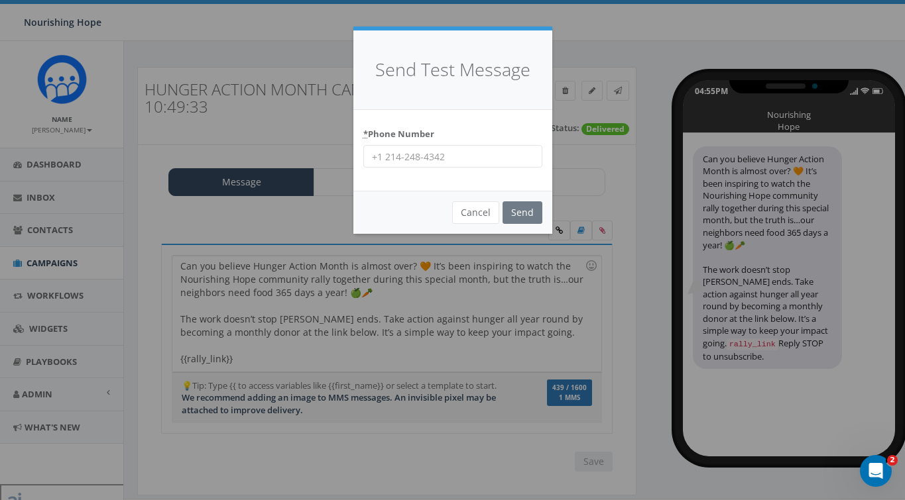
click at [511, 154] on input "* Phone Number" at bounding box center [452, 156] width 179 height 23
type input "[PHONE_NUMBER]"
click at [522, 213] on input "Send" at bounding box center [522, 212] width 40 height 23
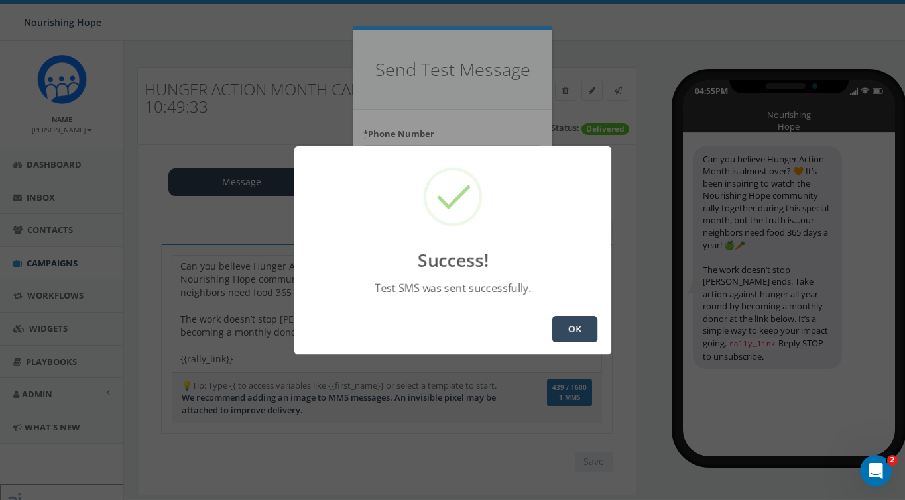
click at [588, 331] on button "OK" at bounding box center [574, 329] width 45 height 27
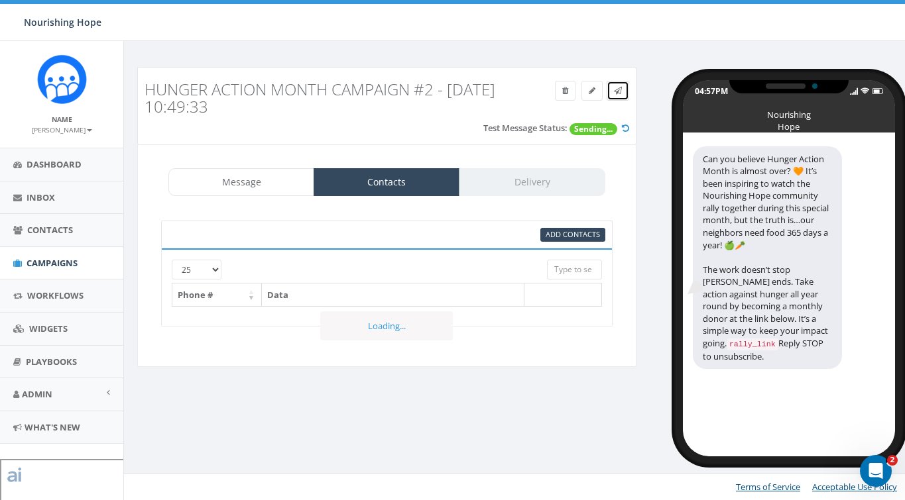
click at [612, 88] on link at bounding box center [617, 91] width 23 height 20
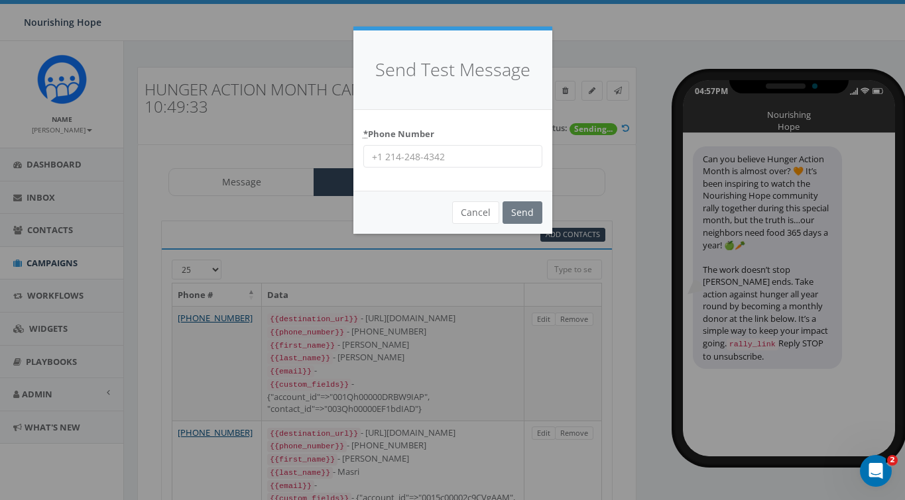
click at [454, 161] on input "* Phone Number" at bounding box center [452, 156] width 179 height 23
type input "[PHONE_NUMBER]"
click at [533, 215] on input "Send" at bounding box center [522, 212] width 40 height 23
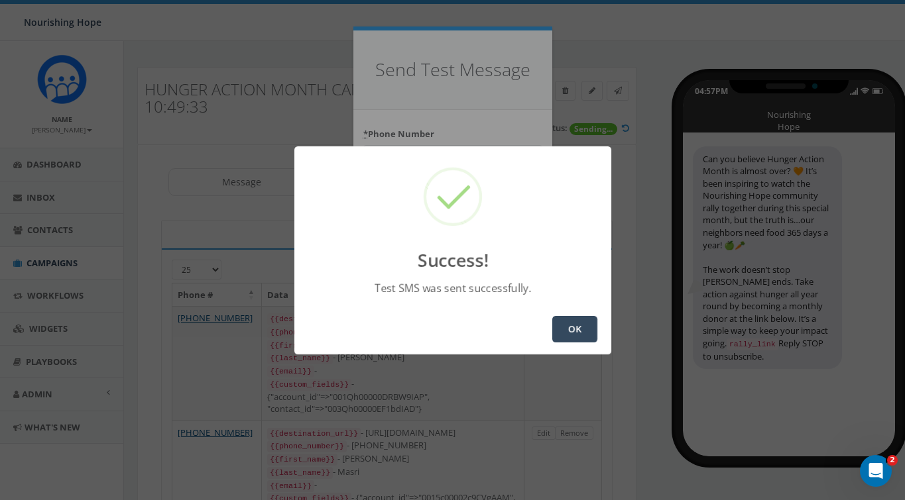
click at [573, 343] on div "OK" at bounding box center [452, 329] width 317 height 50
click at [573, 335] on button "OK" at bounding box center [574, 329] width 45 height 27
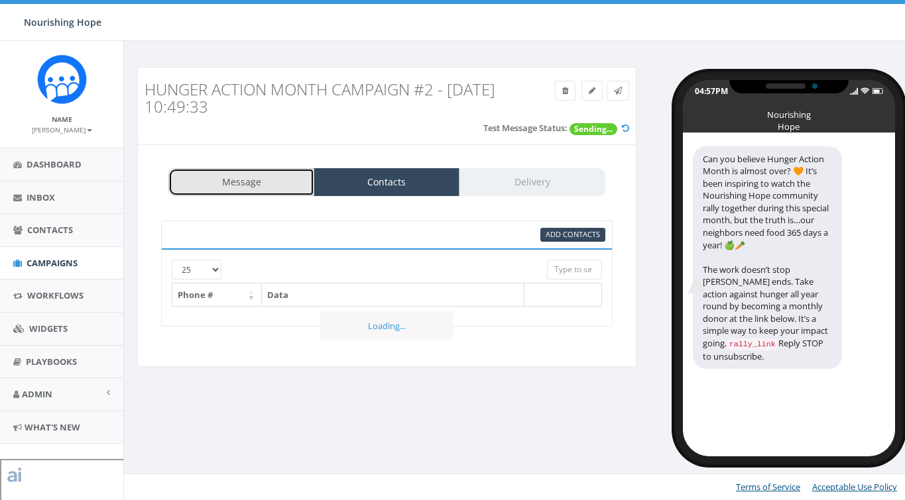
click at [226, 177] on link "Message" at bounding box center [241, 182] width 146 height 28
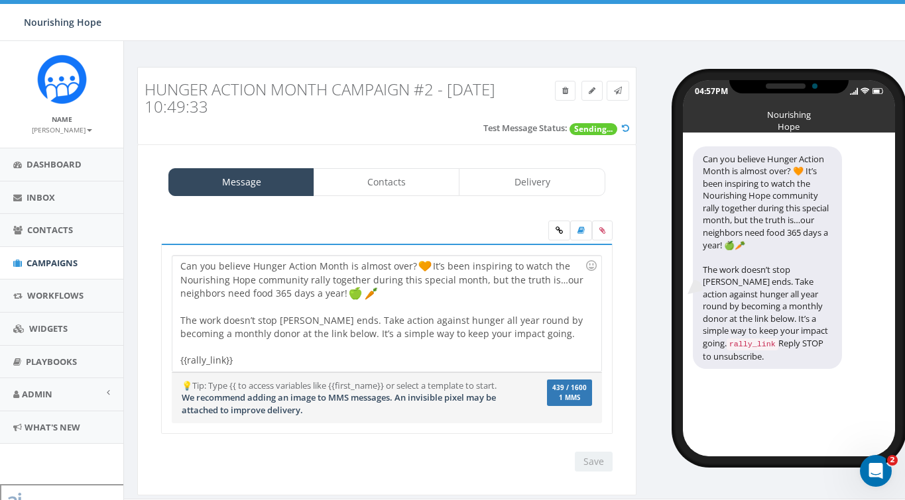
click at [460, 309] on div at bounding box center [382, 307] width 404 height 13
click at [501, 315] on div "Can you believe Hunger Action Month is almost over? It’s been inspiring to watc…" at bounding box center [386, 314] width 428 height 116
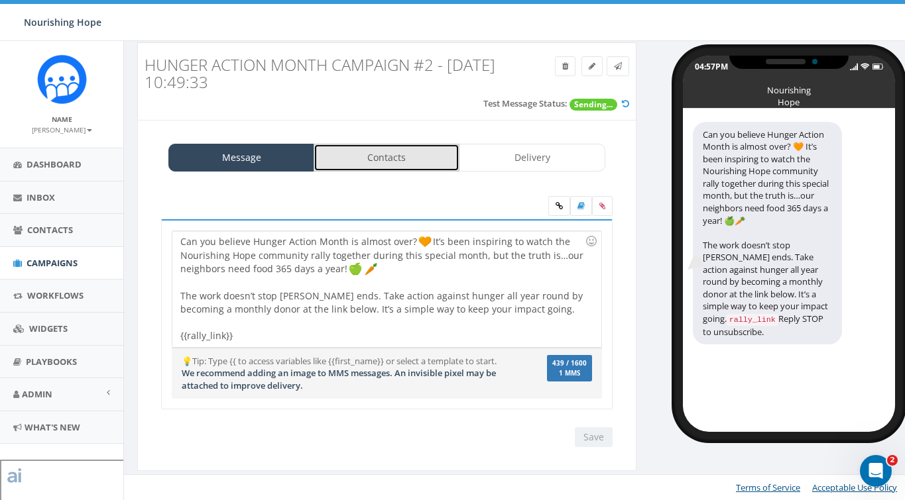
click at [408, 166] on link "Contacts" at bounding box center [386, 158] width 146 height 28
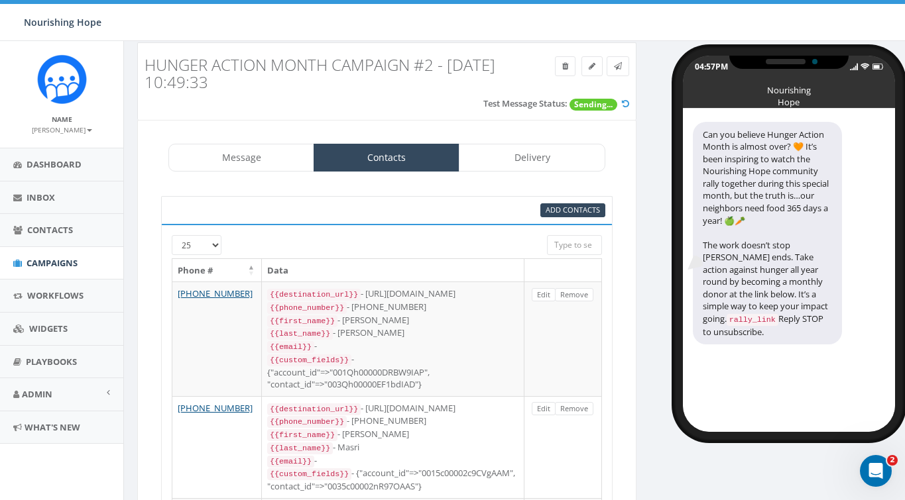
click at [562, 247] on input "search" at bounding box center [574, 245] width 55 height 20
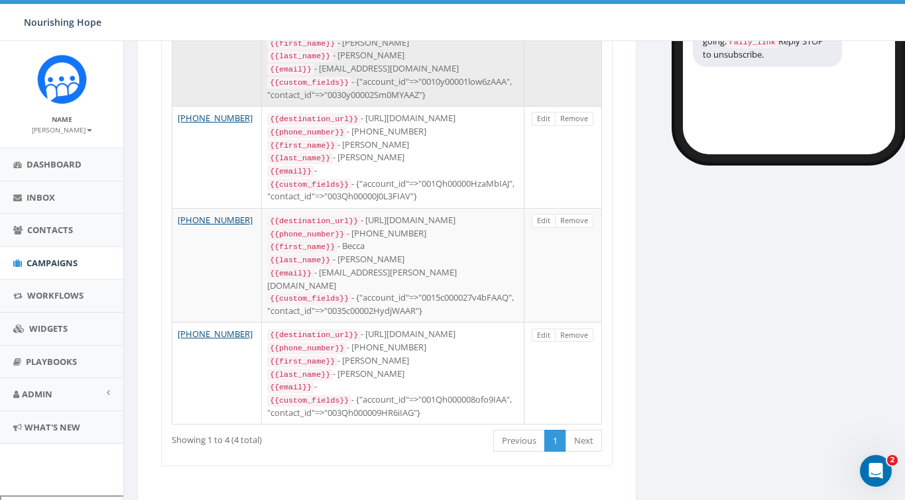
scroll to position [343, 0]
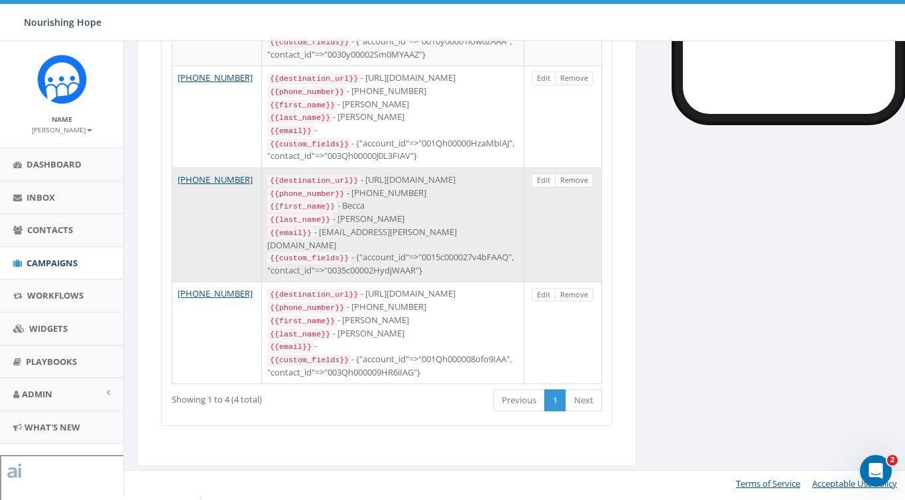
type input "[PERSON_NAME]"
click at [571, 188] on link "Remove" at bounding box center [574, 181] width 38 height 14
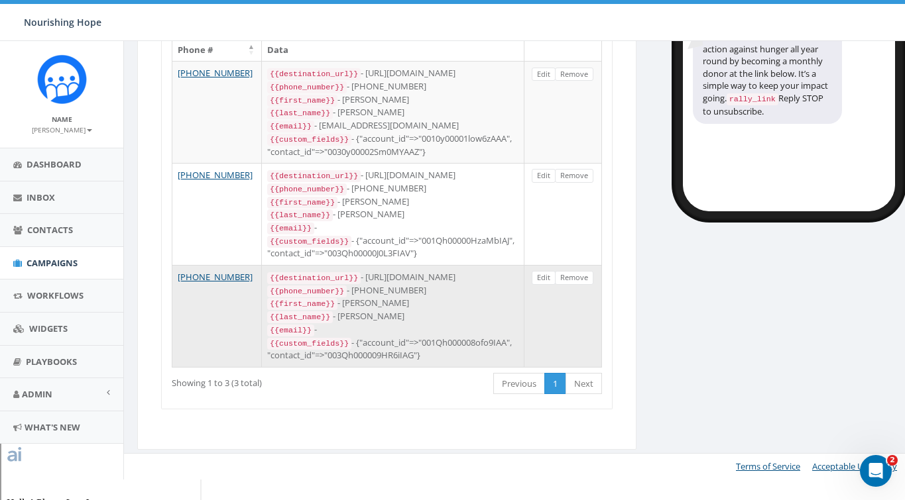
scroll to position [0, 0]
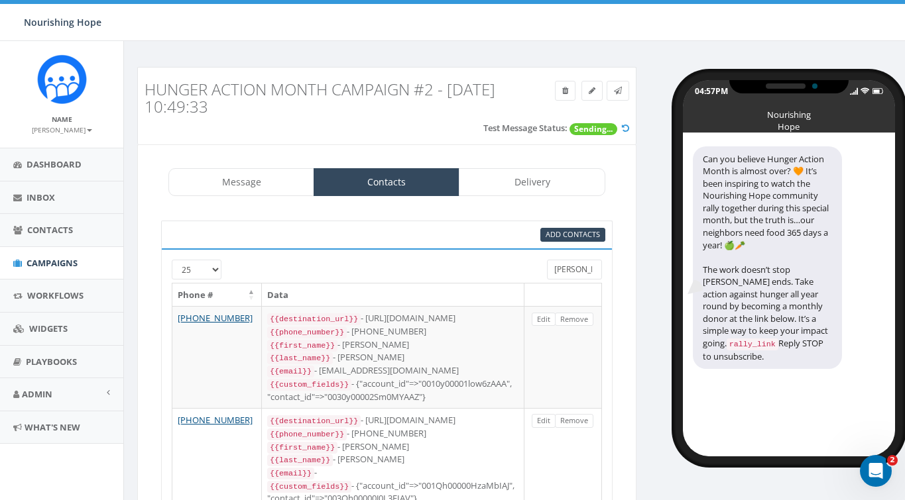
drag, startPoint x: 579, startPoint y: 269, endPoint x: 531, endPoint y: 269, distance: 48.4
click at [531, 269] on div "25 50 100 [PERSON_NAME]" at bounding box center [387, 271] width 450 height 23
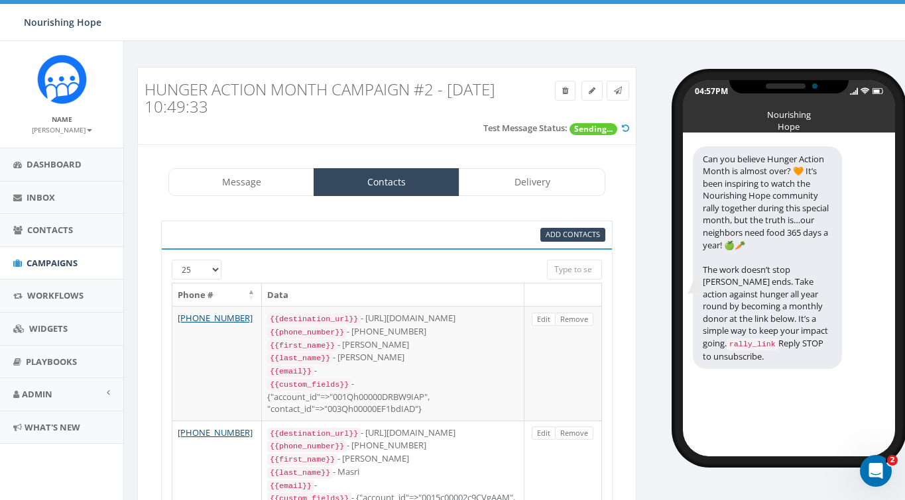
click at [647, 289] on div "04:57PM Nourishing Hope Can you believe Hunger Action Month is almost over? 🧡 I…" at bounding box center [775, 262] width 259 height 390
click at [553, 181] on link "Delivery" at bounding box center [532, 182] width 146 height 28
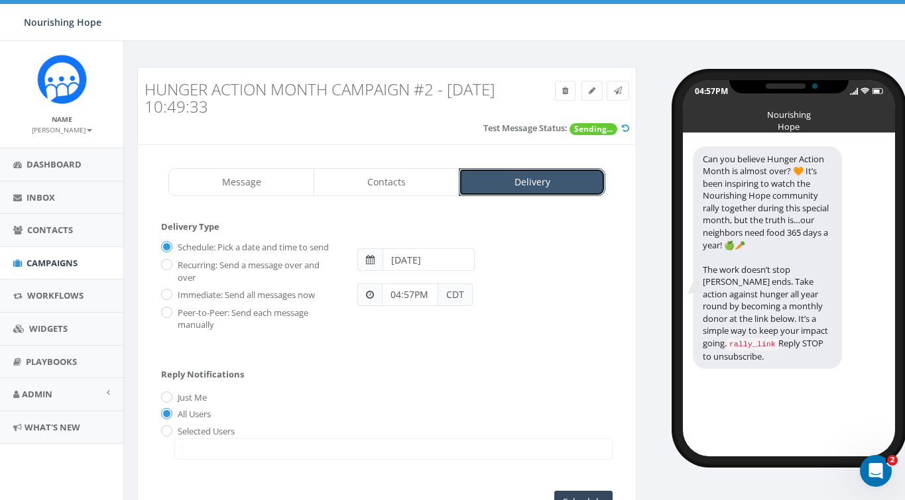
scroll to position [110, 0]
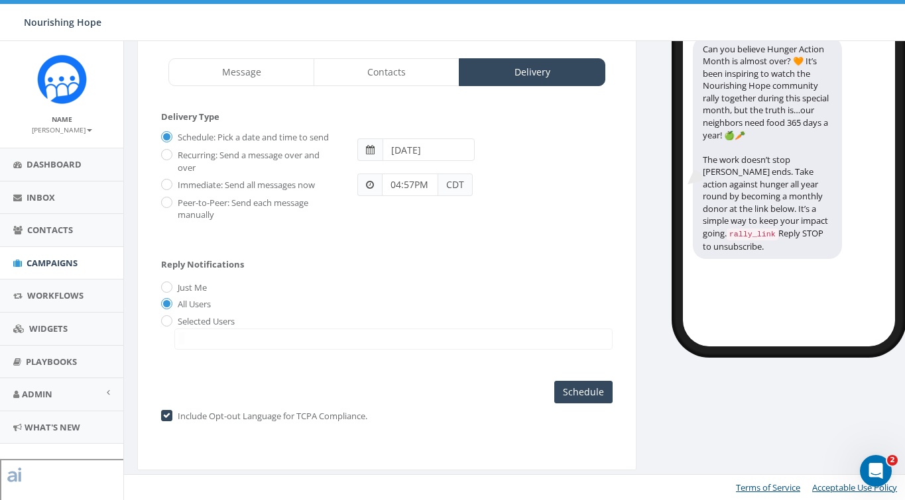
click at [258, 21] on div "Nourishing Hope Nourishing Hope Profile Sign Out 0.24 % of Available Amount Use…" at bounding box center [452, 20] width 905 height 41
click at [413, 160] on input "[DATE]" at bounding box center [428, 149] width 92 height 23
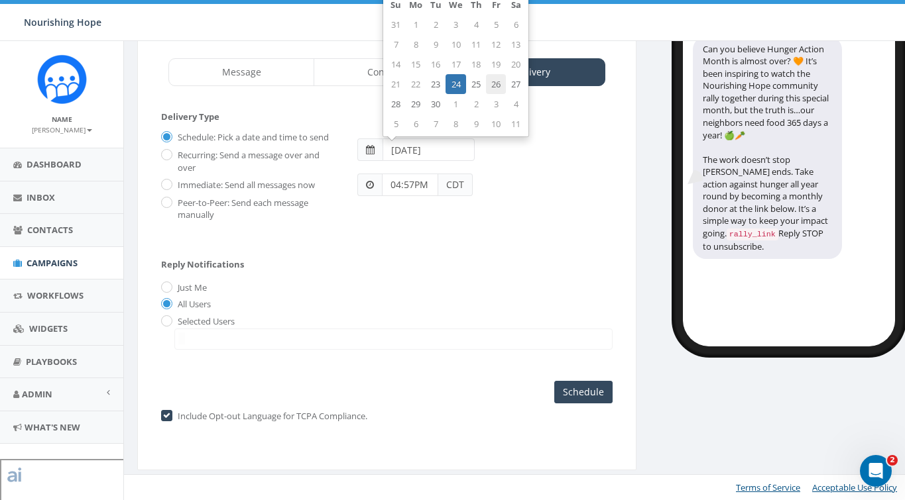
click at [491, 87] on td "26" at bounding box center [496, 84] width 20 height 20
type input "[DATE]"
click at [426, 188] on input "04:57PM" at bounding box center [410, 185] width 56 height 23
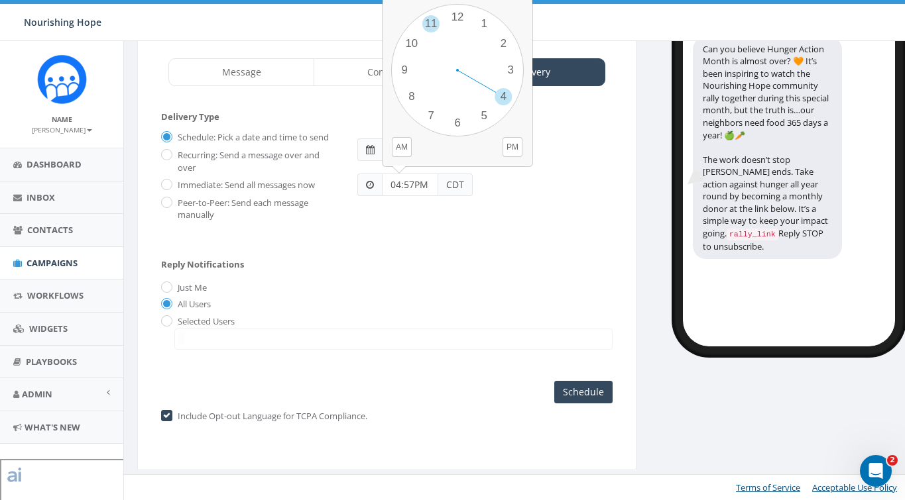
click at [431, 25] on div "1 2 3 4 5 6 7 8 9 10 11 12 00 05 10 15 20 25 30 35 40 45 50 55" at bounding box center [457, 70] width 133 height 133
click at [455, 118] on div "1 2 3 4 5 6 7 8 9 10 11 12 00 05 10 15 20 25 30 35 40 45 50 55" at bounding box center [457, 70] width 133 height 133
click at [429, 186] on input "11:30PM" at bounding box center [410, 185] width 56 height 23
click at [398, 150] on button "AM" at bounding box center [402, 147] width 20 height 20
click at [404, 150] on button "AM" at bounding box center [402, 147] width 20 height 20
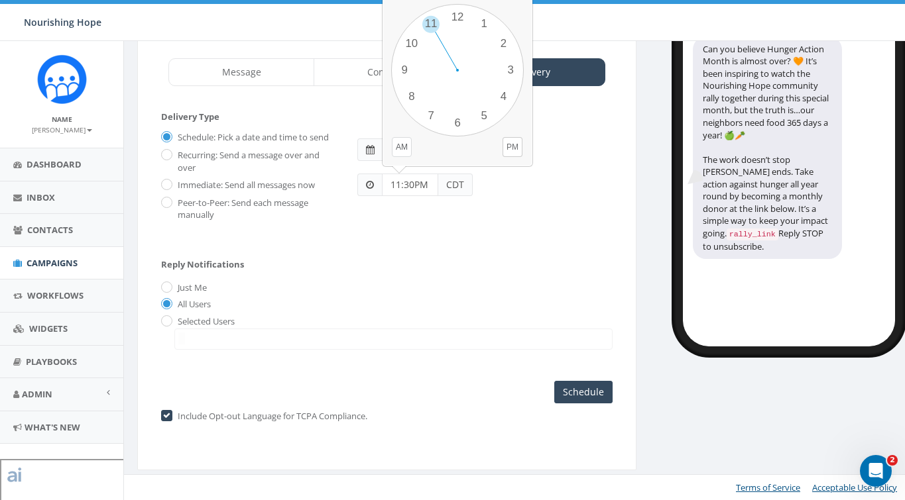
click at [402, 150] on button "AM" at bounding box center [402, 147] width 20 height 20
click at [431, 21] on div "1 2 3 4 5 6 7 8 9 10 11 12 00 05 10 15 20 25 30 35 40 45 50 55" at bounding box center [457, 70] width 133 height 133
click at [455, 123] on div "1 2 3 4 5 6 7 8 9 10 11 12 00 05 10 15 20 25 30 35 40 45 50 55" at bounding box center [457, 70] width 133 height 133
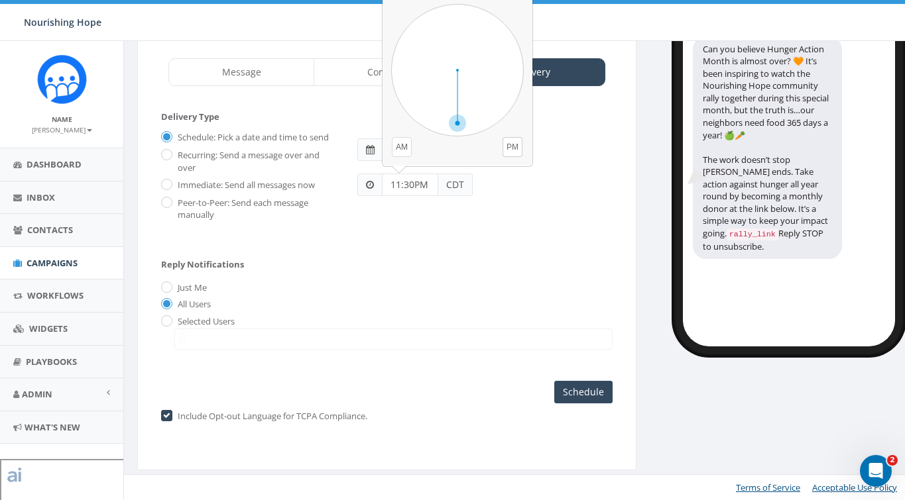
type input "11:30AM"
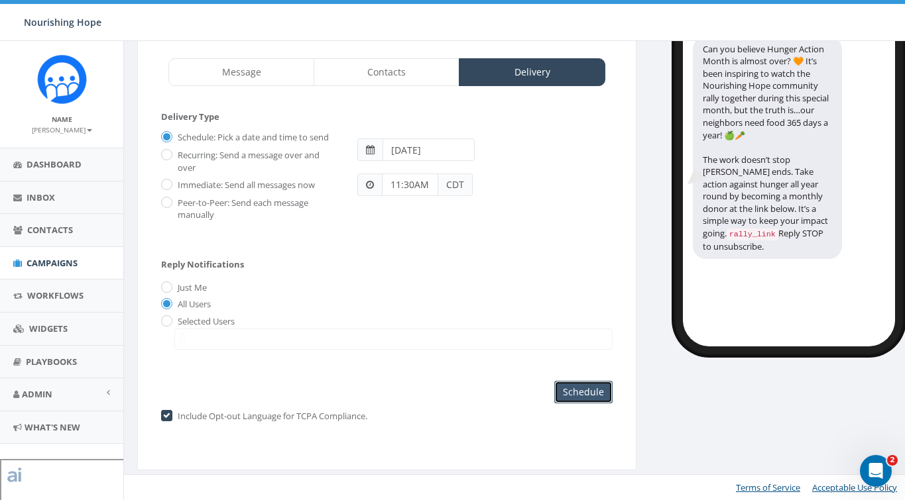
click at [584, 385] on input "Schedule" at bounding box center [583, 392] width 58 height 23
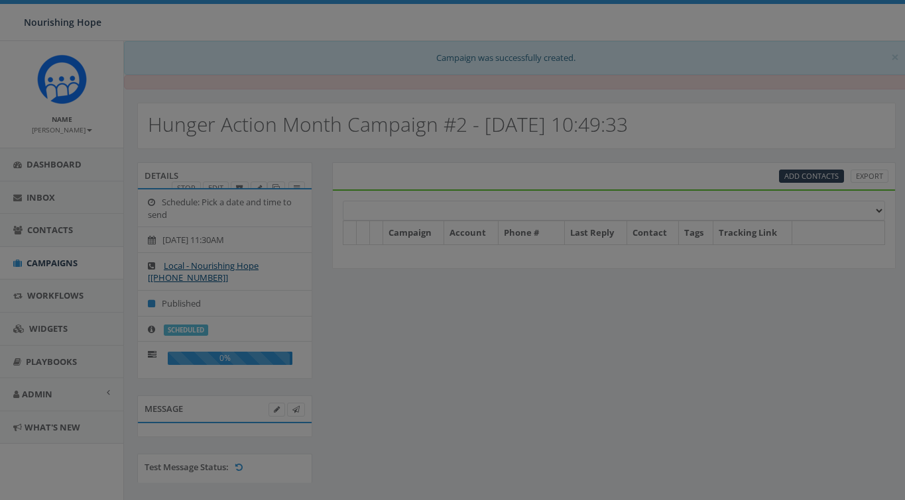
select select
